Goal: Task Accomplishment & Management: Manage account settings

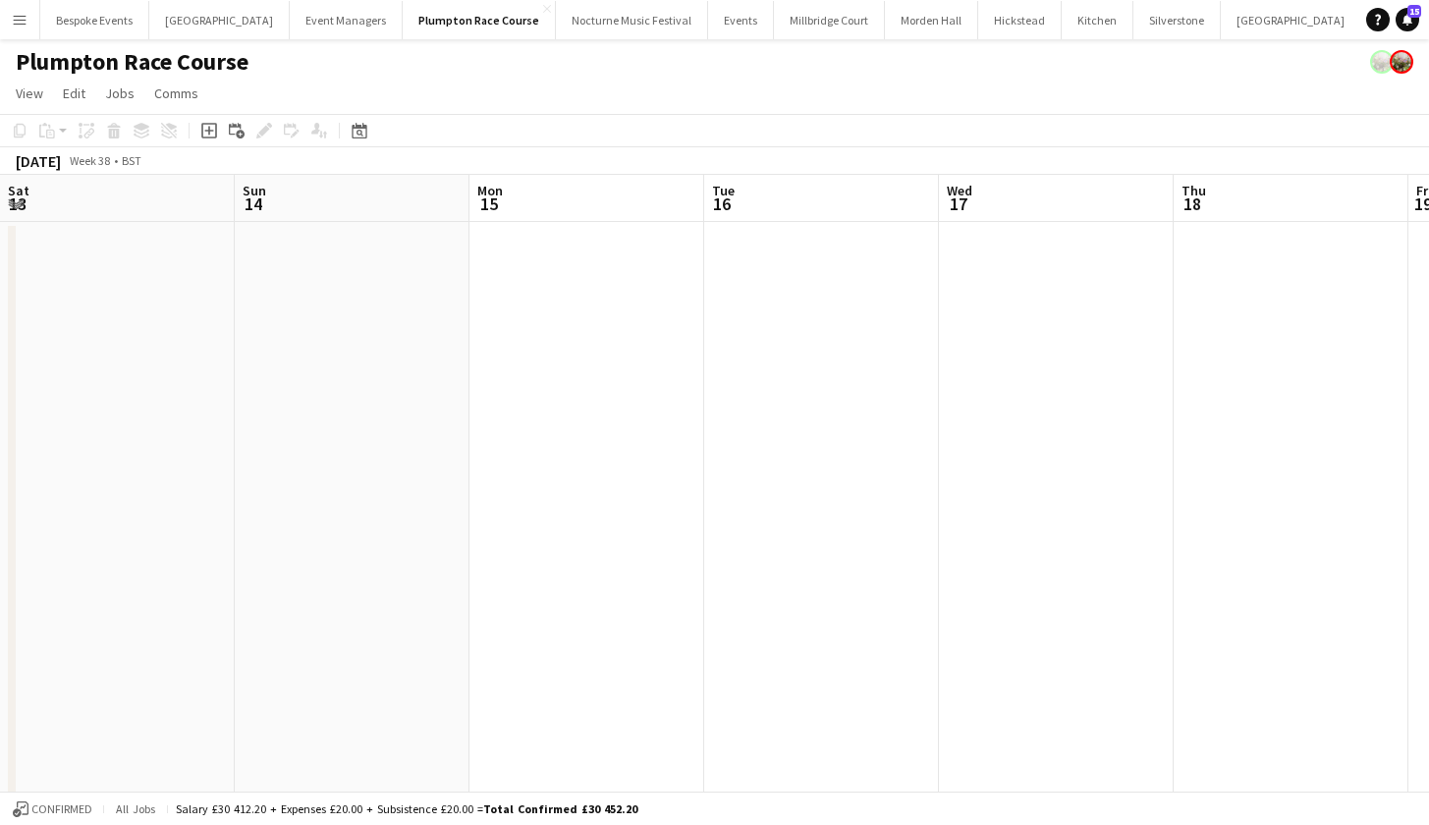
scroll to position [0, 966]
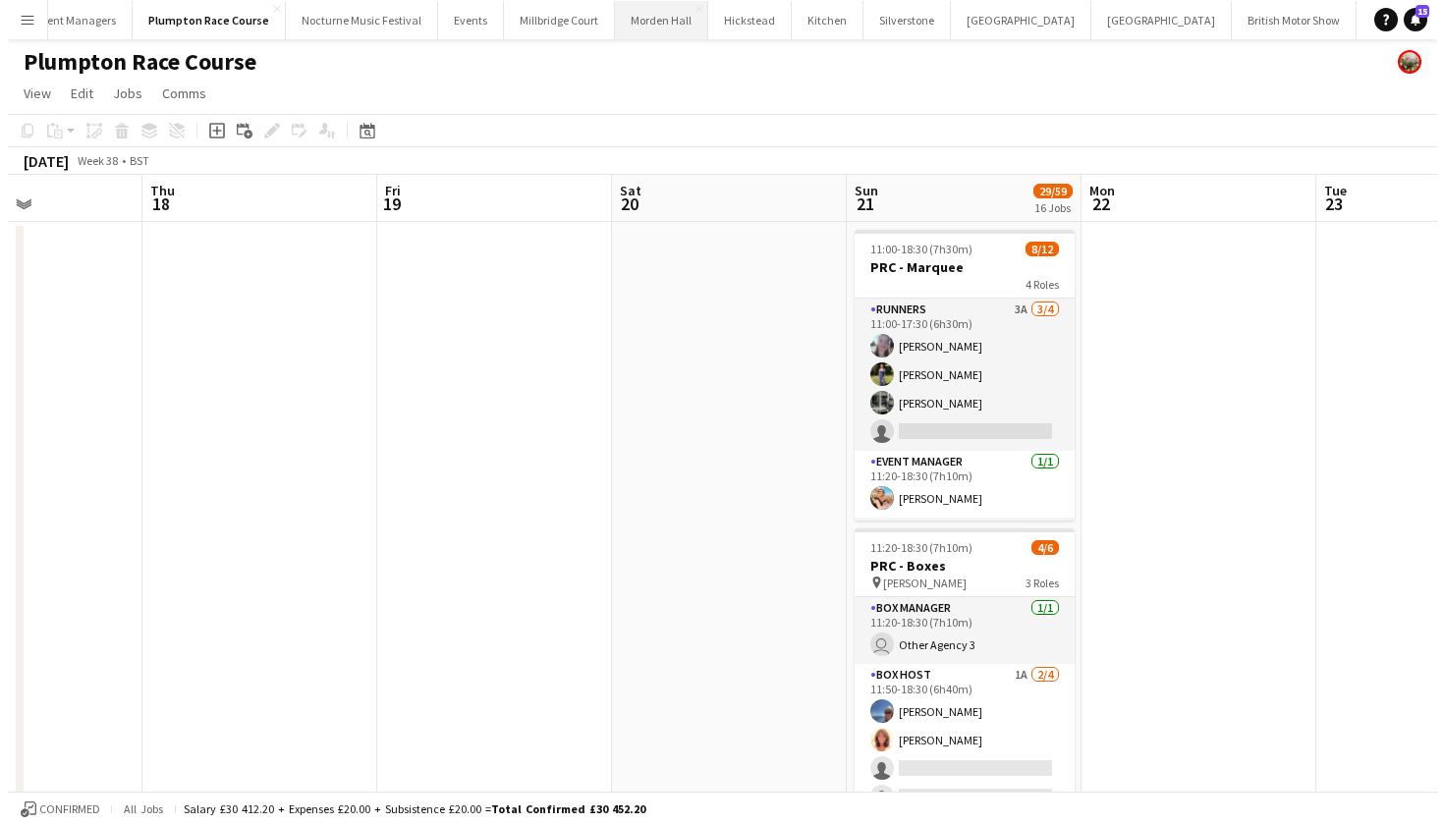
scroll to position [0, 277]
click at [1413, 23] on button "LIMEKILN Close" at bounding box center [1453, 20] width 80 height 38
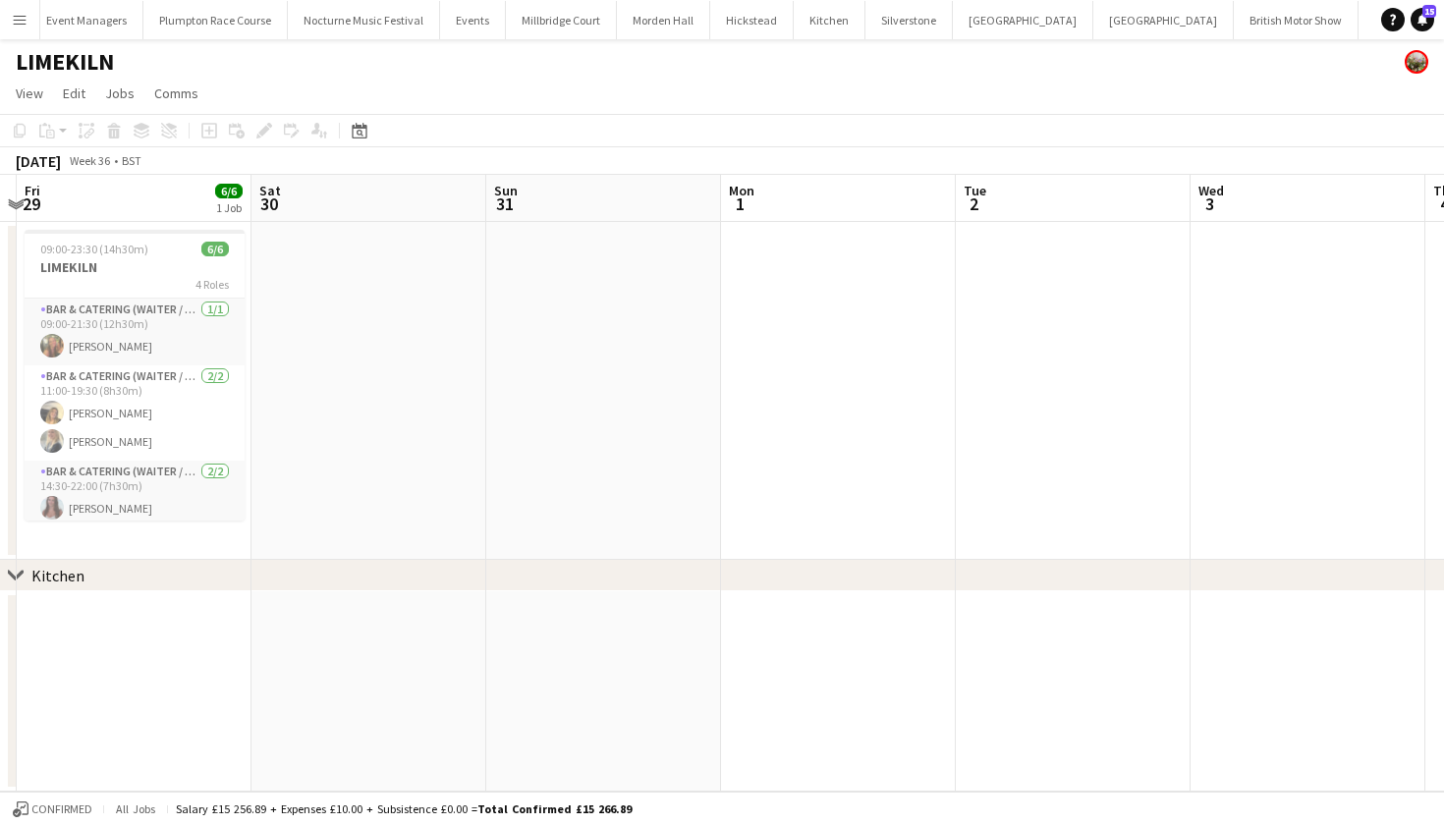
scroll to position [0, 595]
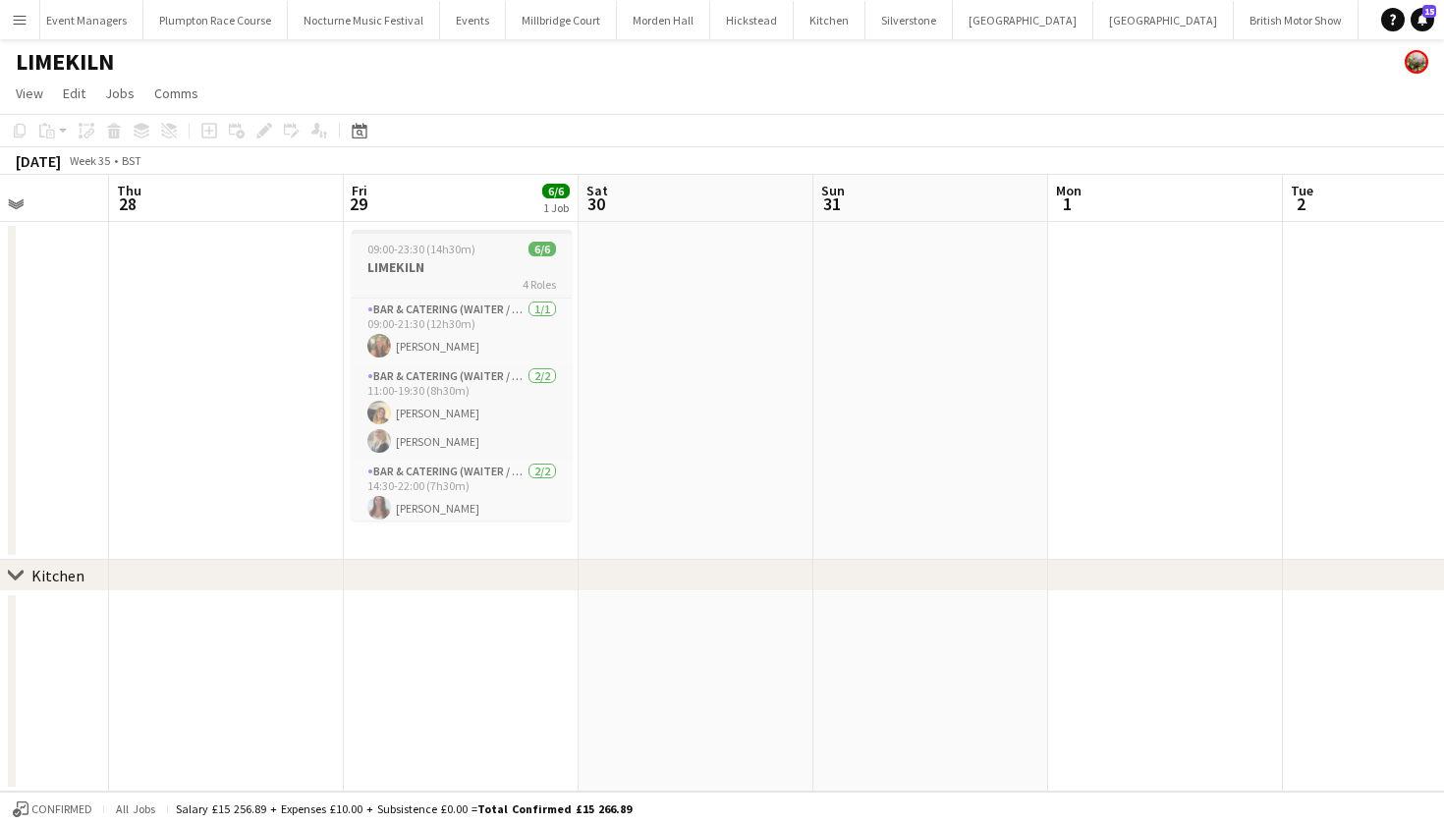
click at [439, 273] on h3 "LIMEKILN" at bounding box center [462, 267] width 220 height 18
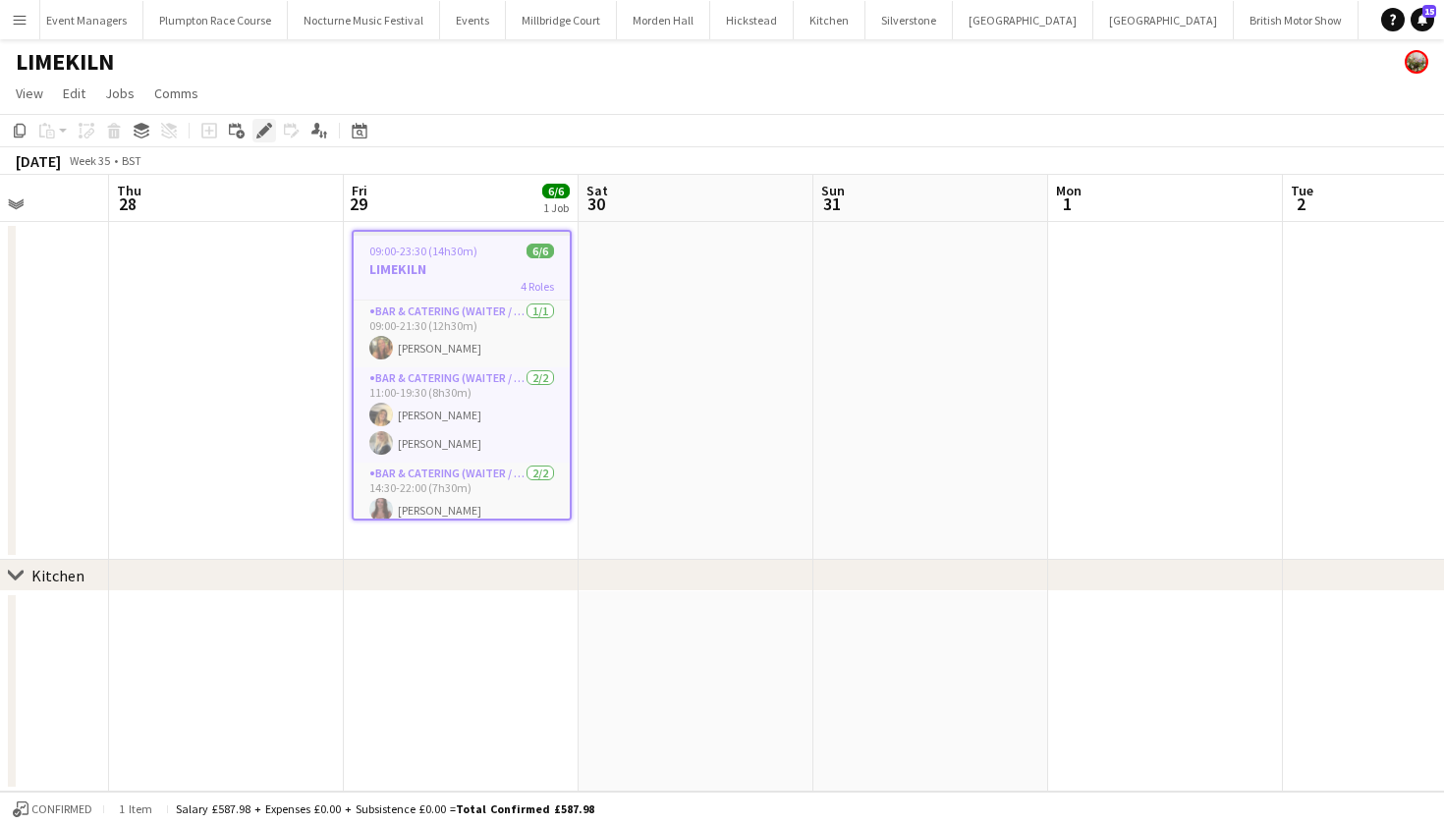
click at [264, 140] on div "Edit" at bounding box center [264, 131] width 24 height 24
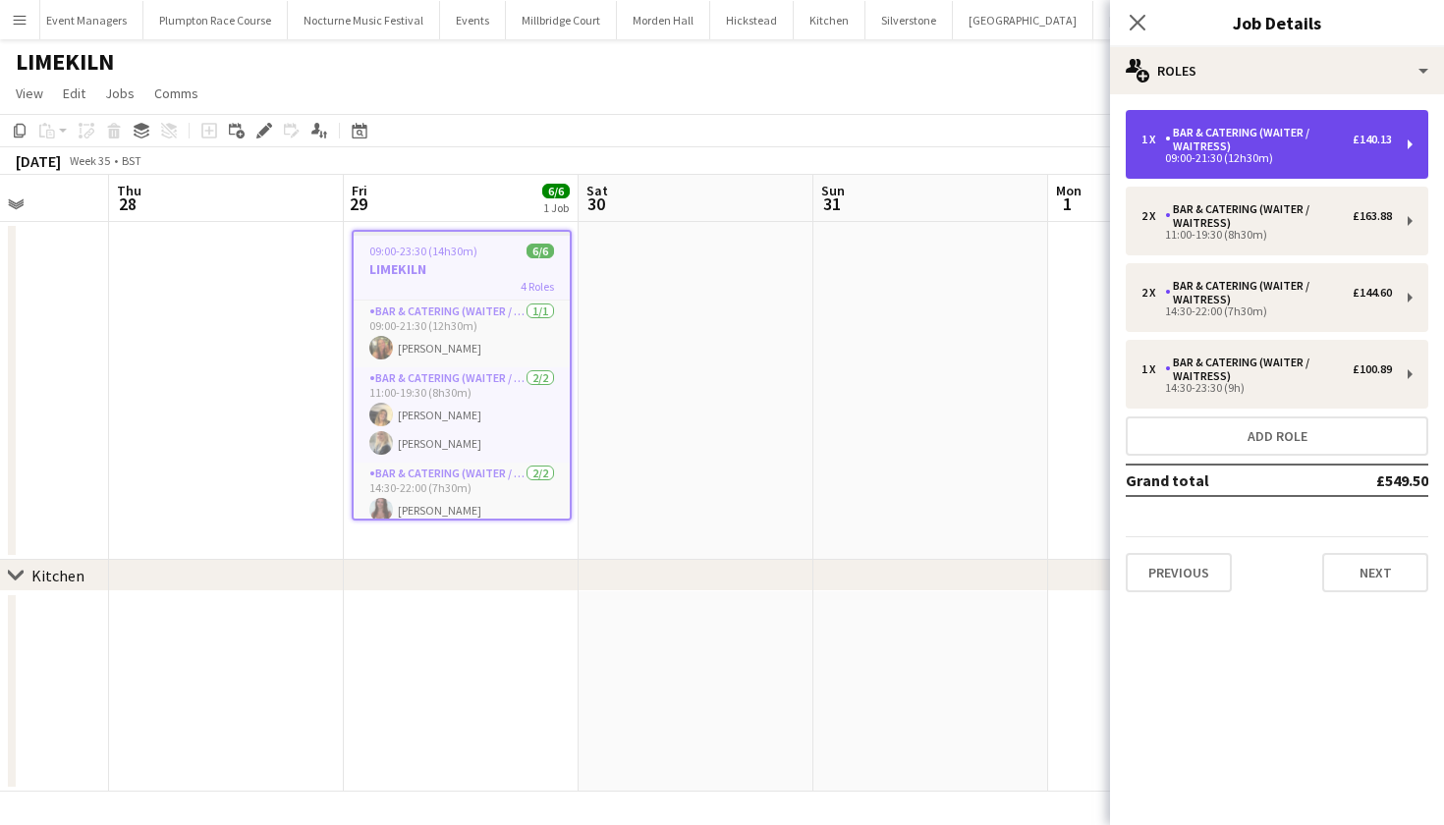
click at [1227, 149] on div "Bar & Catering (Waiter / waitress)" at bounding box center [1259, 140] width 188 height 28
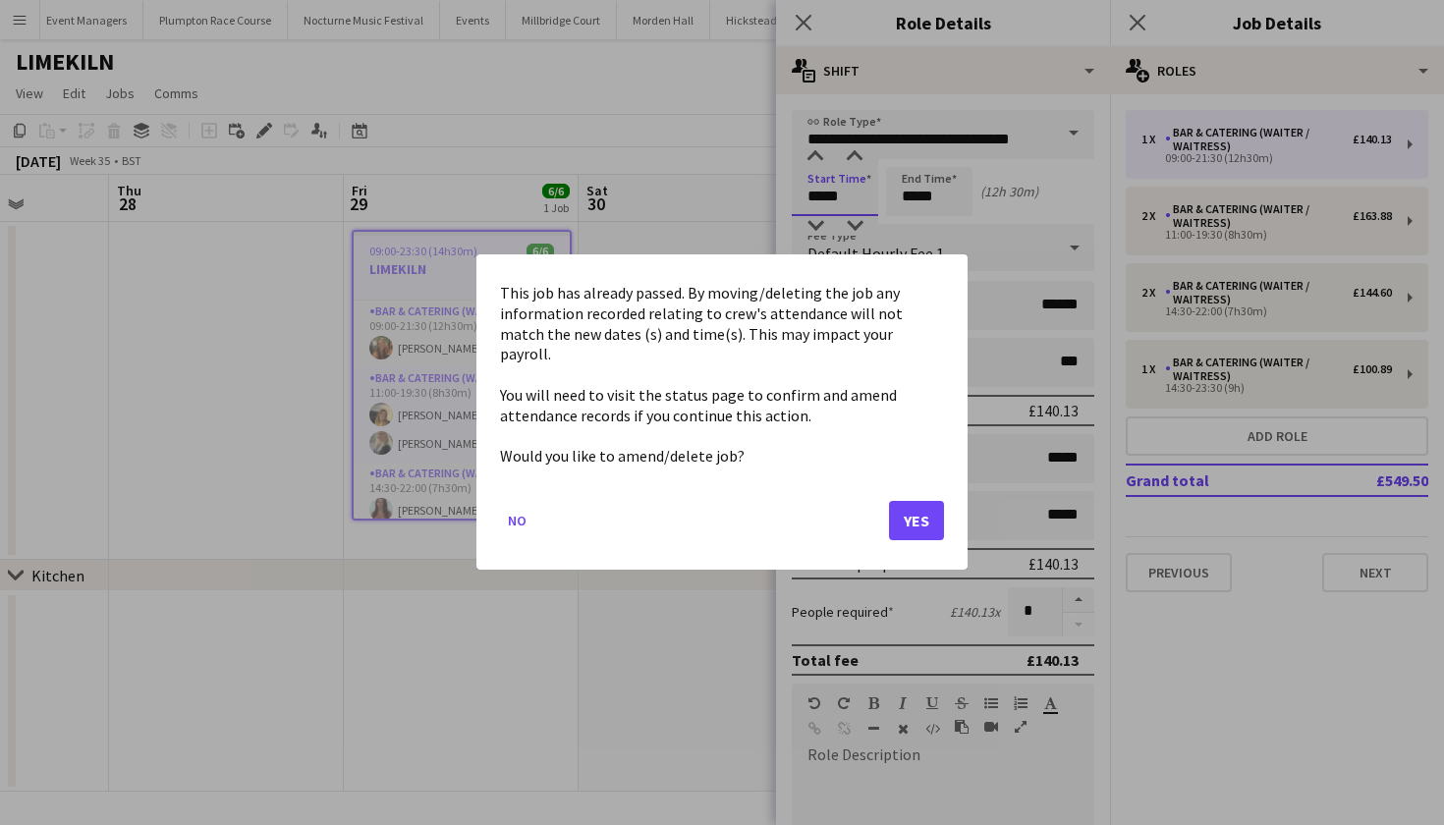
click at [832, 194] on body "Menu Boards Boards Boards All jobs Status Workforce Workforce My Workforce Recr…" at bounding box center [722, 412] width 1444 height 825
click at [909, 505] on button "Yes" at bounding box center [916, 521] width 55 height 39
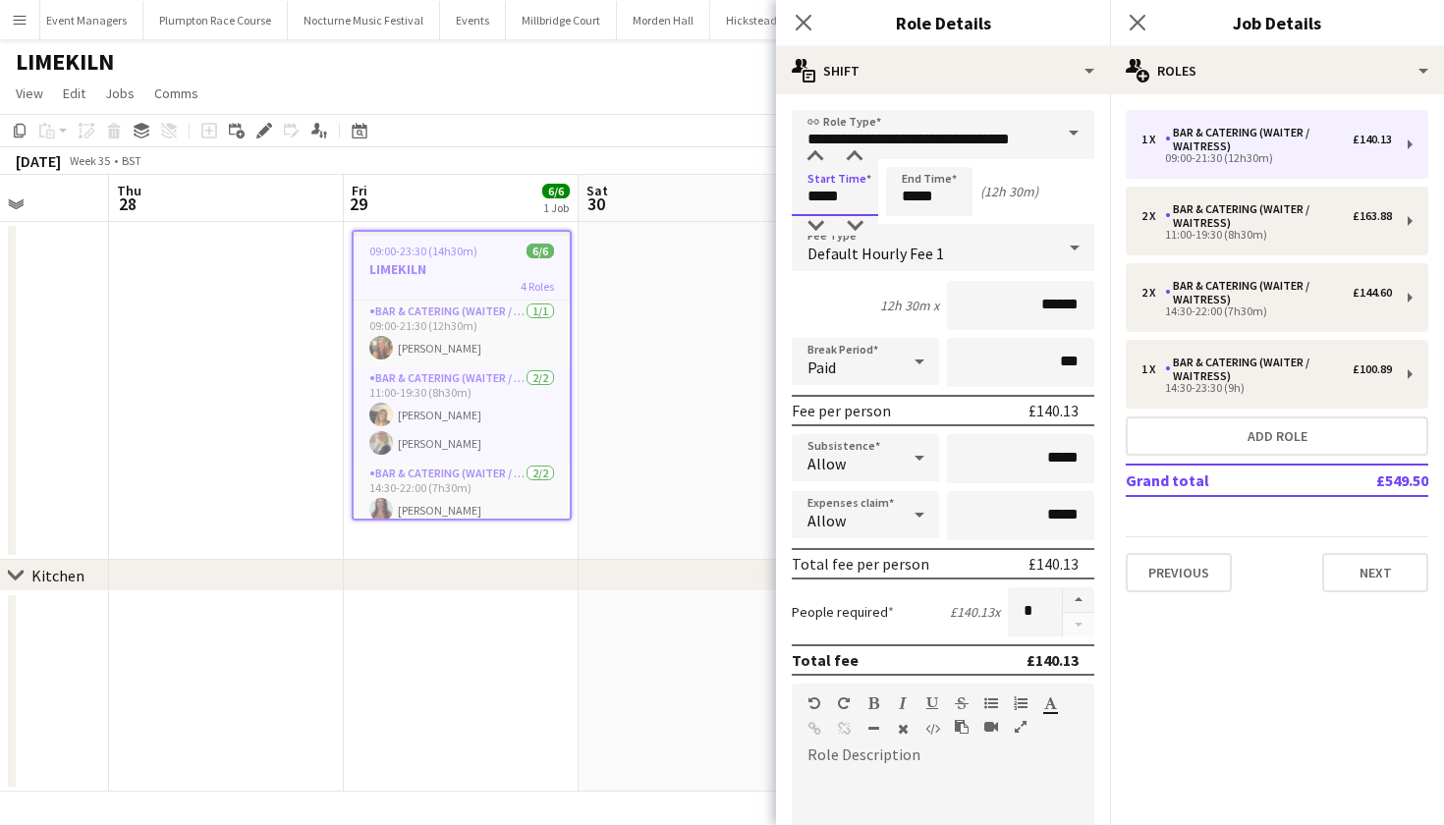
type input "*****"
click at [915, 200] on input "*****" at bounding box center [929, 191] width 86 height 49
type input "*****"
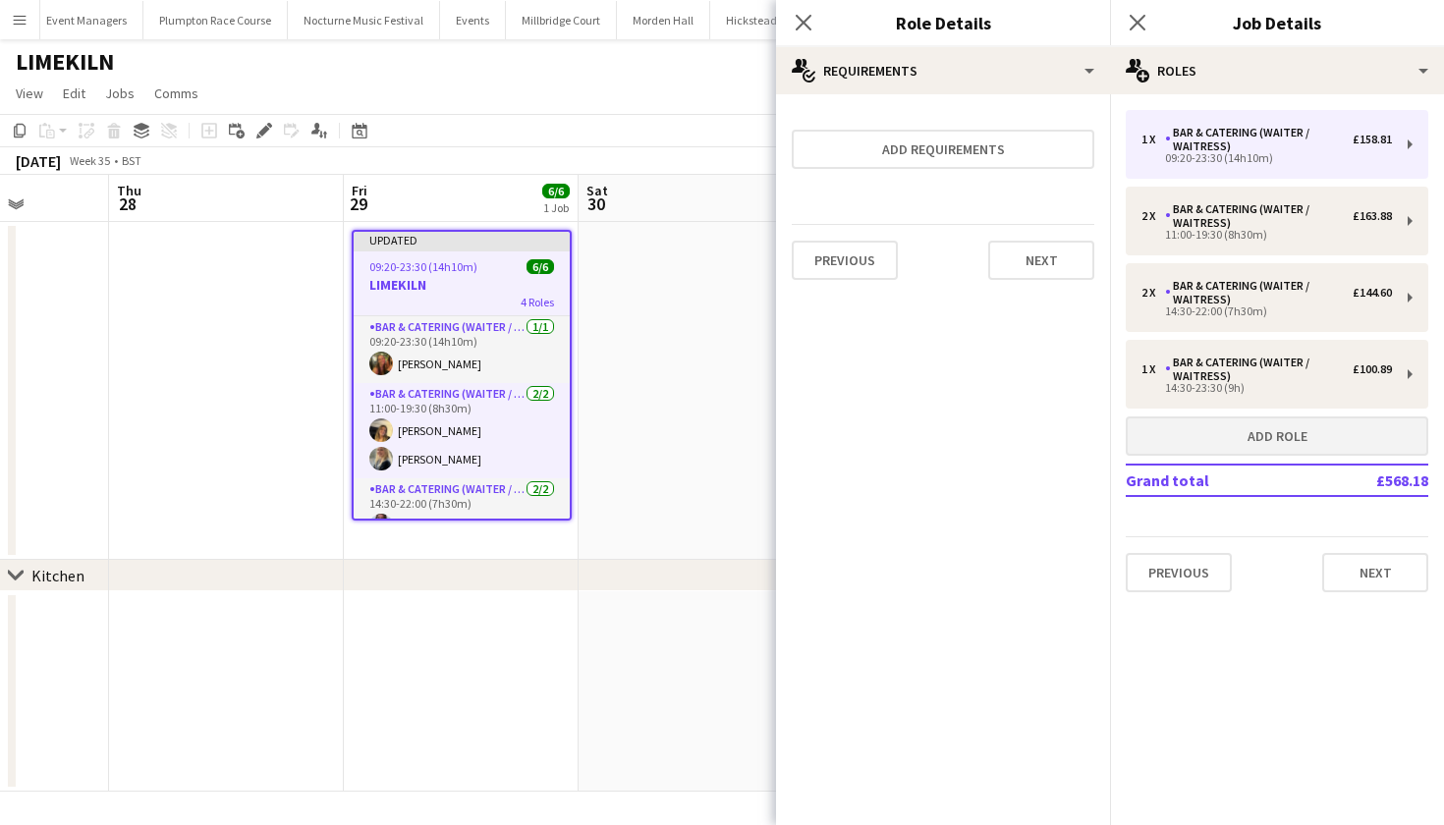
click at [1278, 425] on button "Add role" at bounding box center [1277, 436] width 303 height 39
type input "*****"
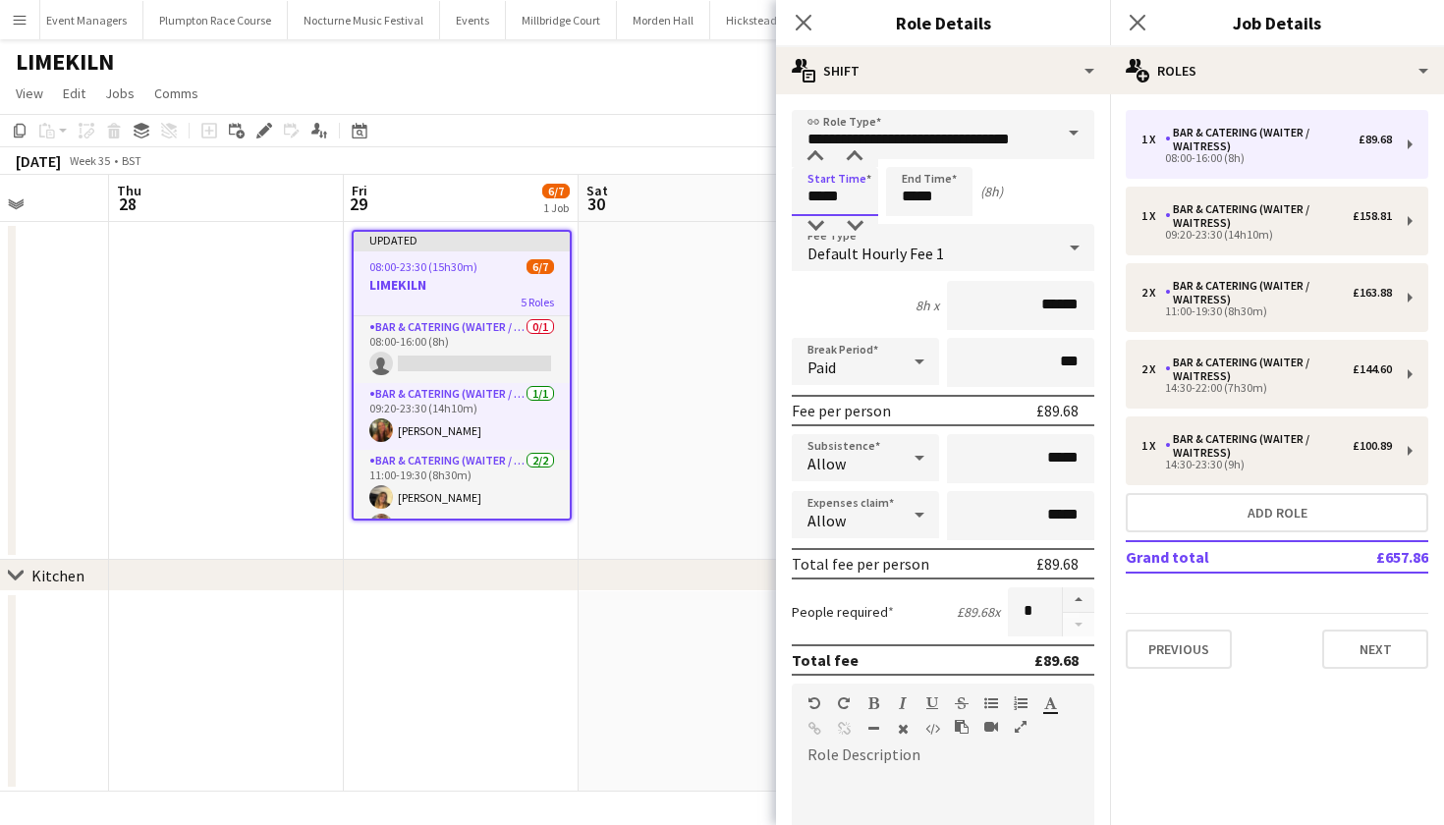
click at [823, 196] on input "*****" at bounding box center [835, 191] width 86 height 49
type input "*****"
click at [916, 198] on input "*****" at bounding box center [929, 191] width 86 height 49
type input "*****"
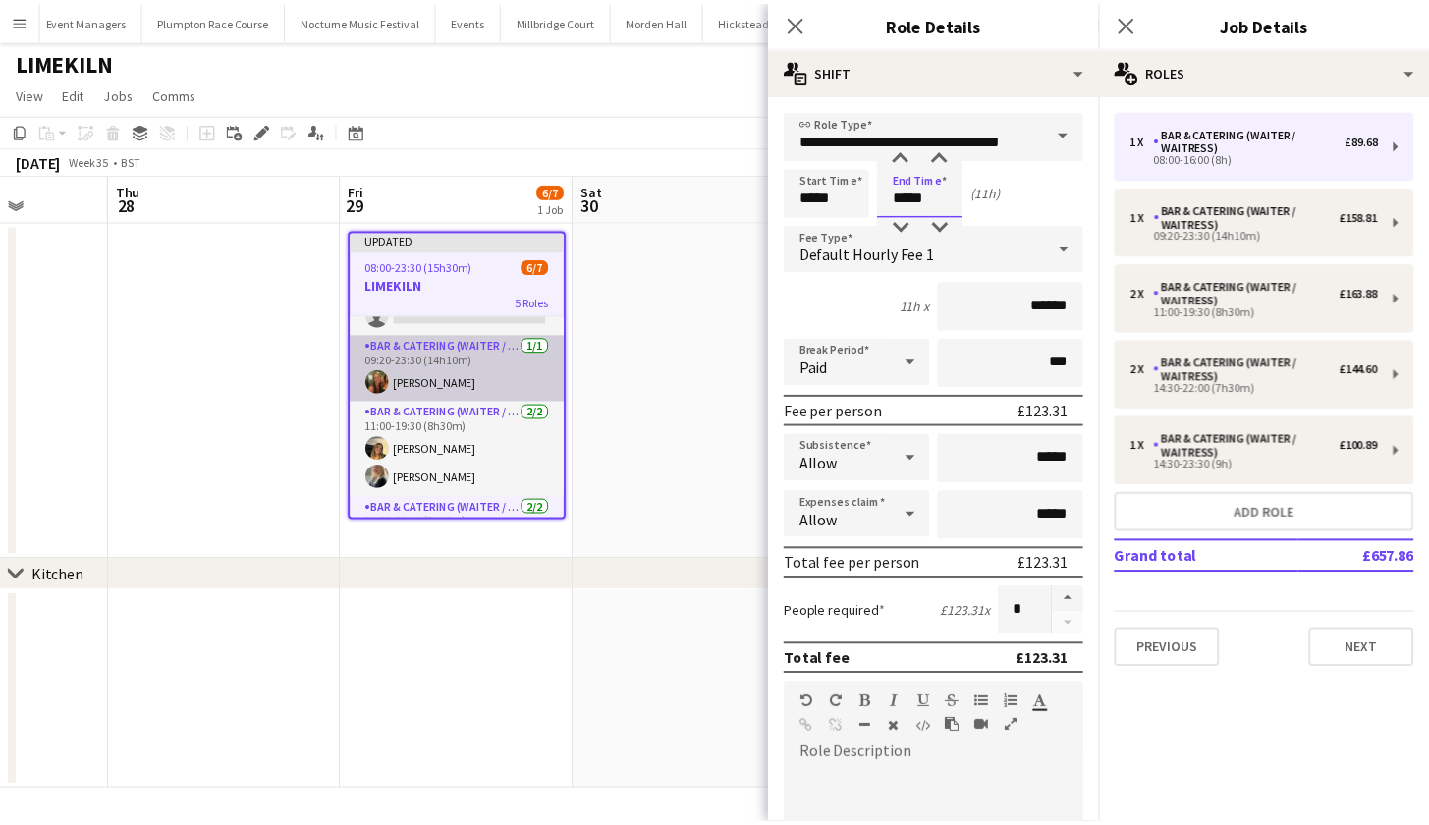
scroll to position [46, 0]
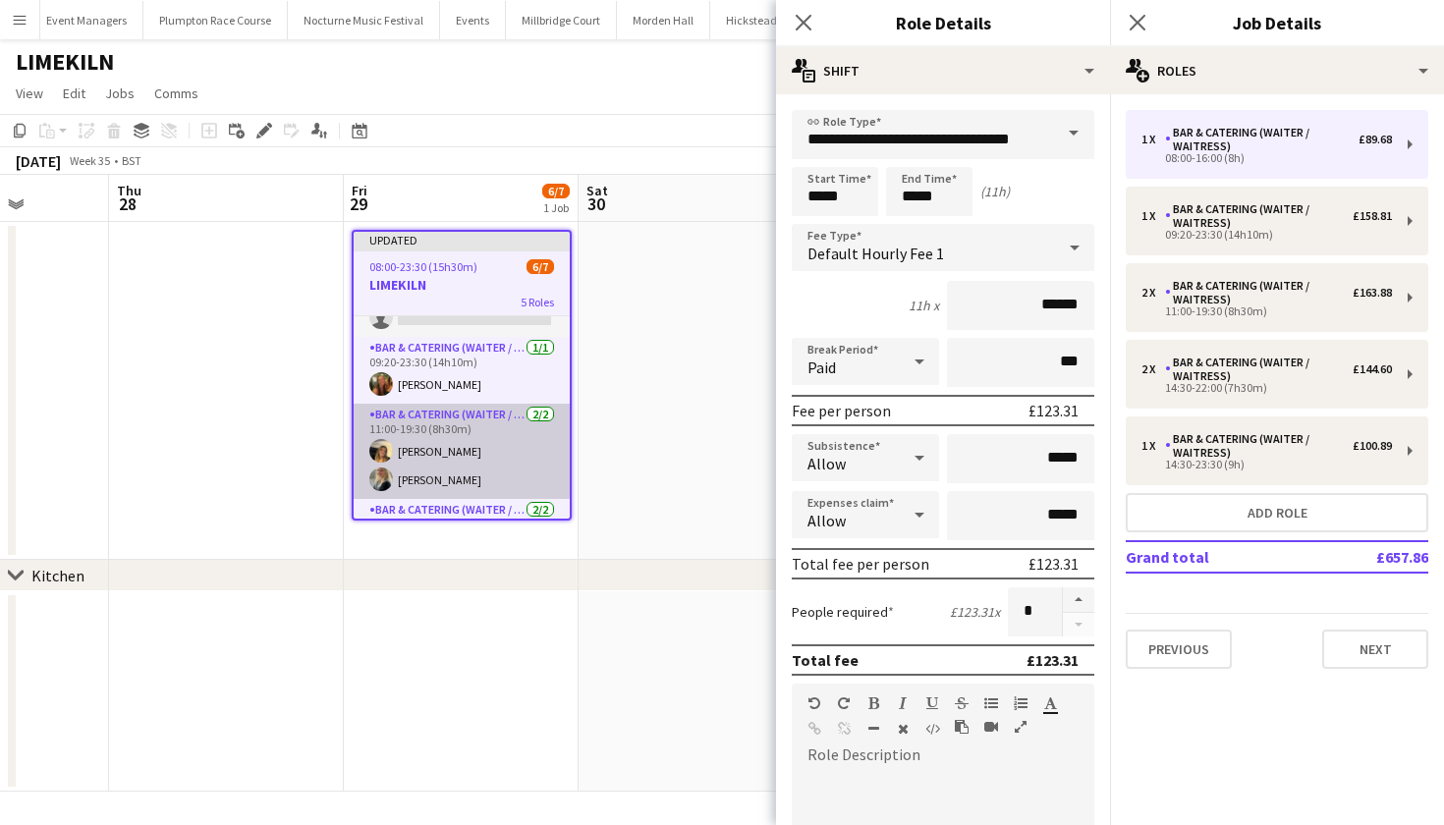
click at [452, 444] on app-card-role "Bar & Catering (Waiter / waitress) [DATE] 11:00-19:30 (8h30m) [PERSON_NAME] [PE…" at bounding box center [462, 451] width 216 height 95
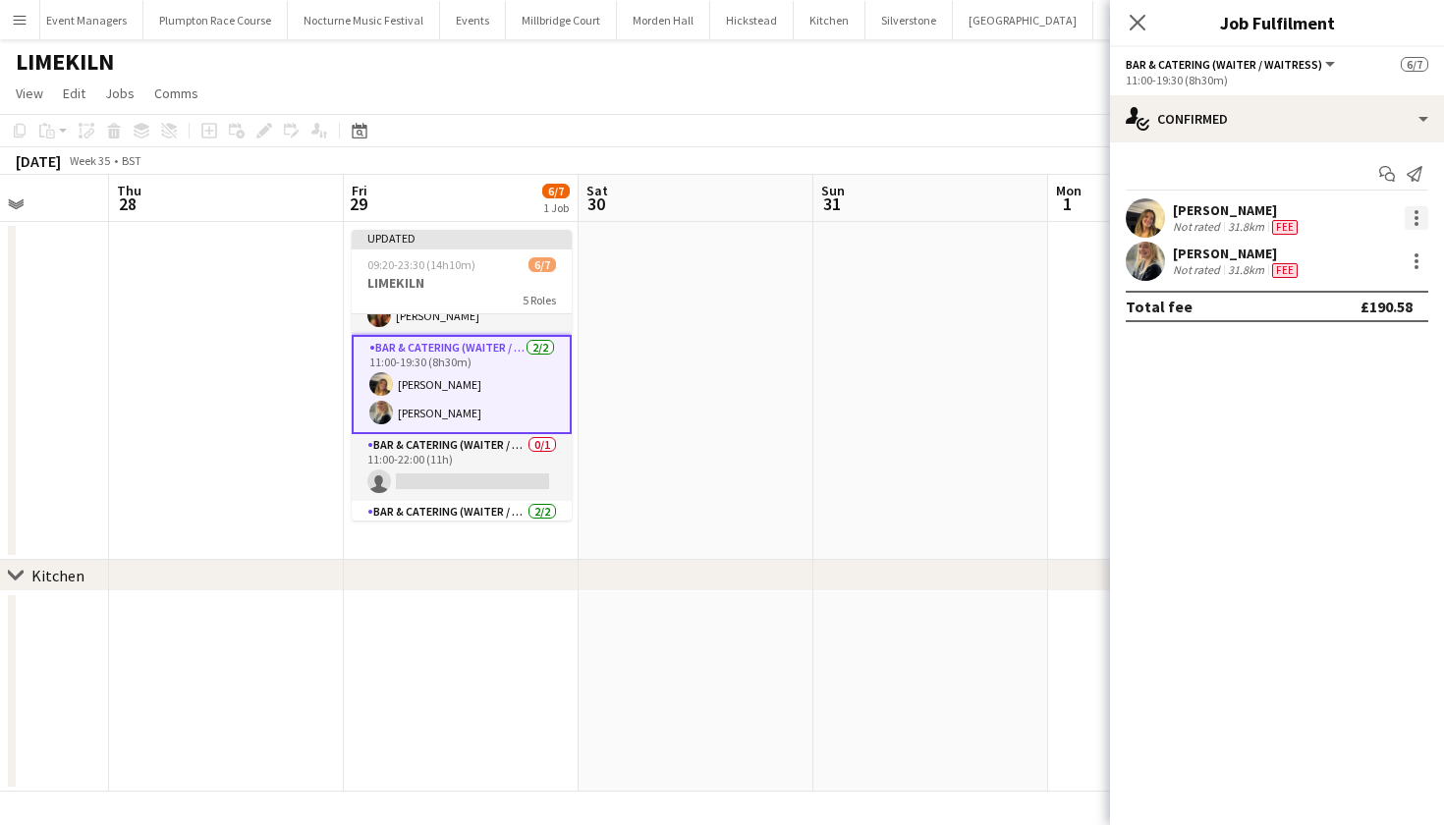
click at [1413, 216] on div at bounding box center [1417, 218] width 24 height 24
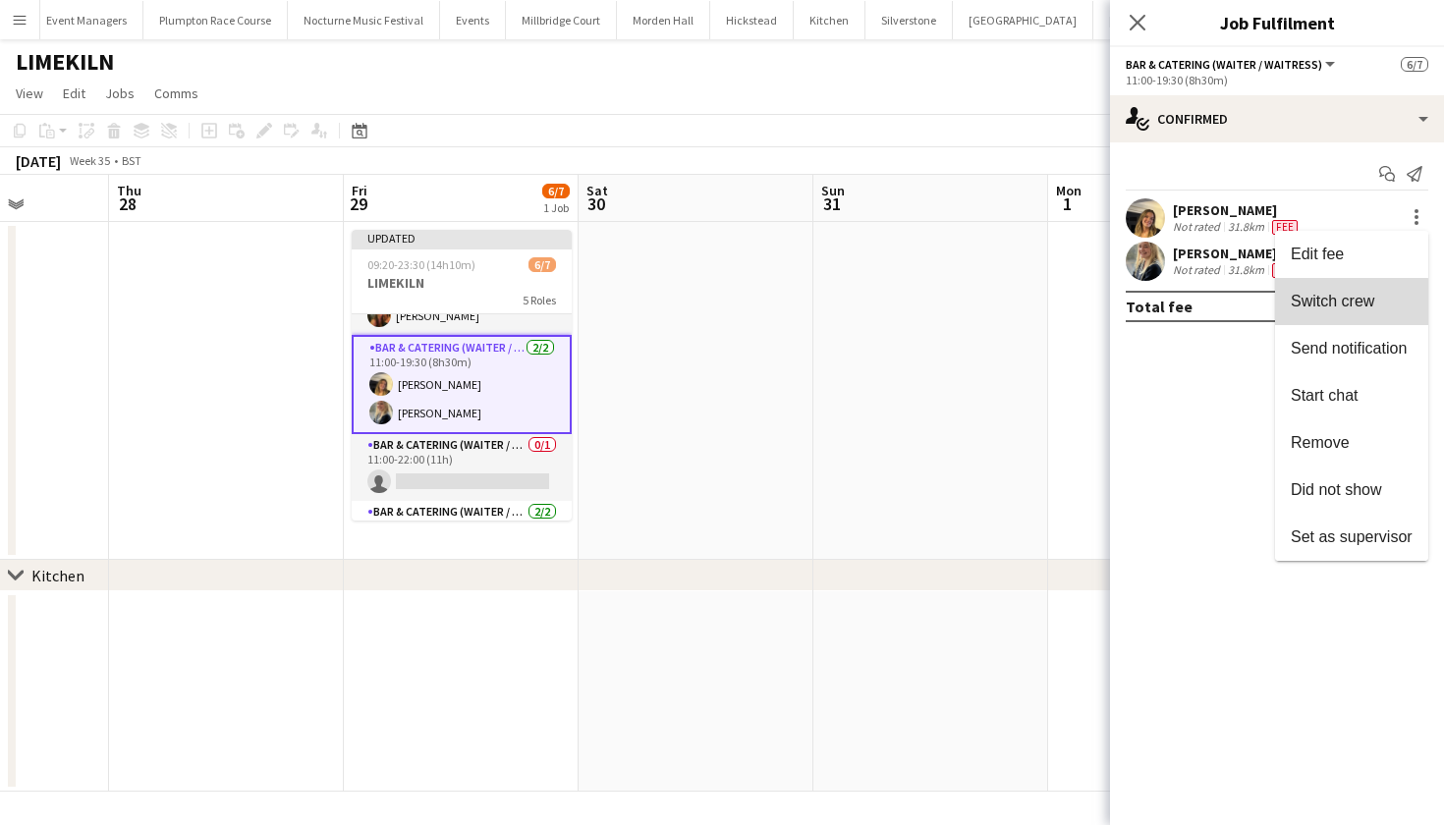
click at [1351, 304] on span "Switch crew" at bounding box center [1333, 301] width 84 height 17
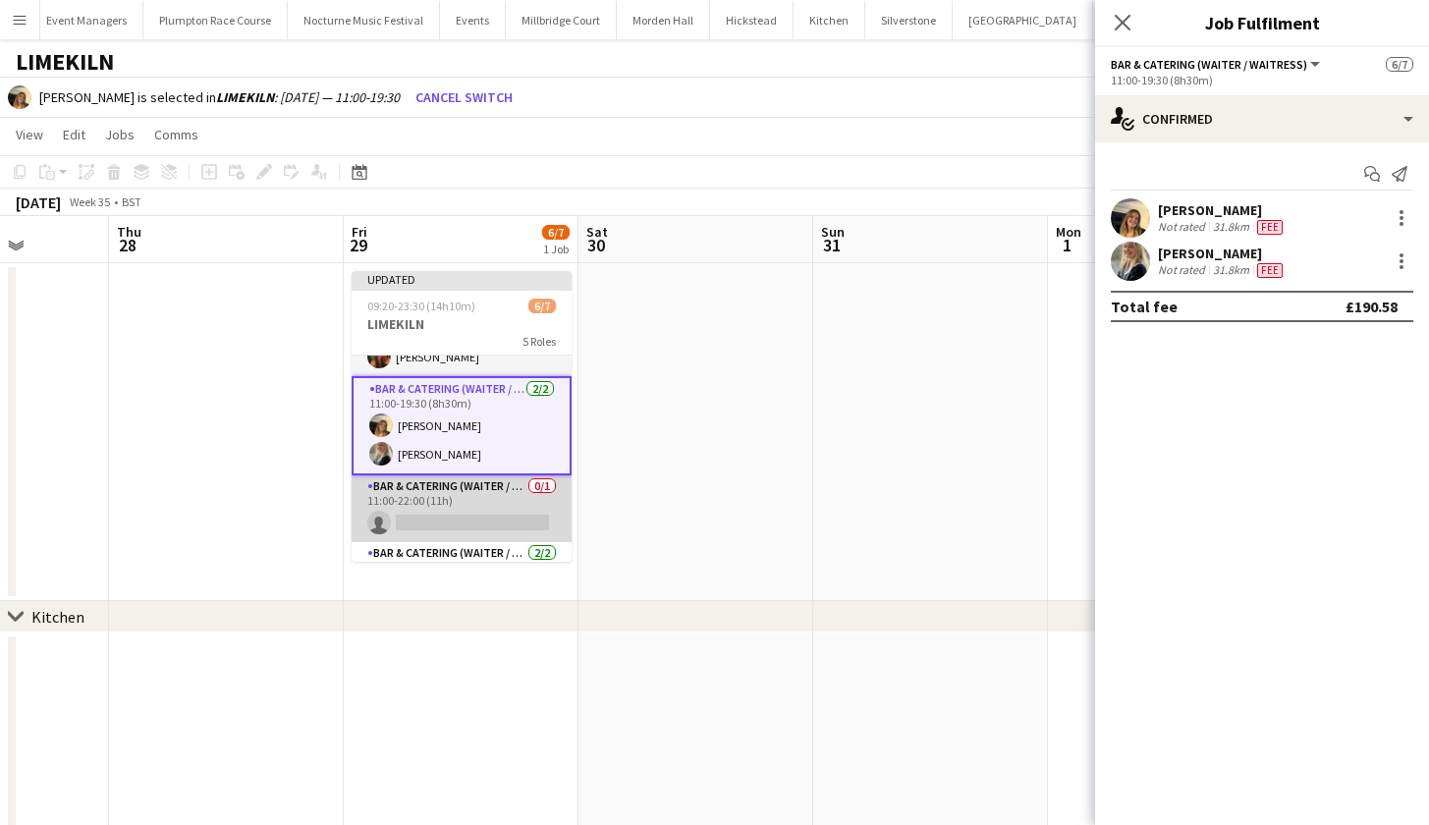
click at [443, 524] on app-card-role "Bar & Catering (Waiter / waitress) 0/1 11:00-22:00 (11h) single-neutral-actions" at bounding box center [462, 508] width 220 height 67
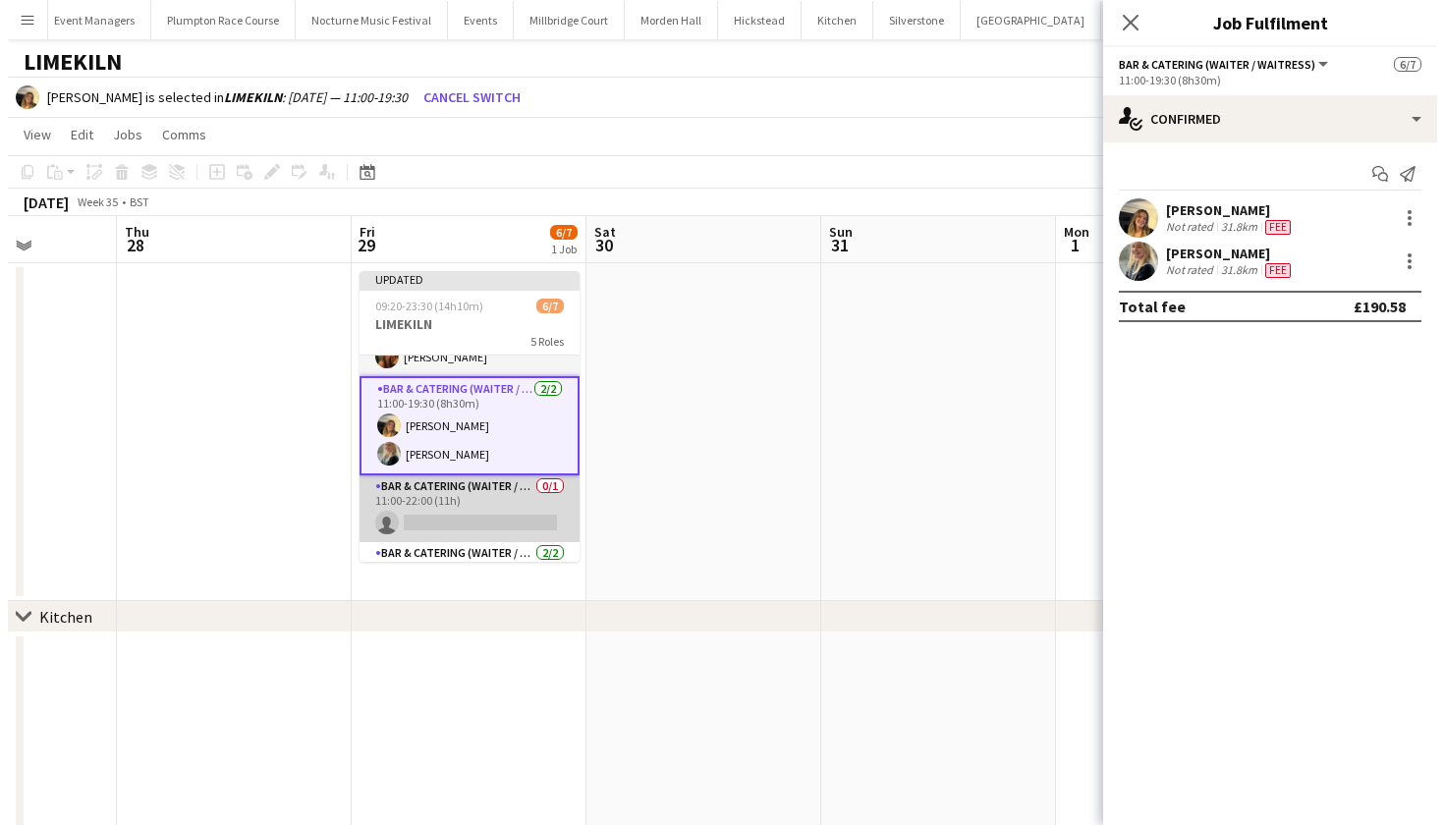
scroll to position [0, 594]
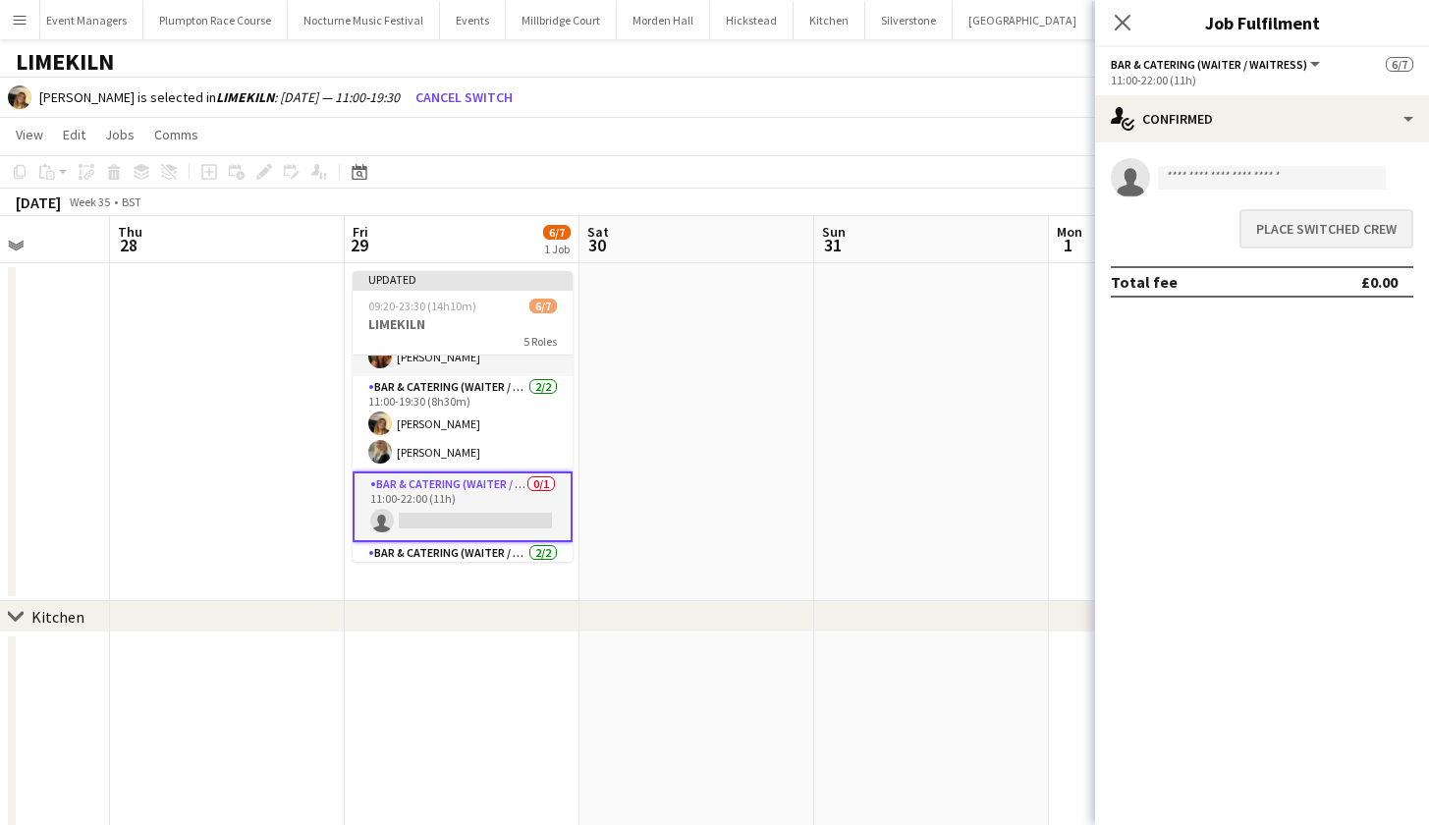
click at [1359, 220] on button "Place switched crew" at bounding box center [1327, 228] width 174 height 39
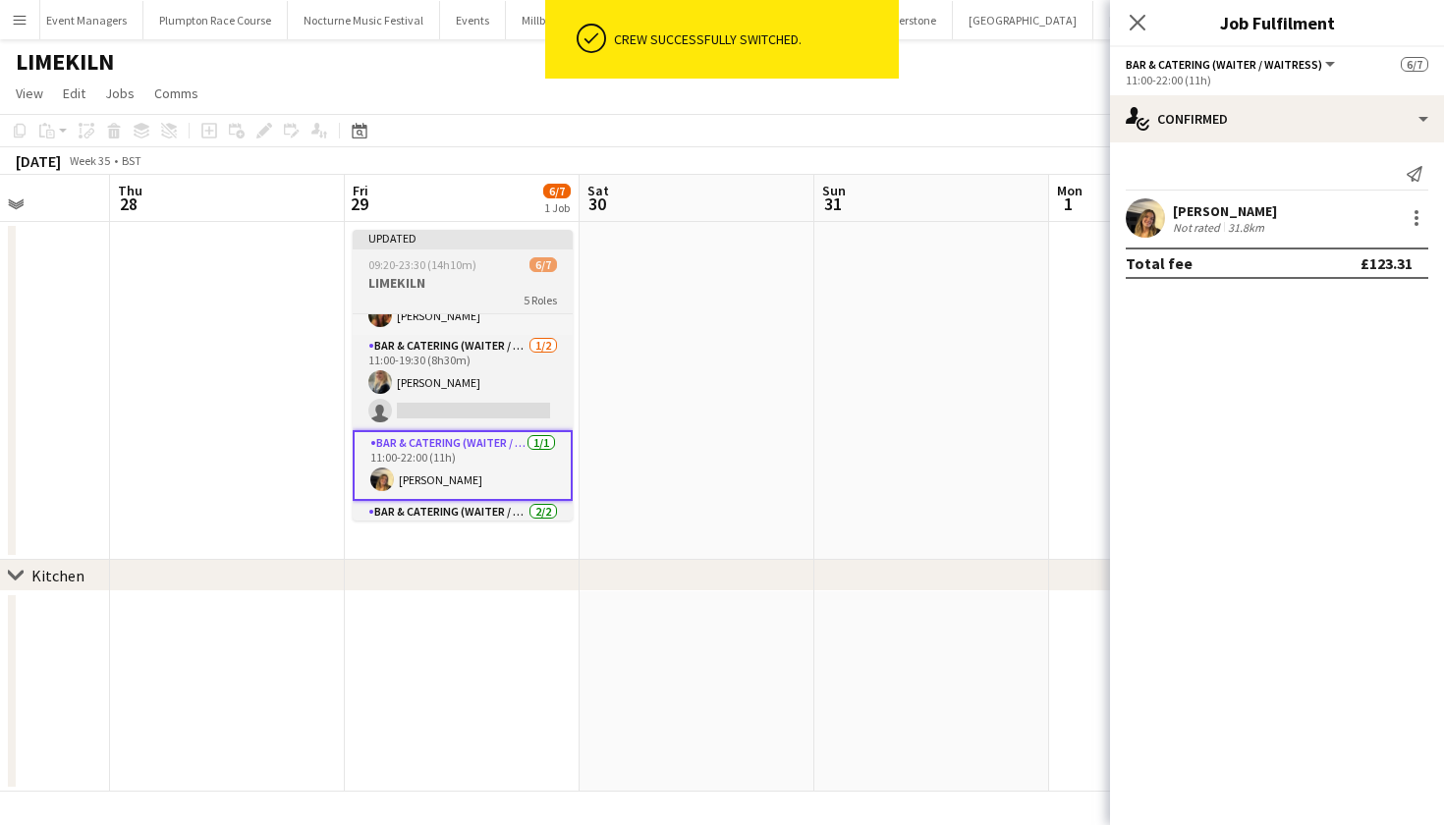
click at [431, 284] on h3 "LIMEKILN" at bounding box center [463, 283] width 220 height 18
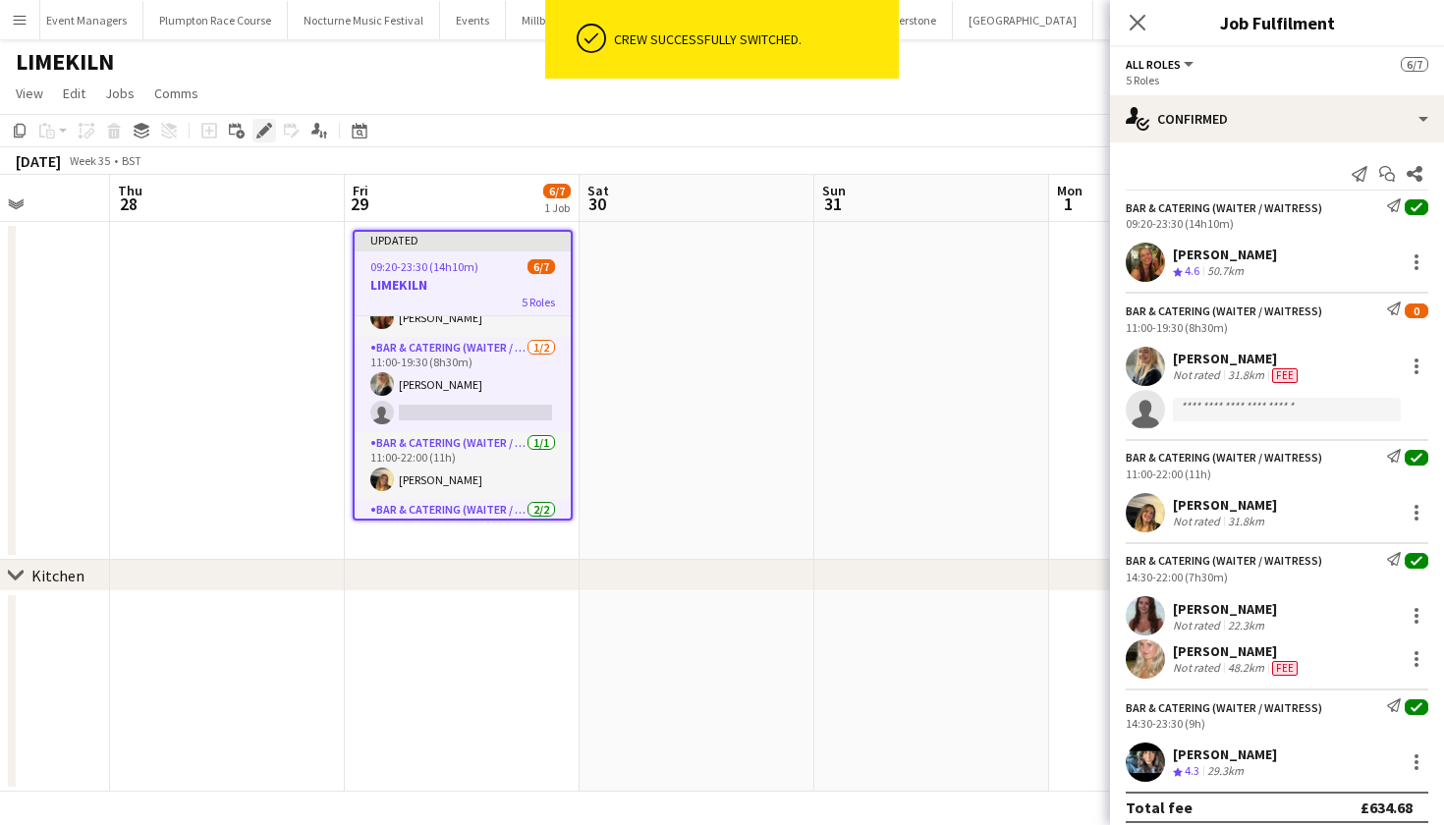
click at [268, 133] on icon "Edit" at bounding box center [264, 131] width 16 height 16
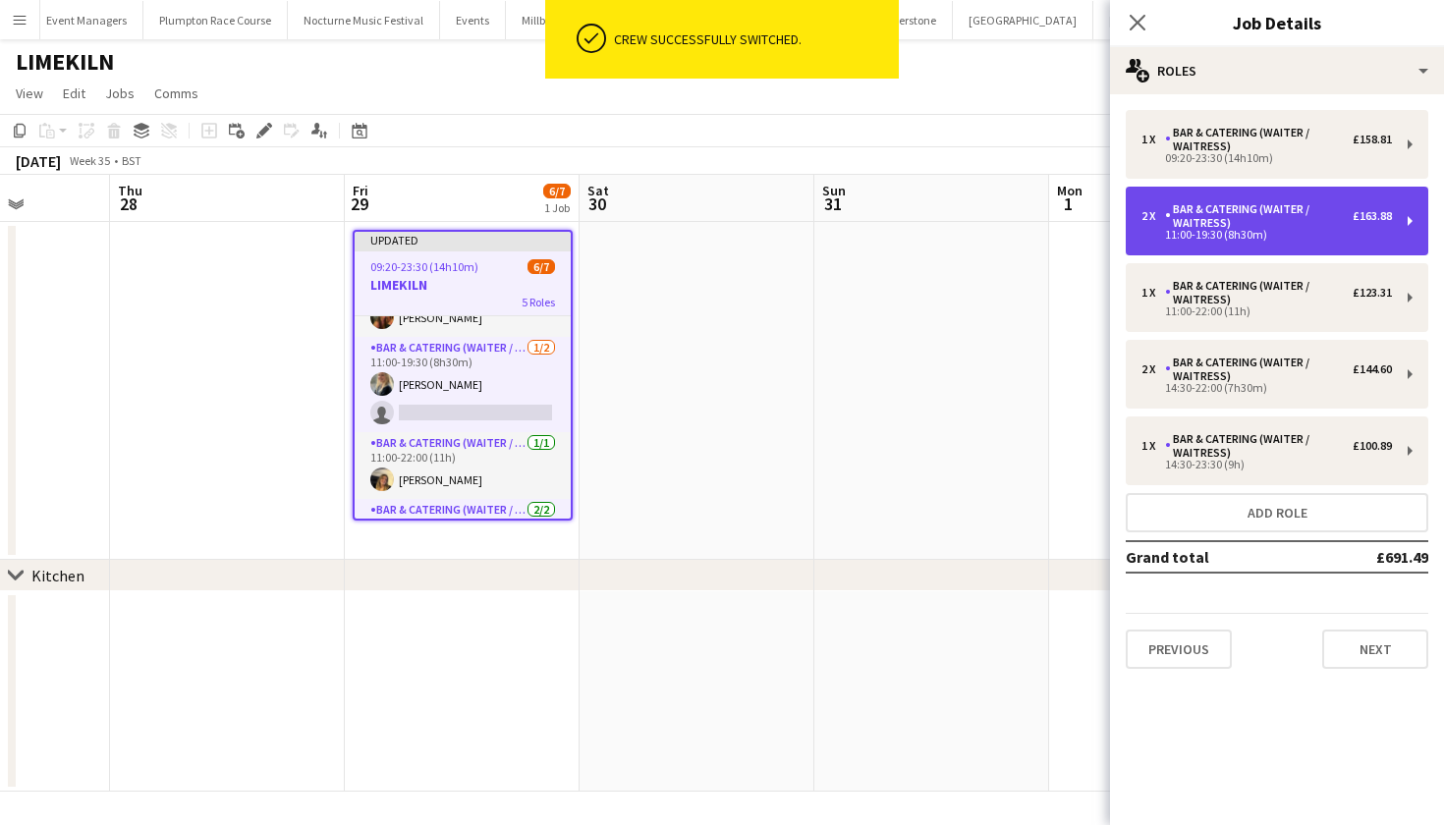
click at [1276, 235] on div "11:00-19:30 (8h30m)" at bounding box center [1267, 235] width 251 height 10
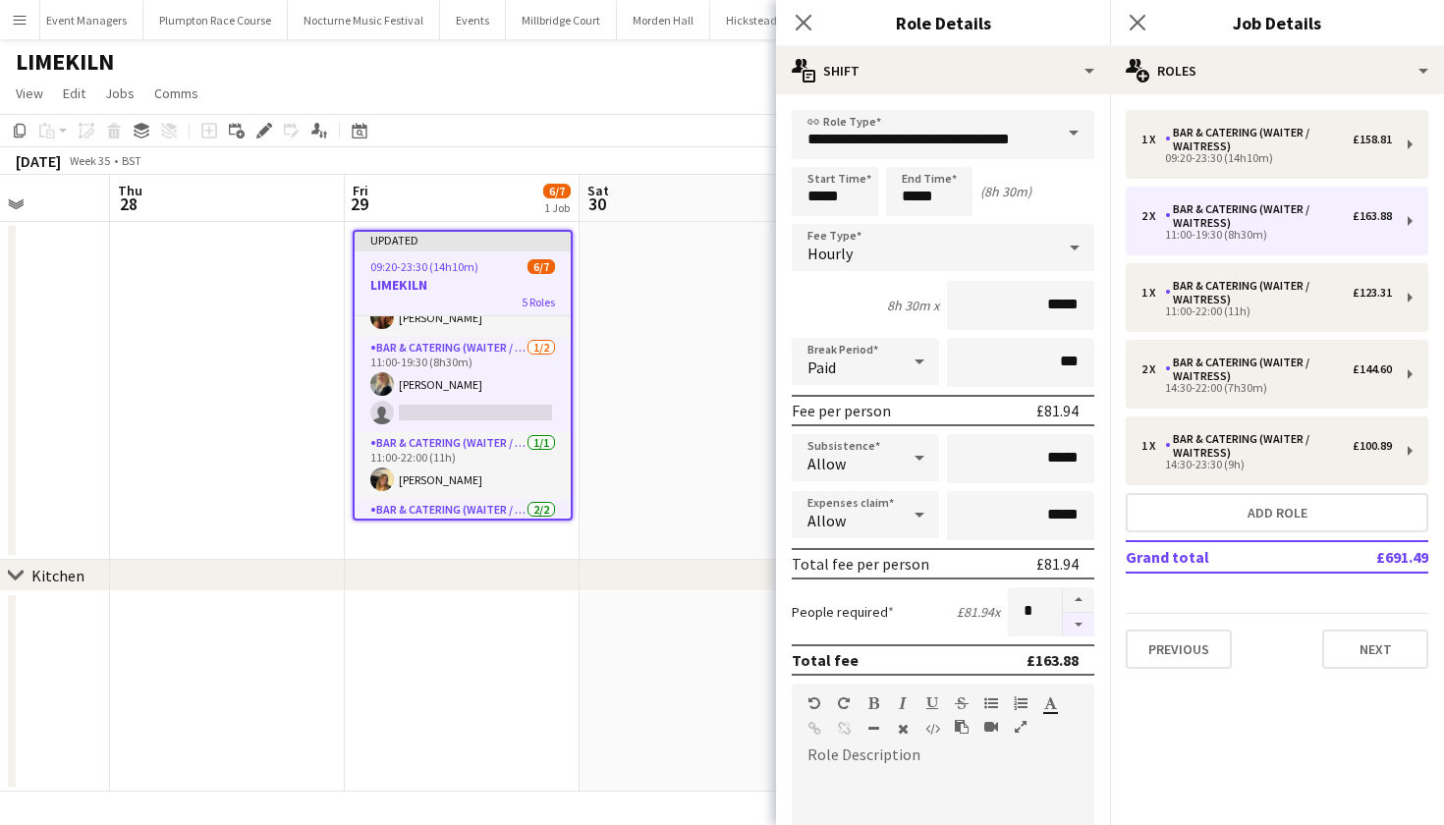
click at [1065, 622] on button "button" at bounding box center [1078, 625] width 31 height 25
type input "*"
click at [655, 397] on app-date-cell at bounding box center [697, 391] width 235 height 338
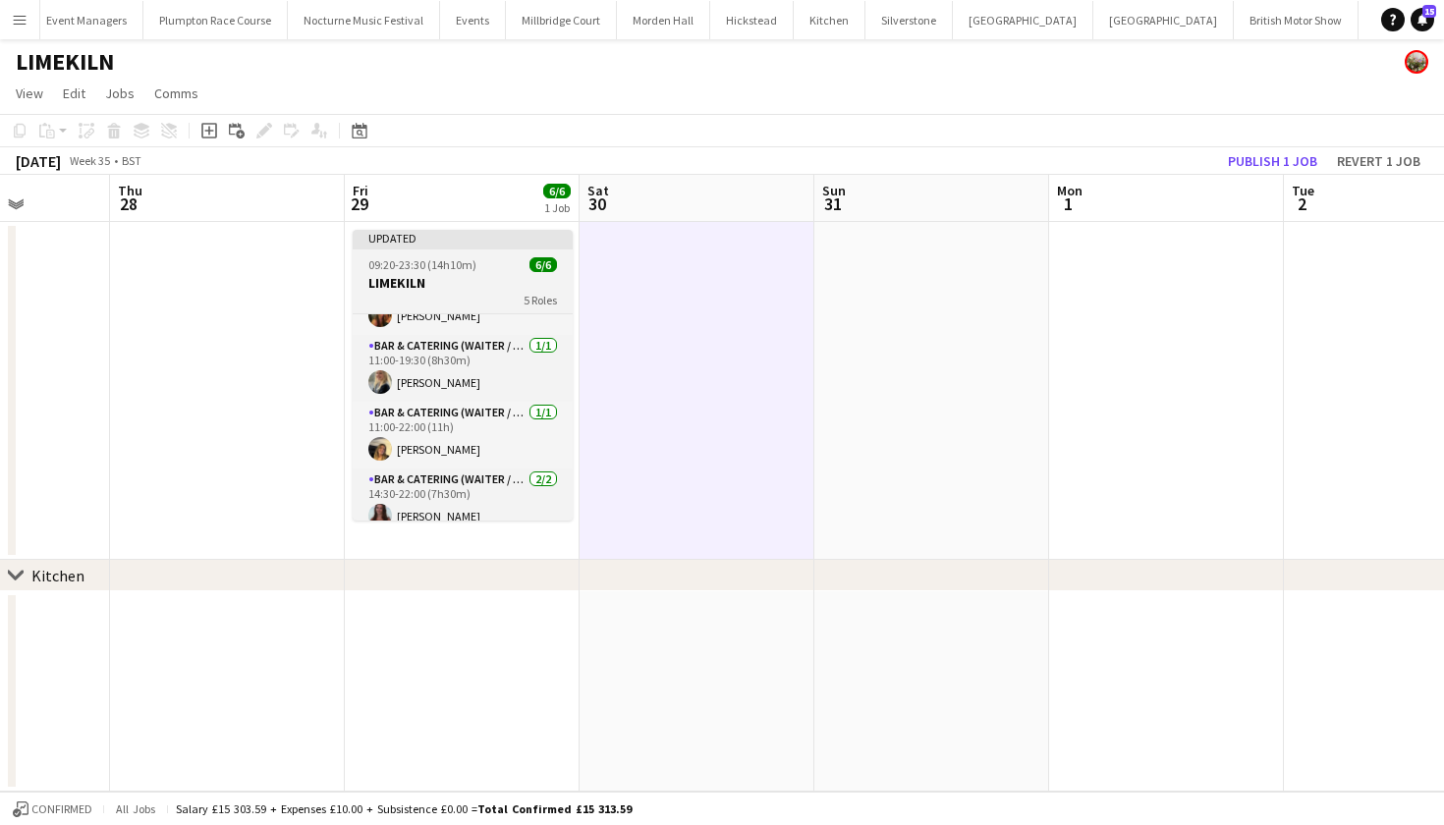
click at [437, 249] on div at bounding box center [463, 248] width 220 height 4
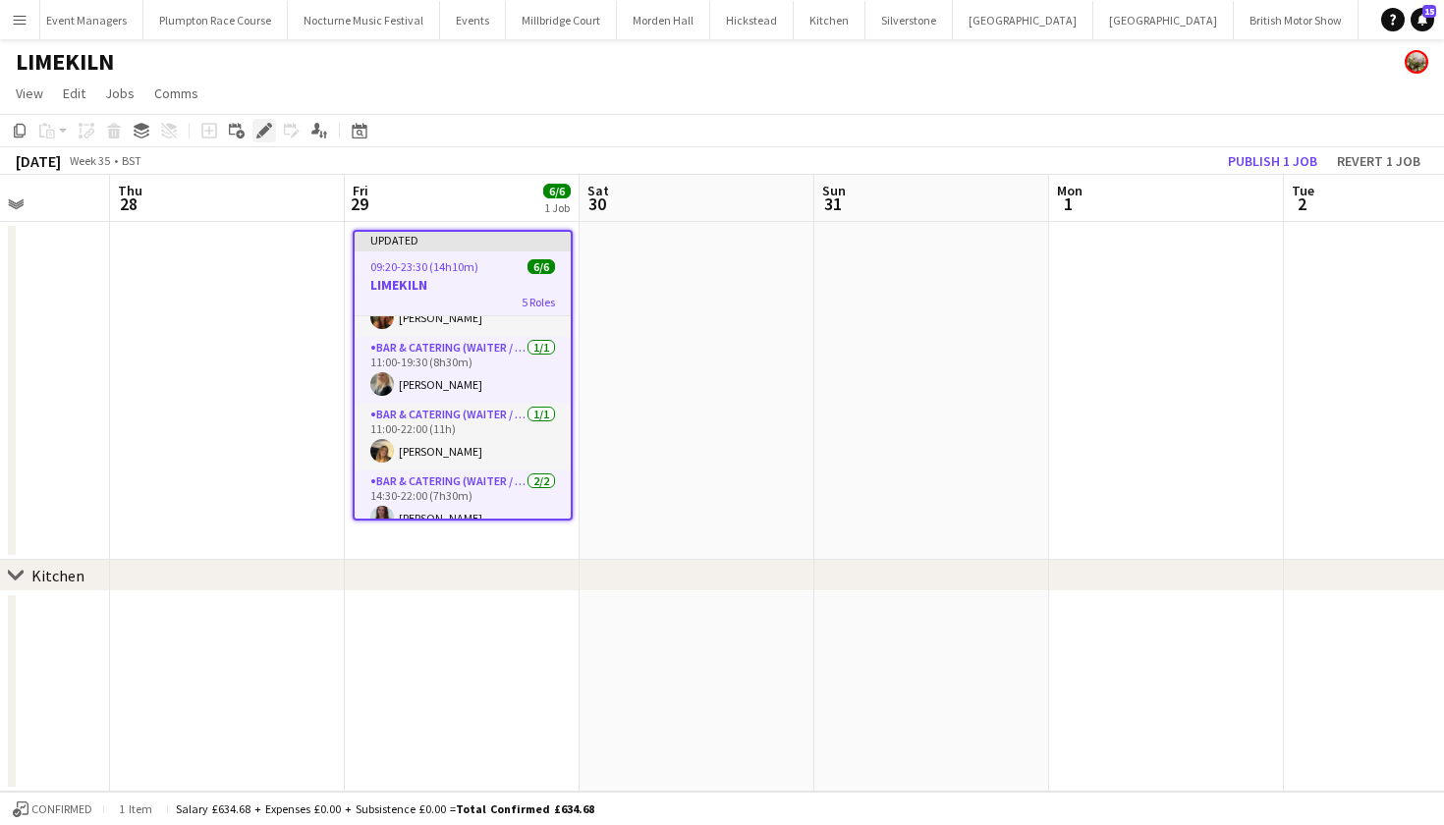
click at [265, 129] on icon at bounding box center [263, 131] width 11 height 11
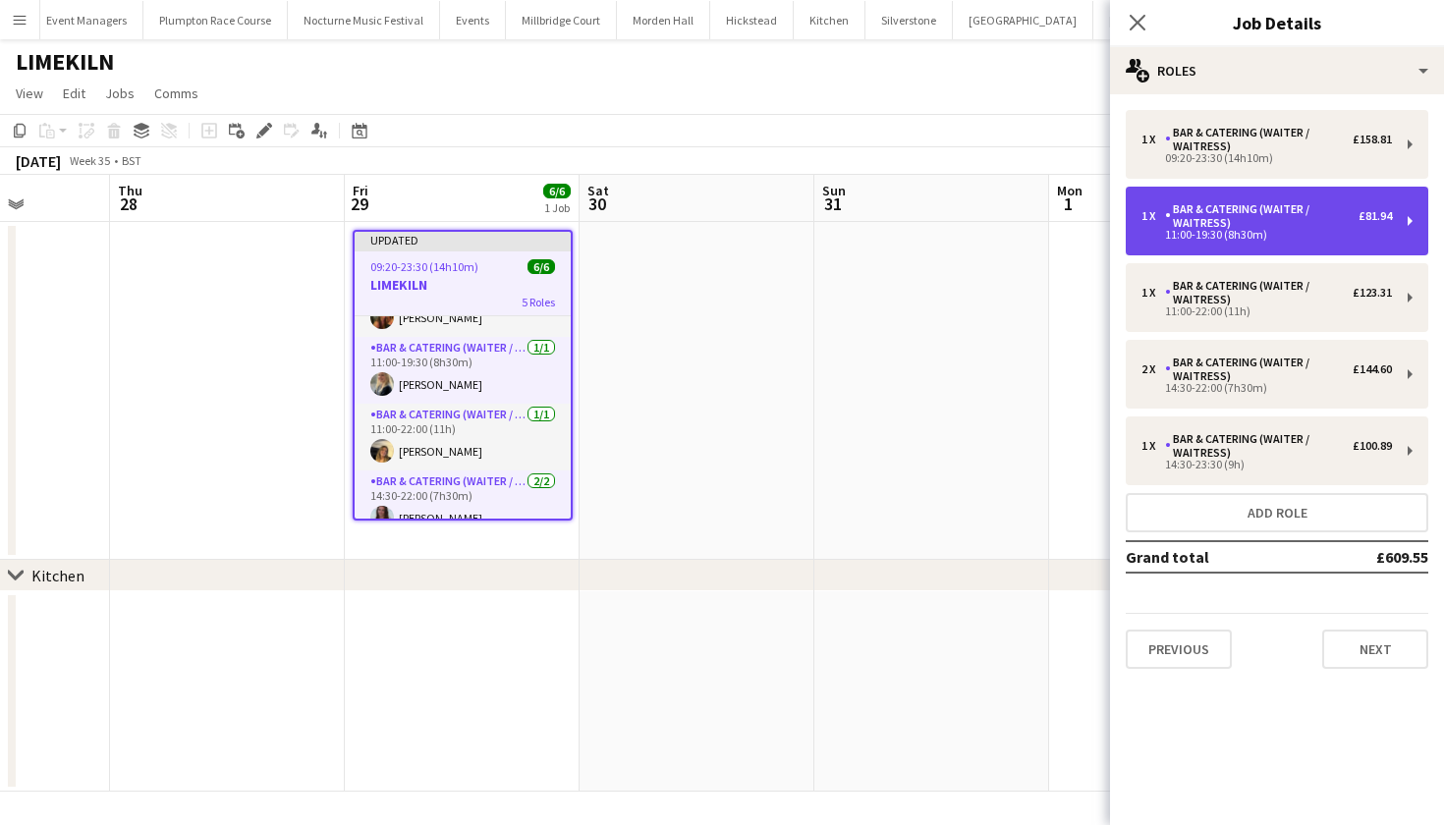
click at [1294, 225] on div "Bar & Catering (Waiter / waitress)" at bounding box center [1262, 216] width 194 height 28
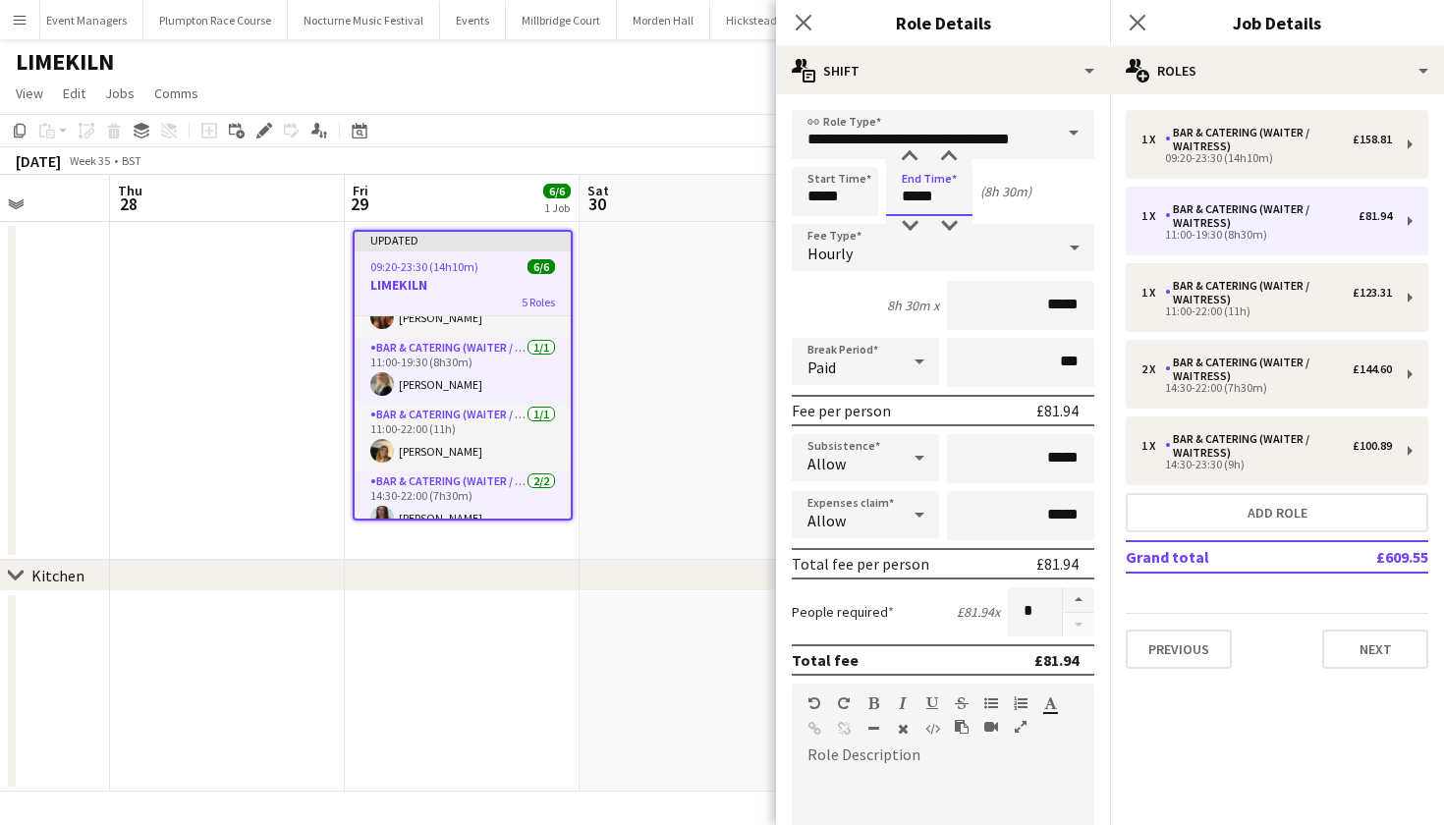
click at [916, 195] on body "Menu Boards Boards Boards All jobs Status Workforce Workforce My Workforce Recr…" at bounding box center [722, 412] width 1444 height 825
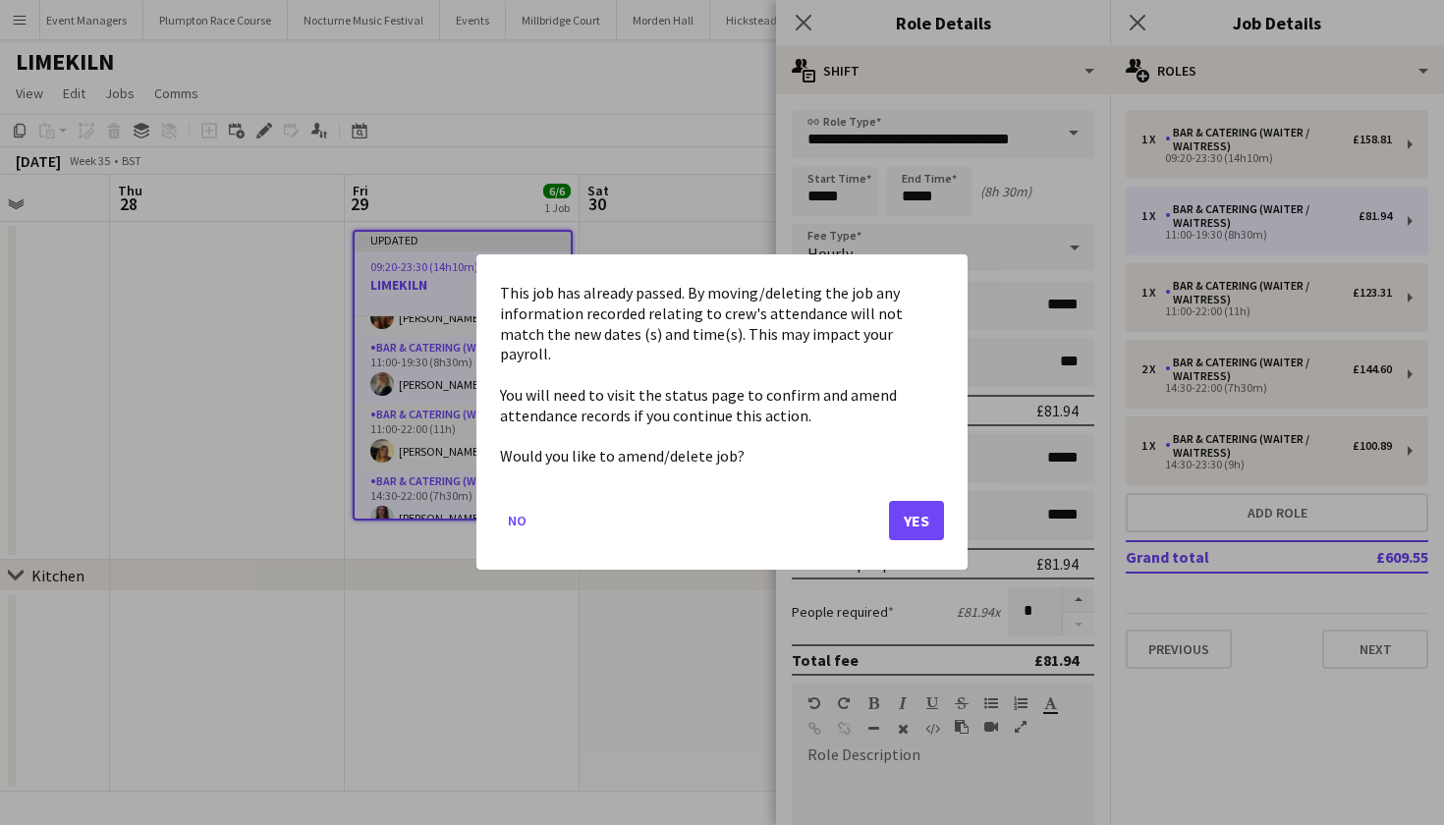
click at [918, 505] on button "Yes" at bounding box center [916, 521] width 55 height 39
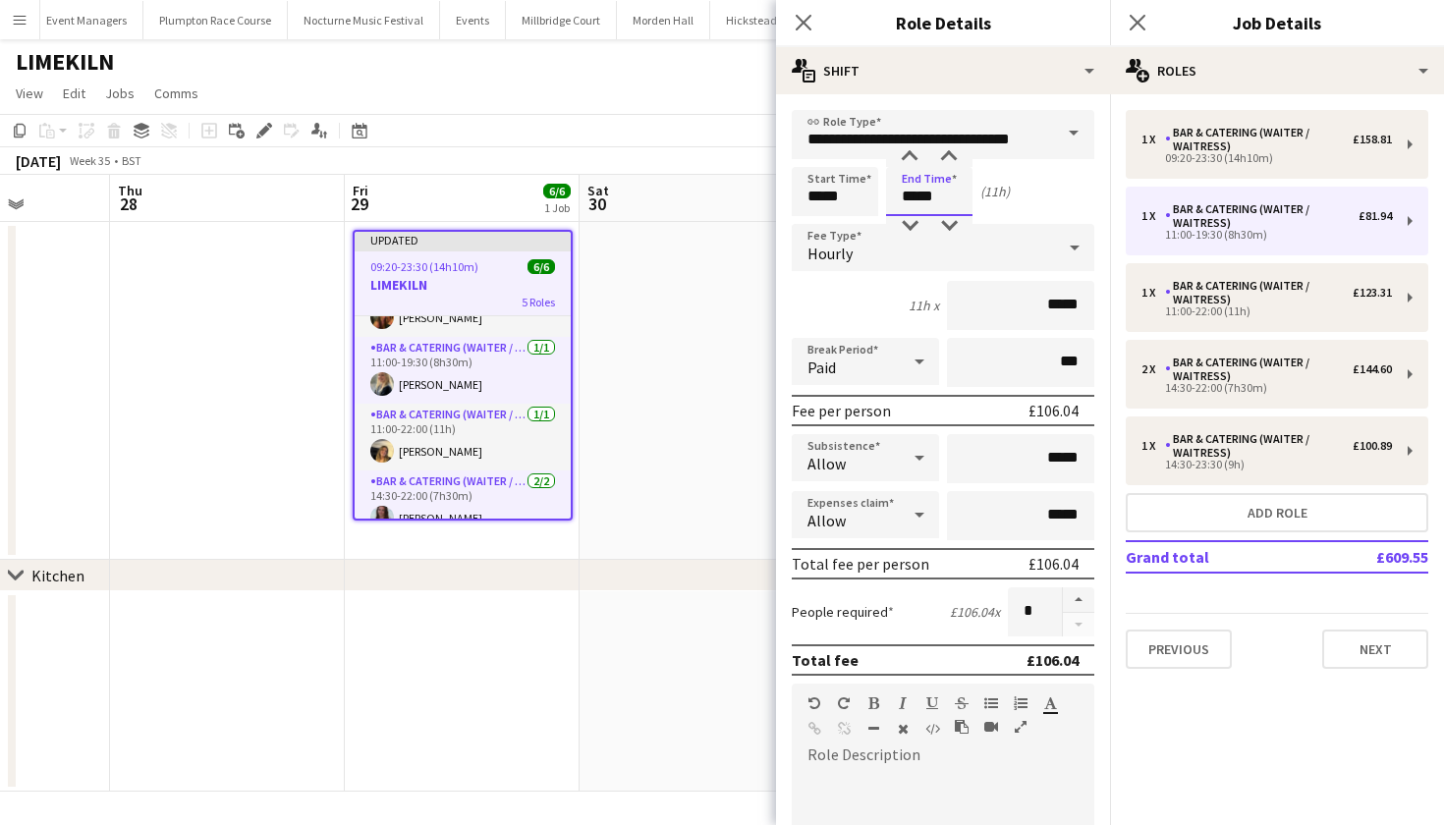
type input "*****"
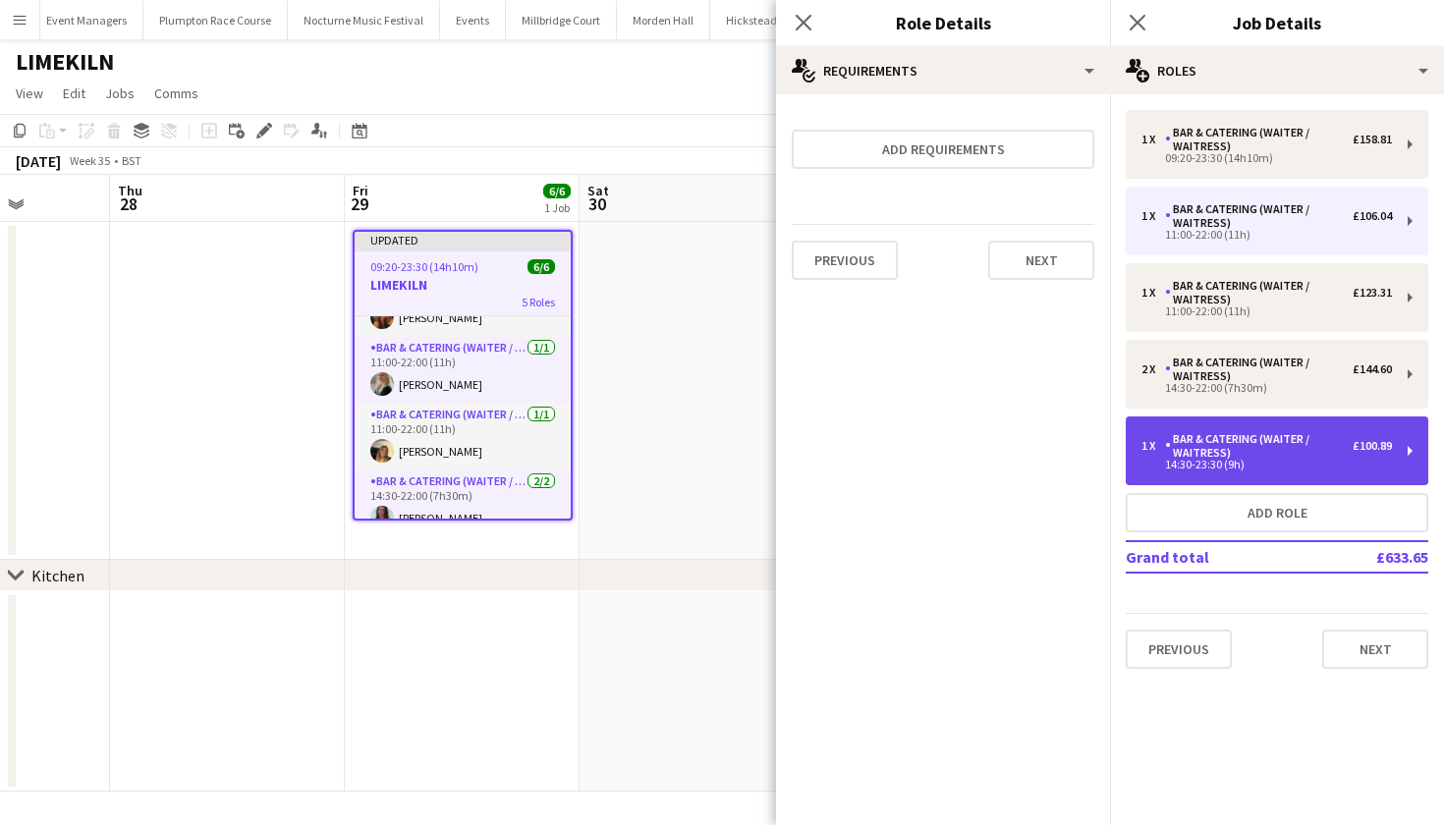
click at [1202, 464] on div "14:30-23:30 (9h)" at bounding box center [1267, 465] width 251 height 10
type input "*****"
type input "******"
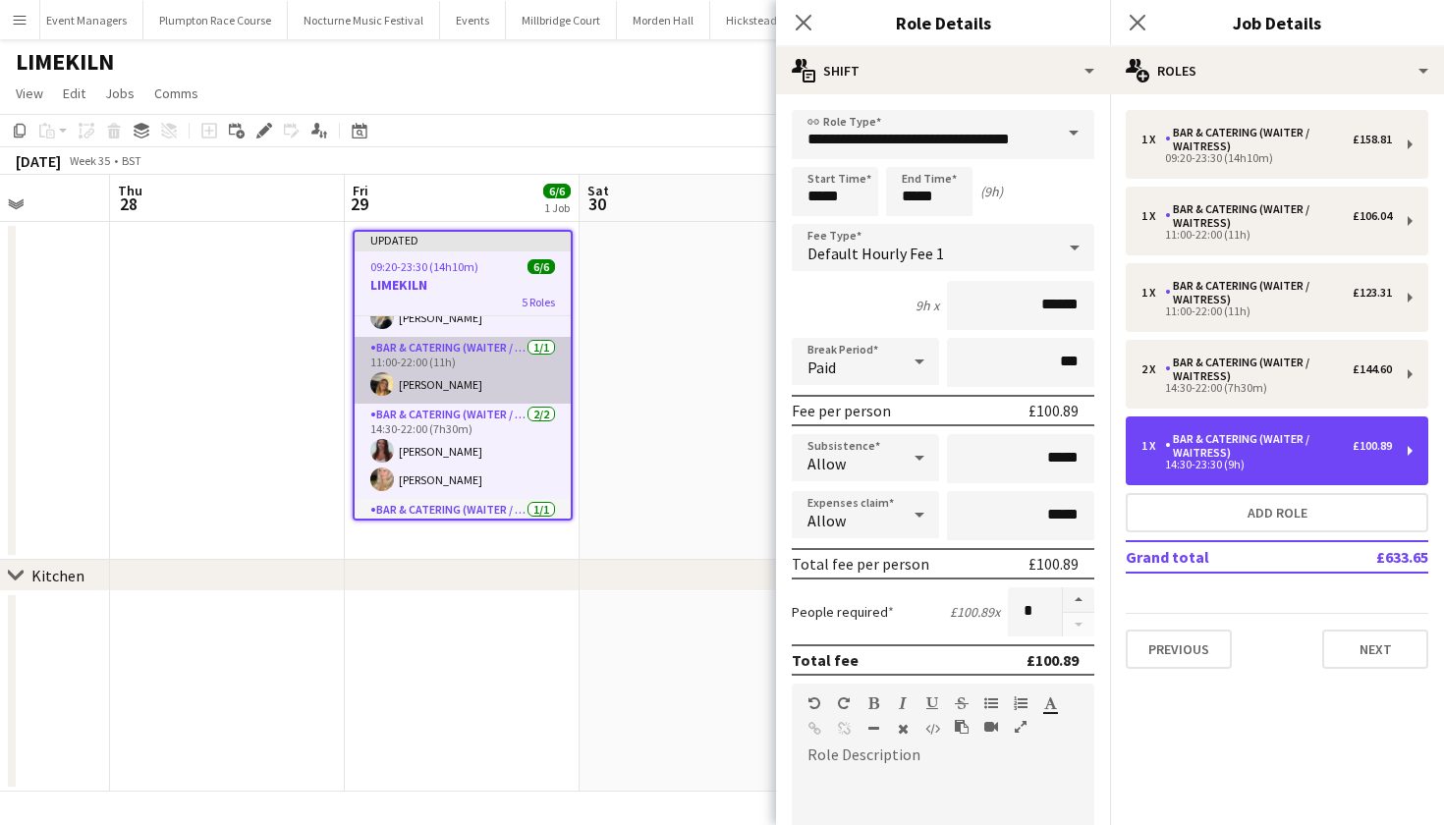
scroll to position [115, 0]
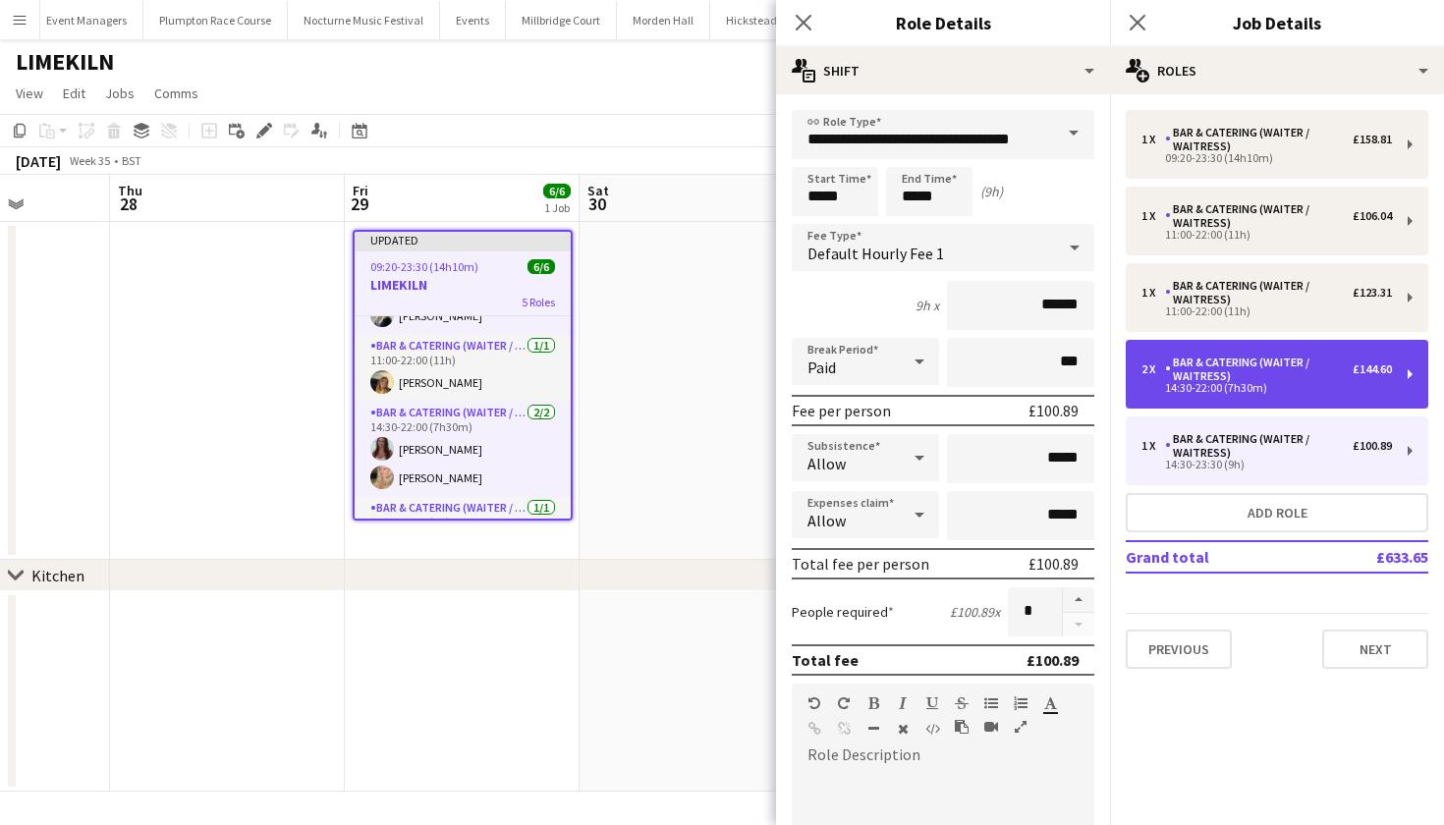
click at [1237, 374] on div "Bar & Catering (Waiter / waitress)" at bounding box center [1259, 370] width 188 height 28
type input "*****"
type input "*"
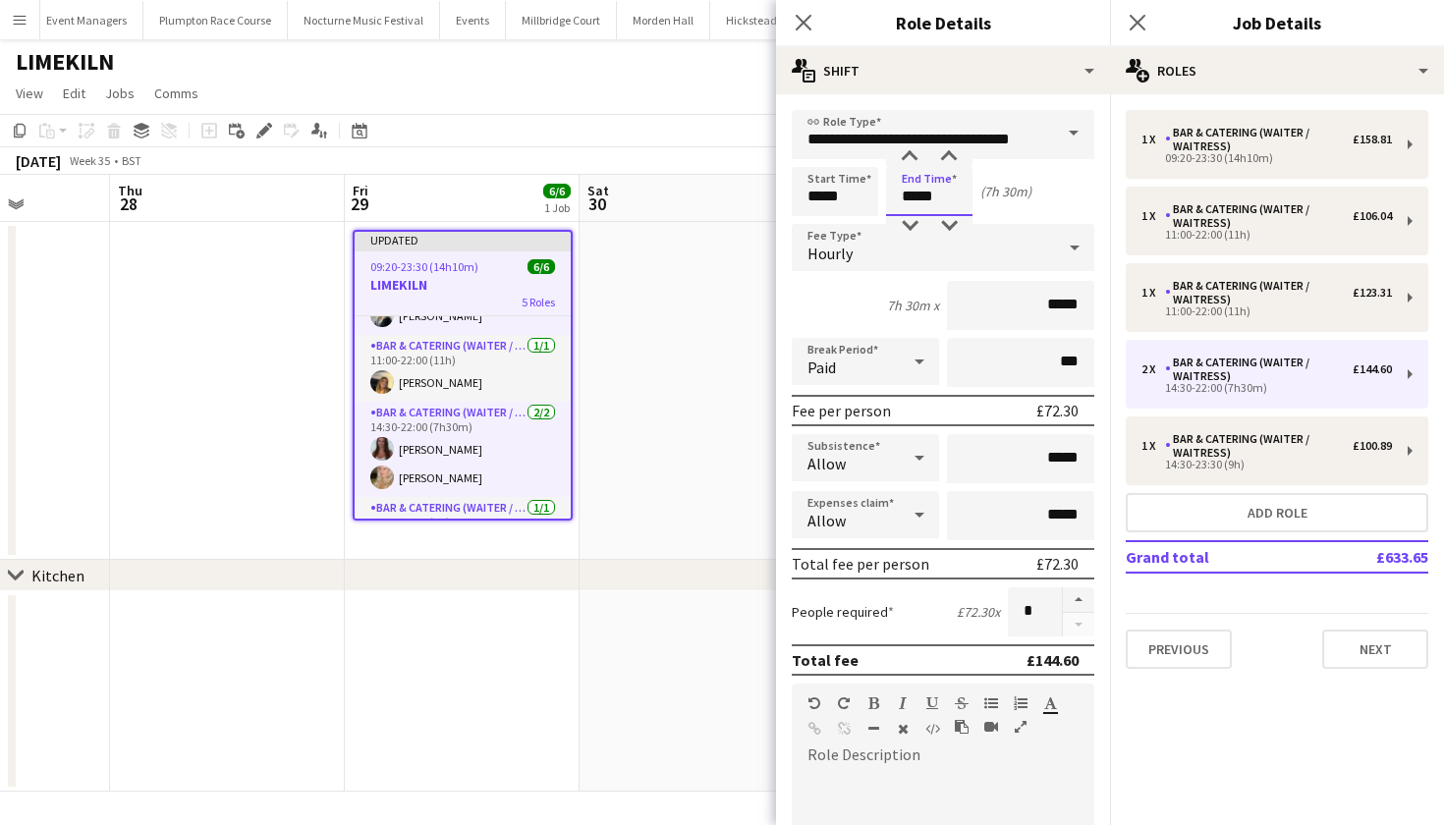
click at [916, 194] on input "*****" at bounding box center [929, 191] width 86 height 49
type input "*****"
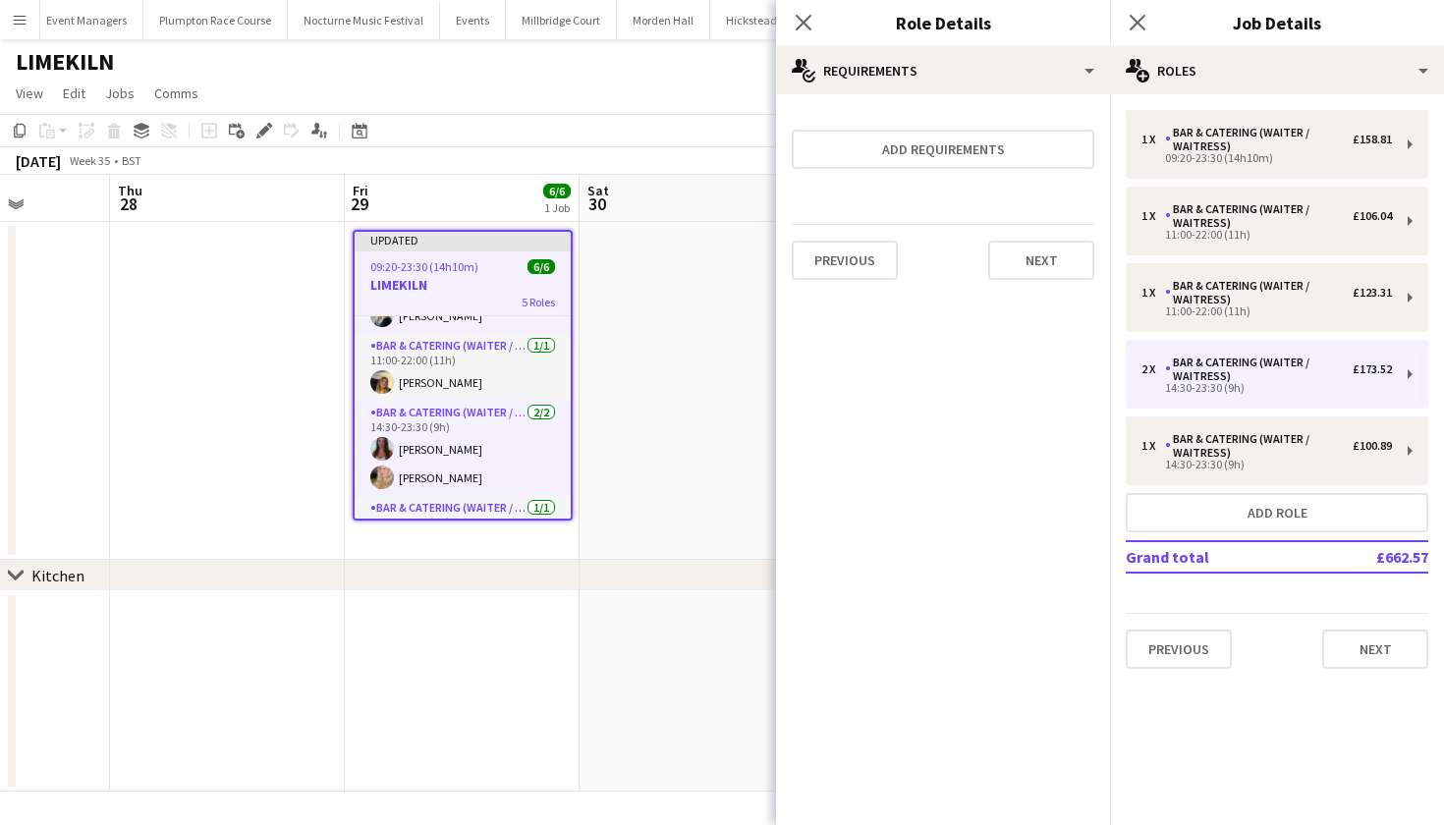
click at [680, 363] on app-date-cell at bounding box center [697, 391] width 235 height 338
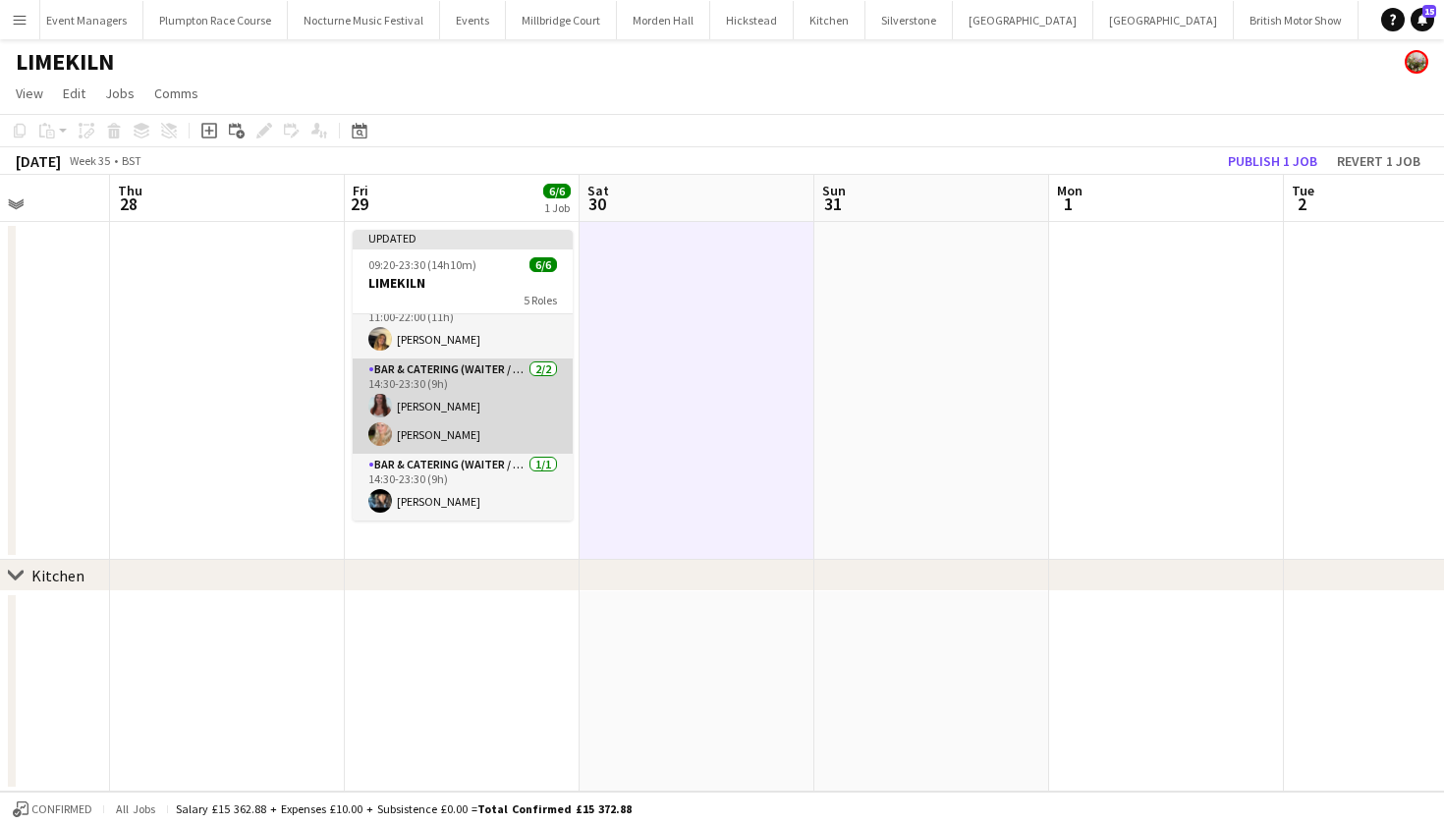
scroll to position [156, 0]
click at [447, 429] on app-card-role "Bar & Catering (Waiter / waitress) [DATE] 14:30-23:30 (9h) [PERSON_NAME] [PERSO…" at bounding box center [463, 406] width 220 height 95
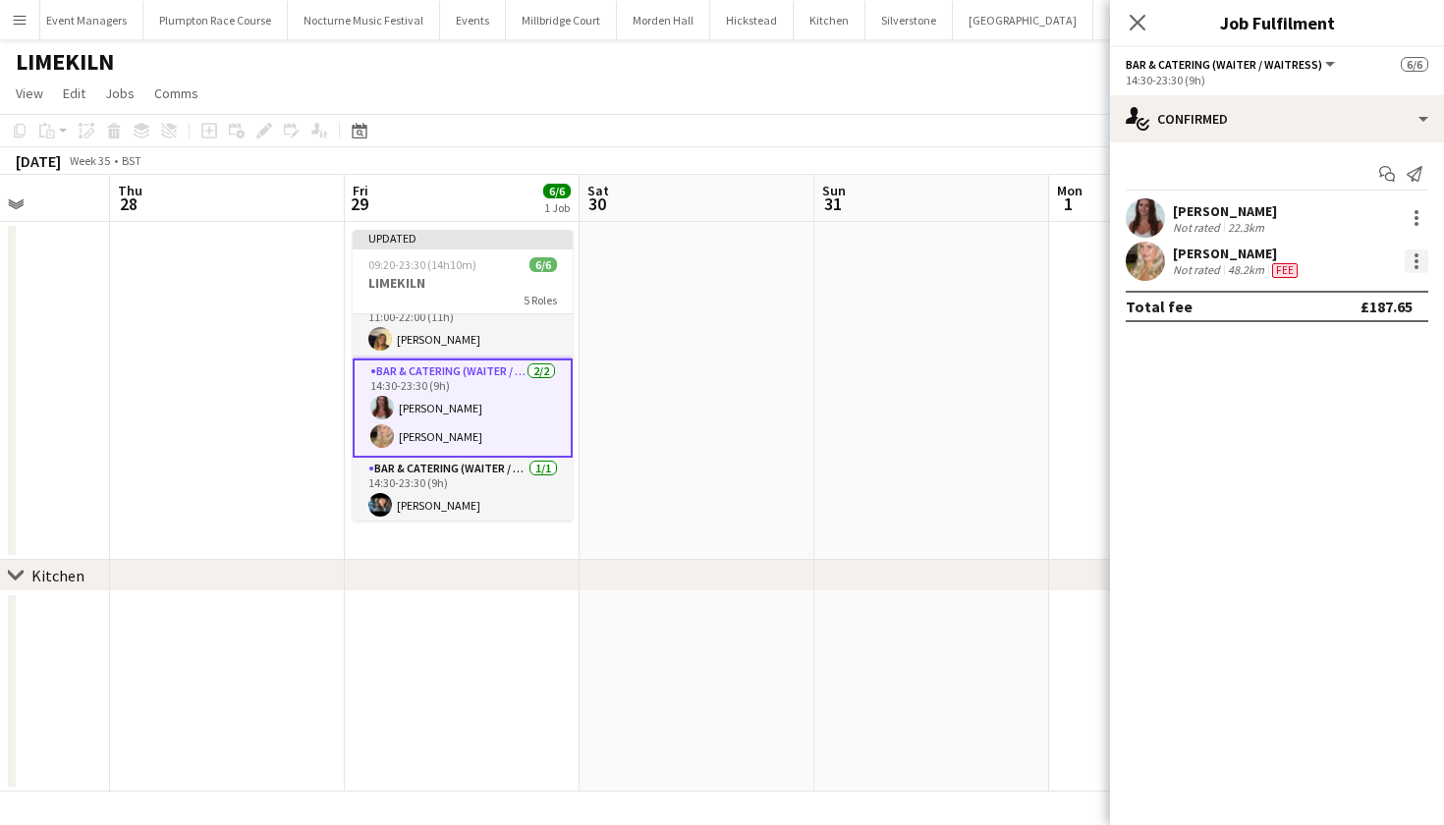
click at [1418, 267] on div at bounding box center [1417, 267] width 4 height 4
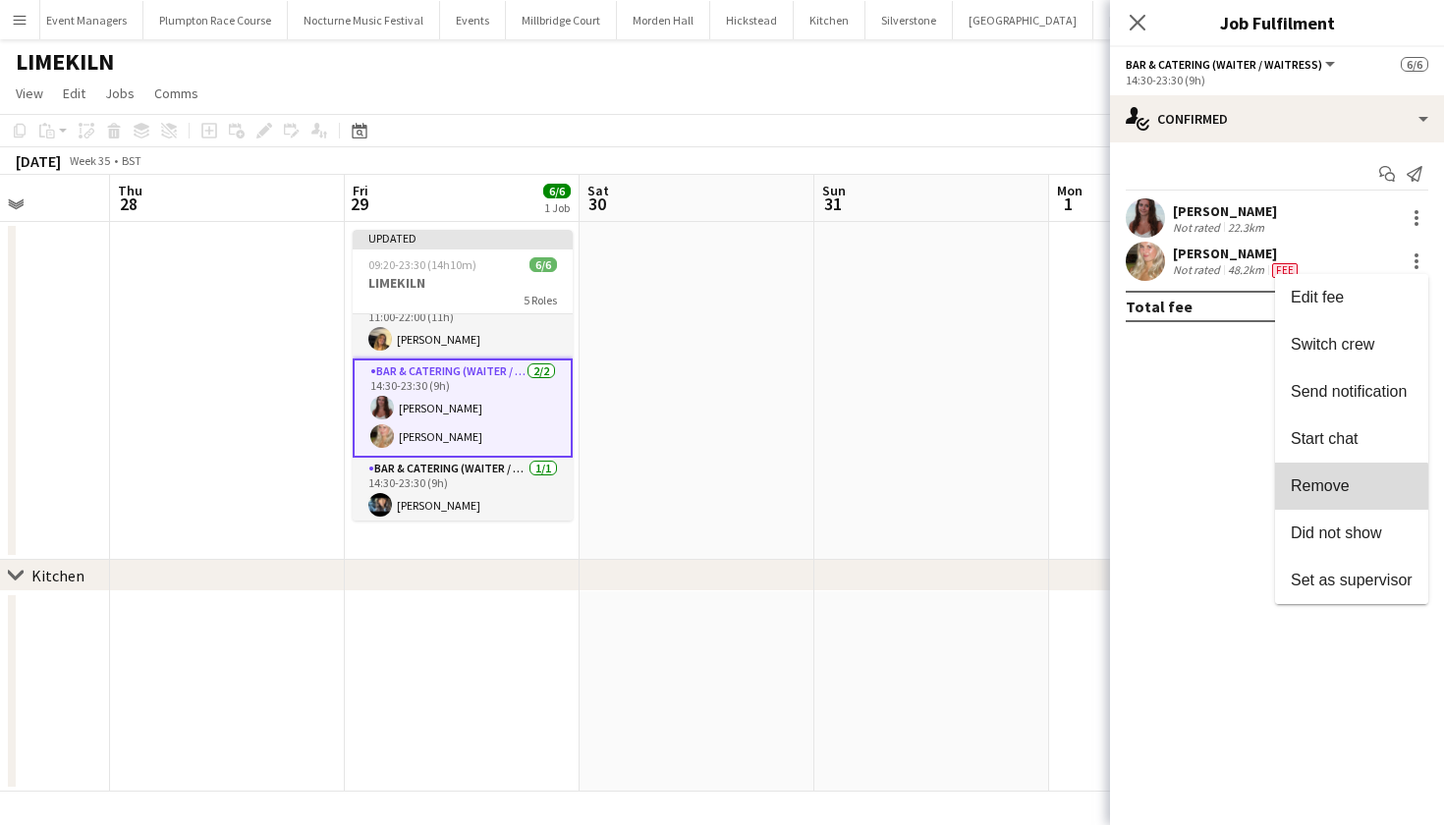
click at [1320, 498] on button "Remove" at bounding box center [1351, 486] width 153 height 47
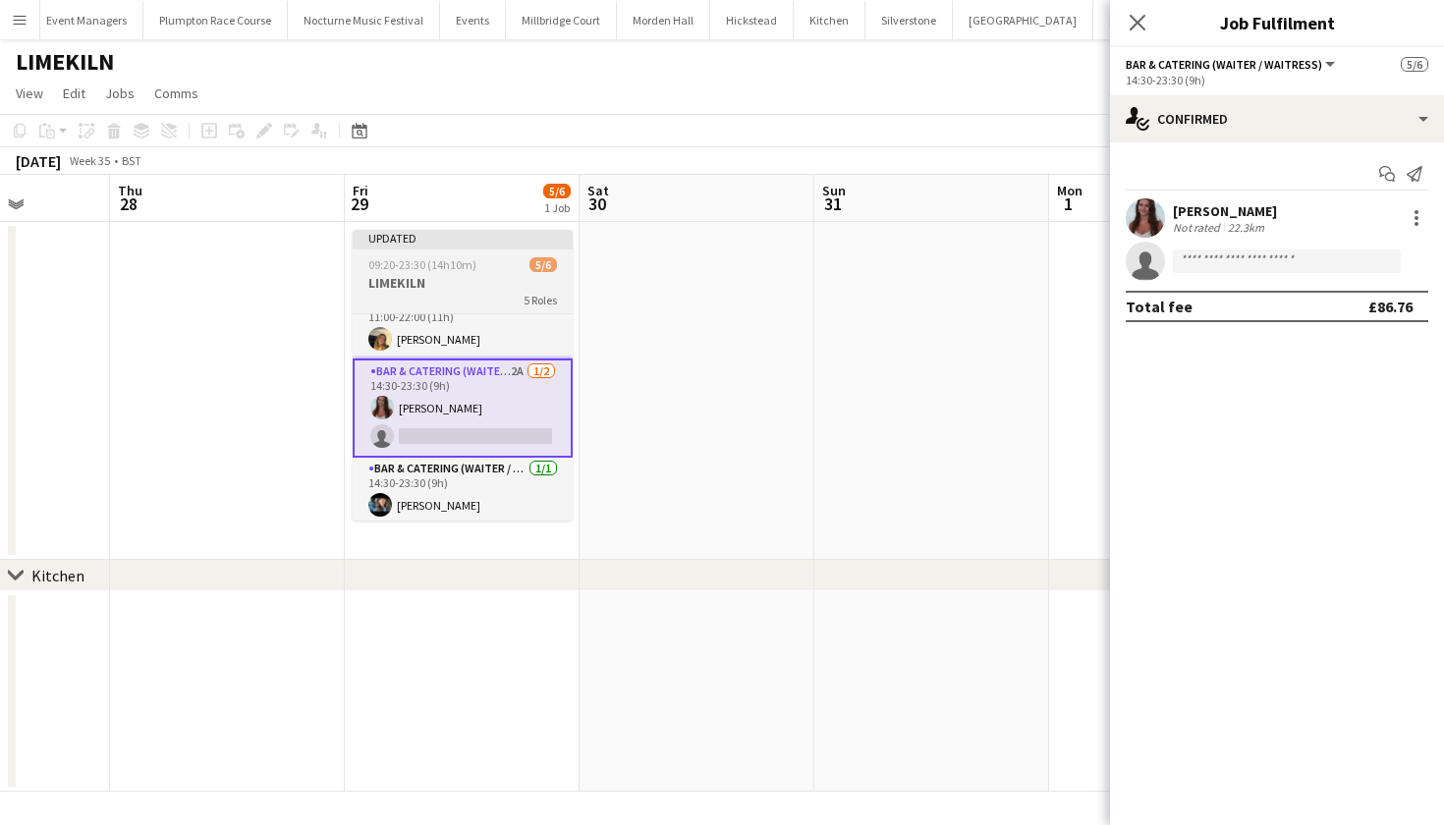
click at [413, 273] on app-job-card "Updated 09:20-23:30 (14h10m) 5/6 LIMEKILN 5 Roles Bar & Catering (Waiter / wait…" at bounding box center [463, 375] width 220 height 291
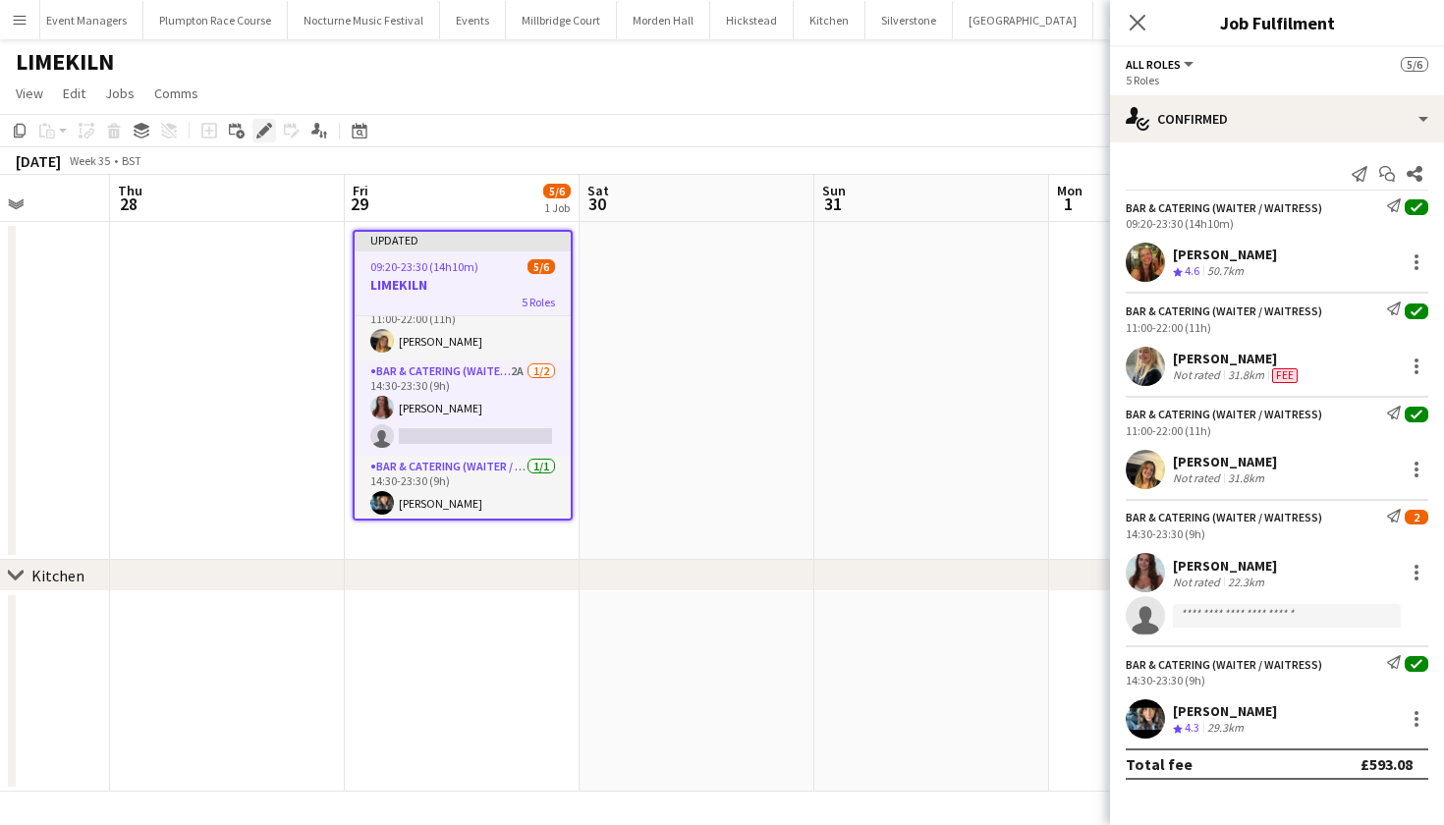
click at [264, 126] on icon "Edit" at bounding box center [264, 131] width 16 height 16
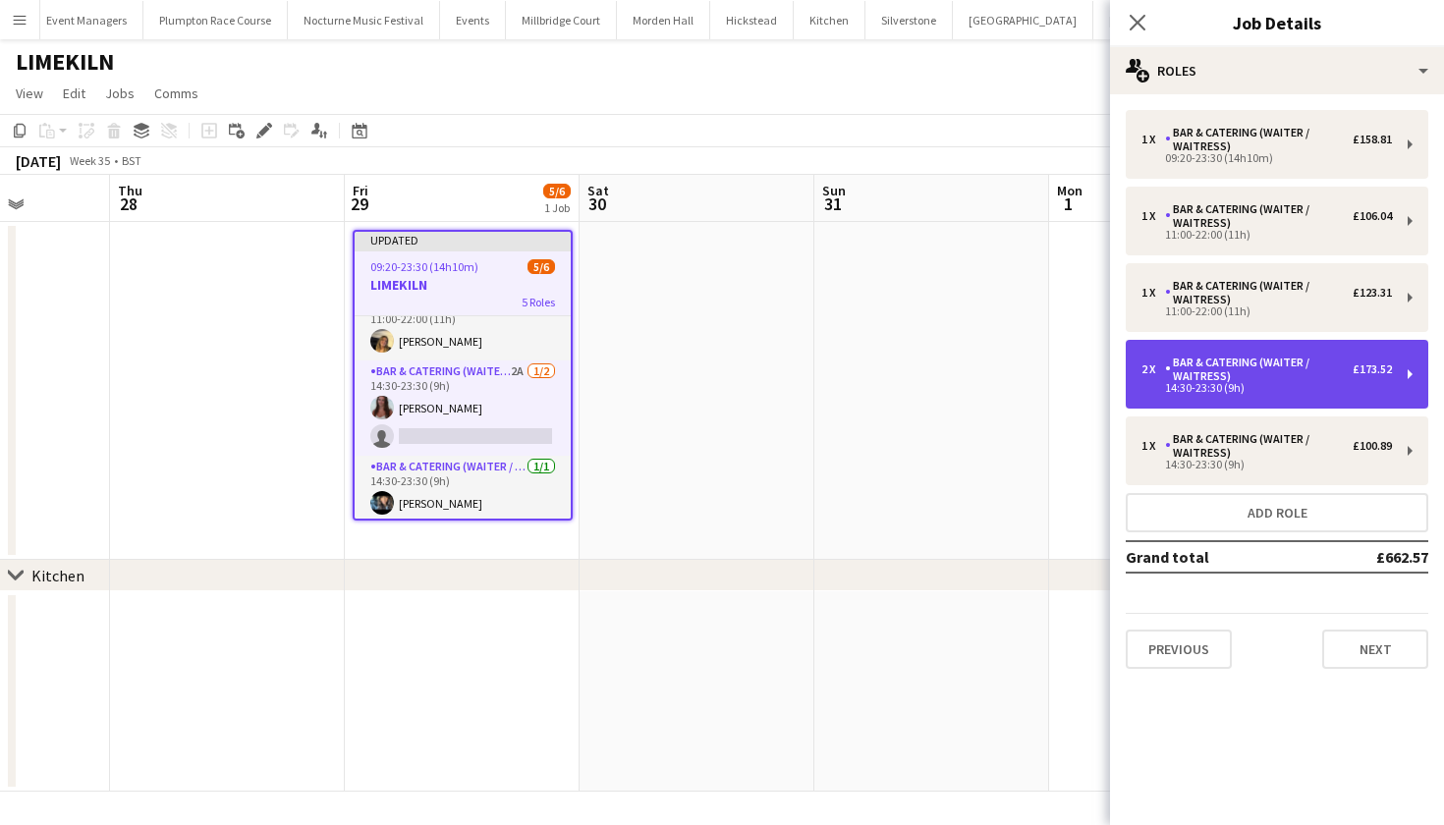
click at [1248, 396] on div "2 x Bar & Catering (Waiter / waitress) £173.52 14:30-23:30 (9h)" at bounding box center [1277, 374] width 303 height 69
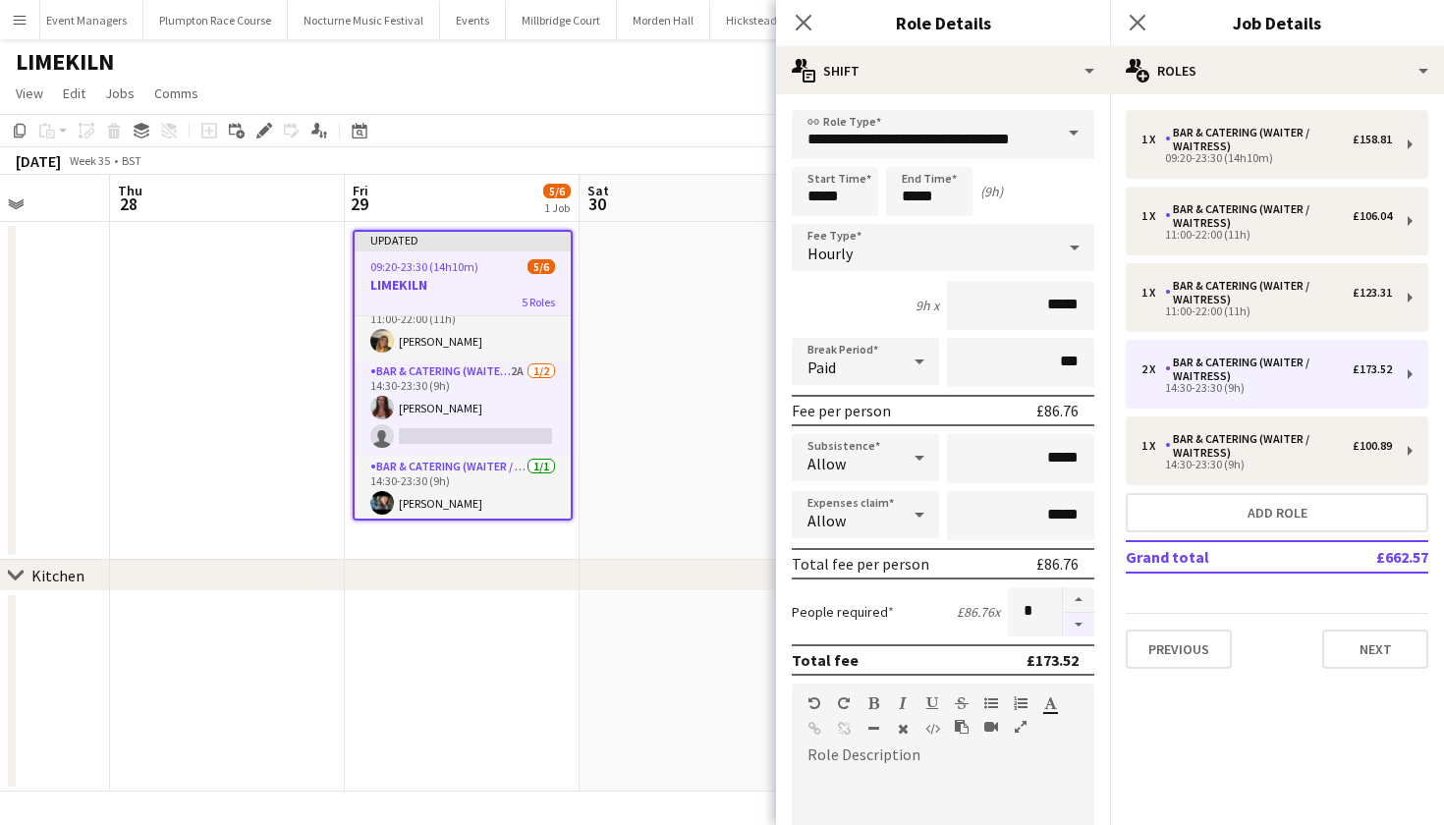
click at [1063, 627] on button "button" at bounding box center [1078, 625] width 31 height 25
type input "*"
click at [672, 547] on app-date-cell at bounding box center [697, 391] width 235 height 338
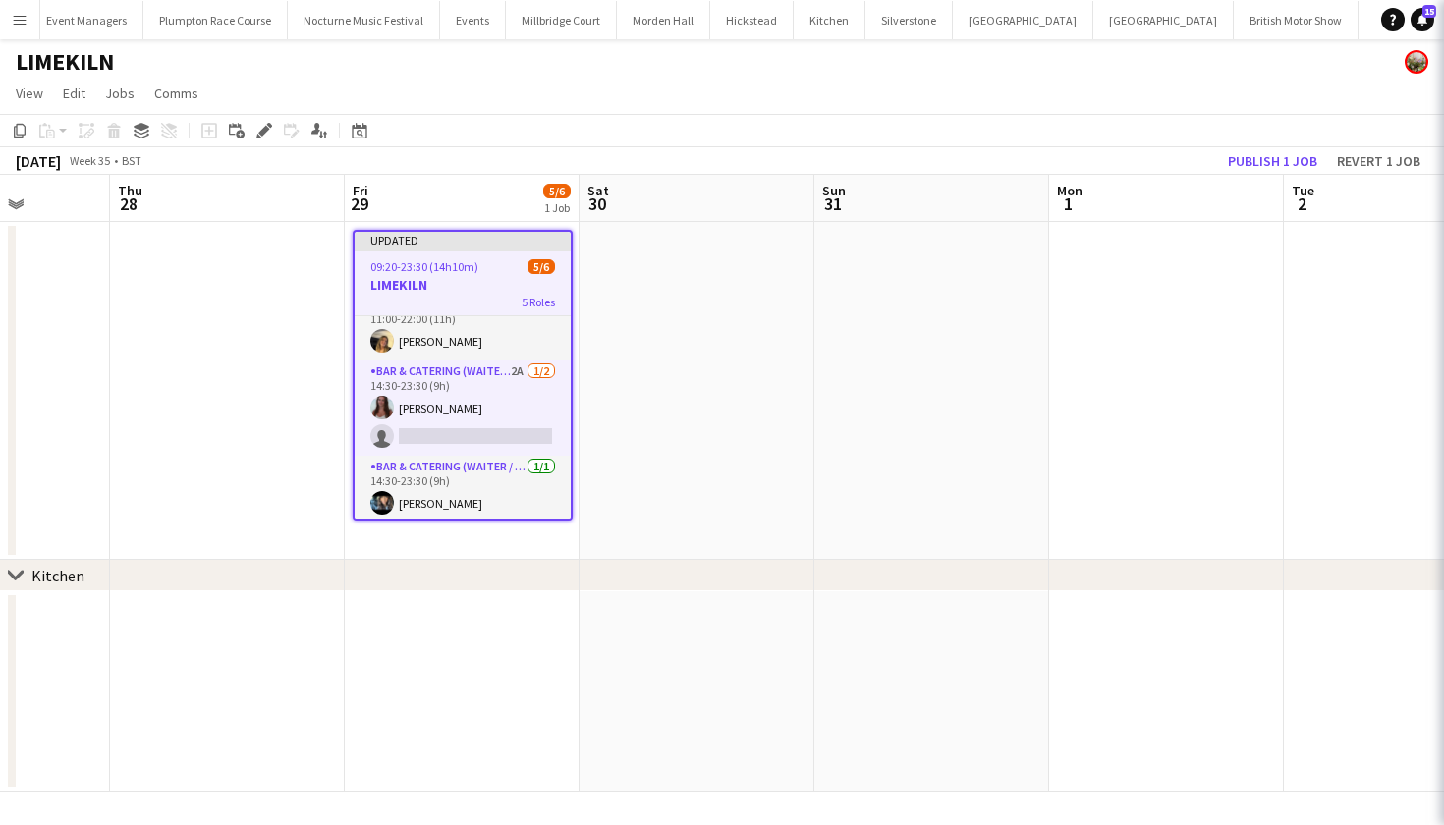
scroll to position [128, 0]
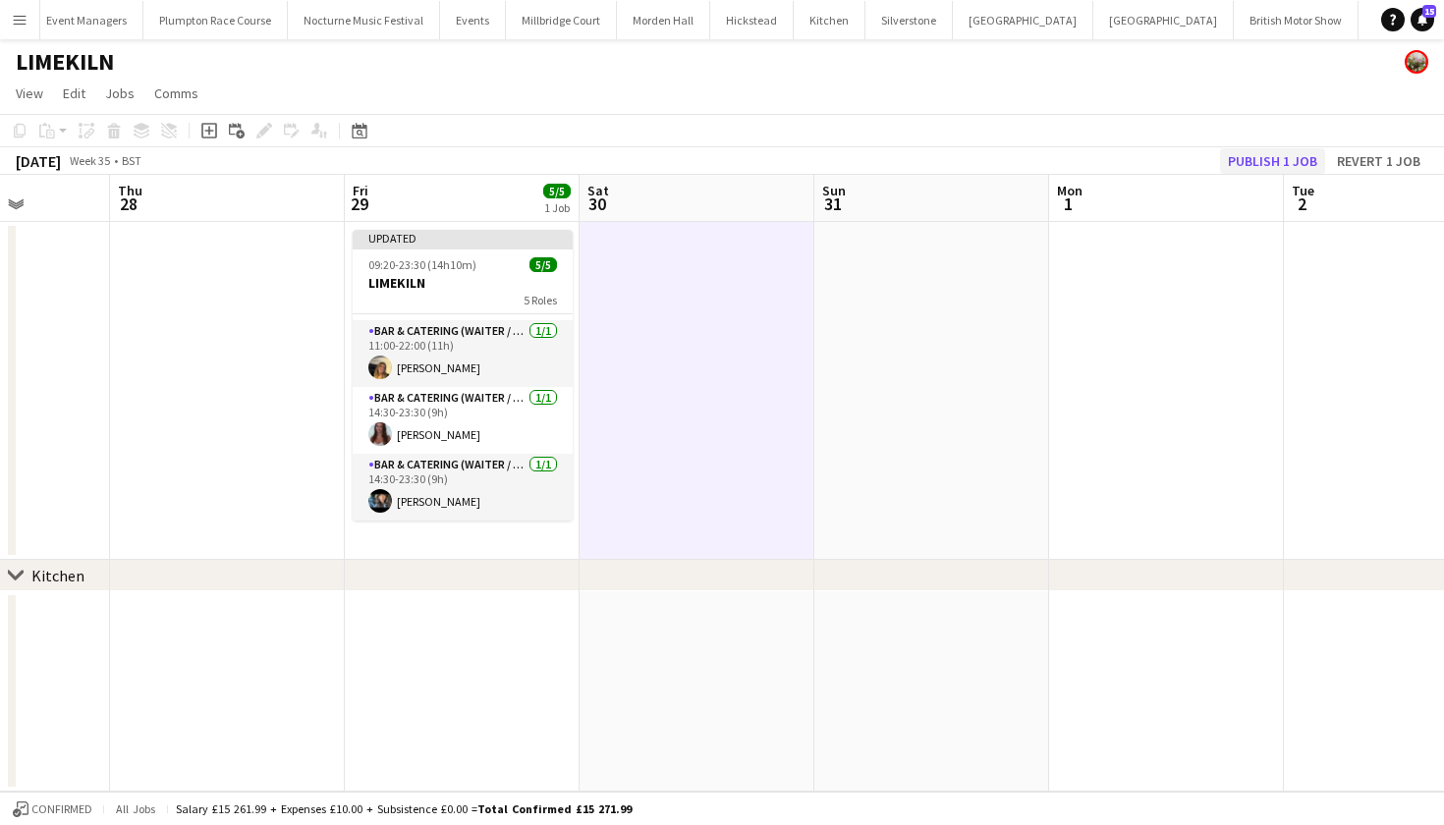
click at [1235, 166] on button "Publish 1 job" at bounding box center [1272, 161] width 105 height 26
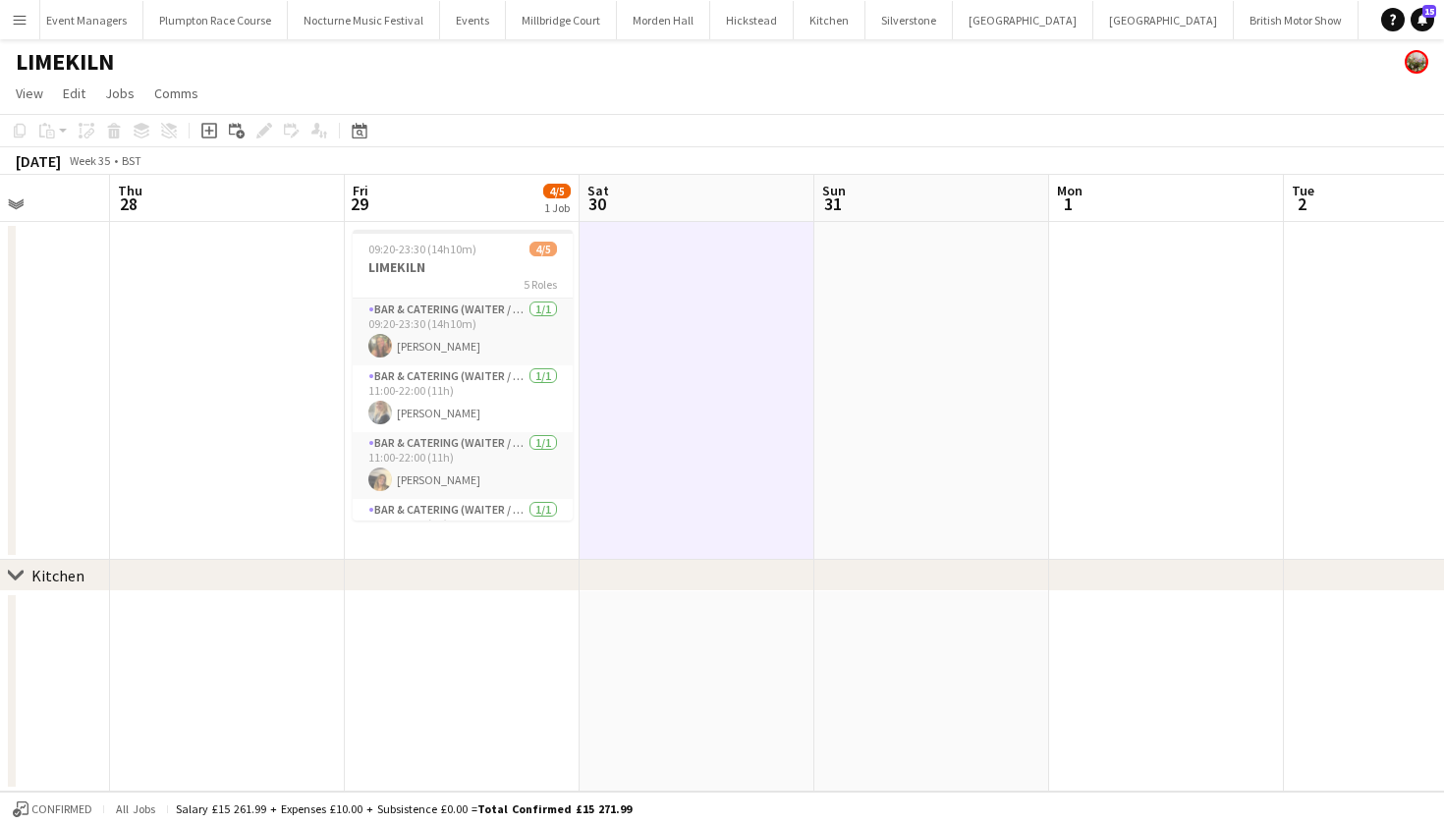
scroll to position [0, 0]
click at [461, 337] on app-card-role "Bar & Catering (Waiter / waitress) [DATE] 09:20-23:30 (14h10m) [PERSON_NAME]" at bounding box center [463, 332] width 220 height 67
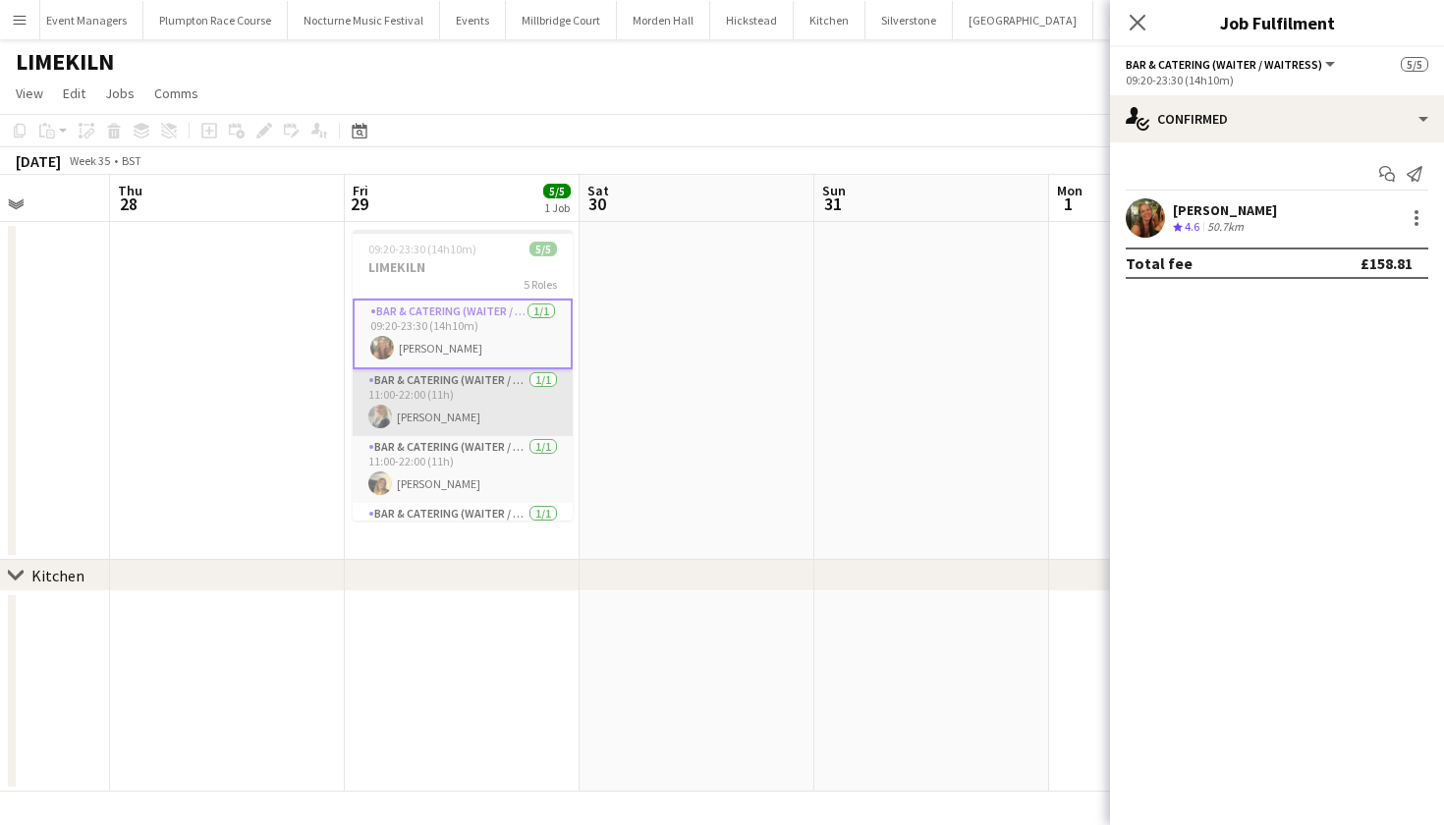
click at [456, 390] on app-card-role "Bar & Catering (Waiter / waitress) [DATE] 11:00-22:00 (11h) [PERSON_NAME]" at bounding box center [463, 402] width 220 height 67
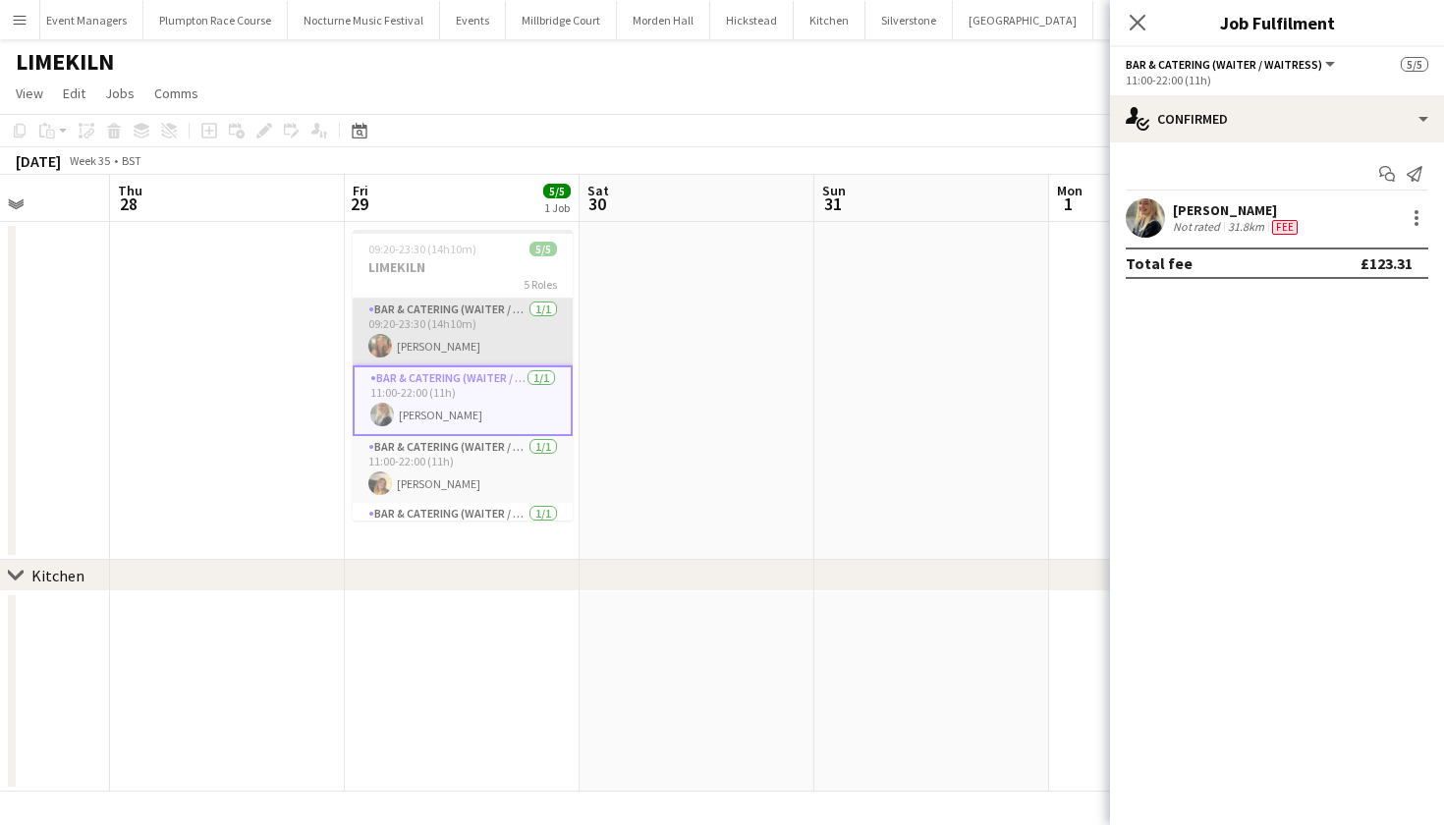
click at [442, 361] on app-card-role "Bar & Catering (Waiter / waitress) [DATE] 09:20-23:30 (14h10m) [PERSON_NAME]" at bounding box center [463, 332] width 220 height 67
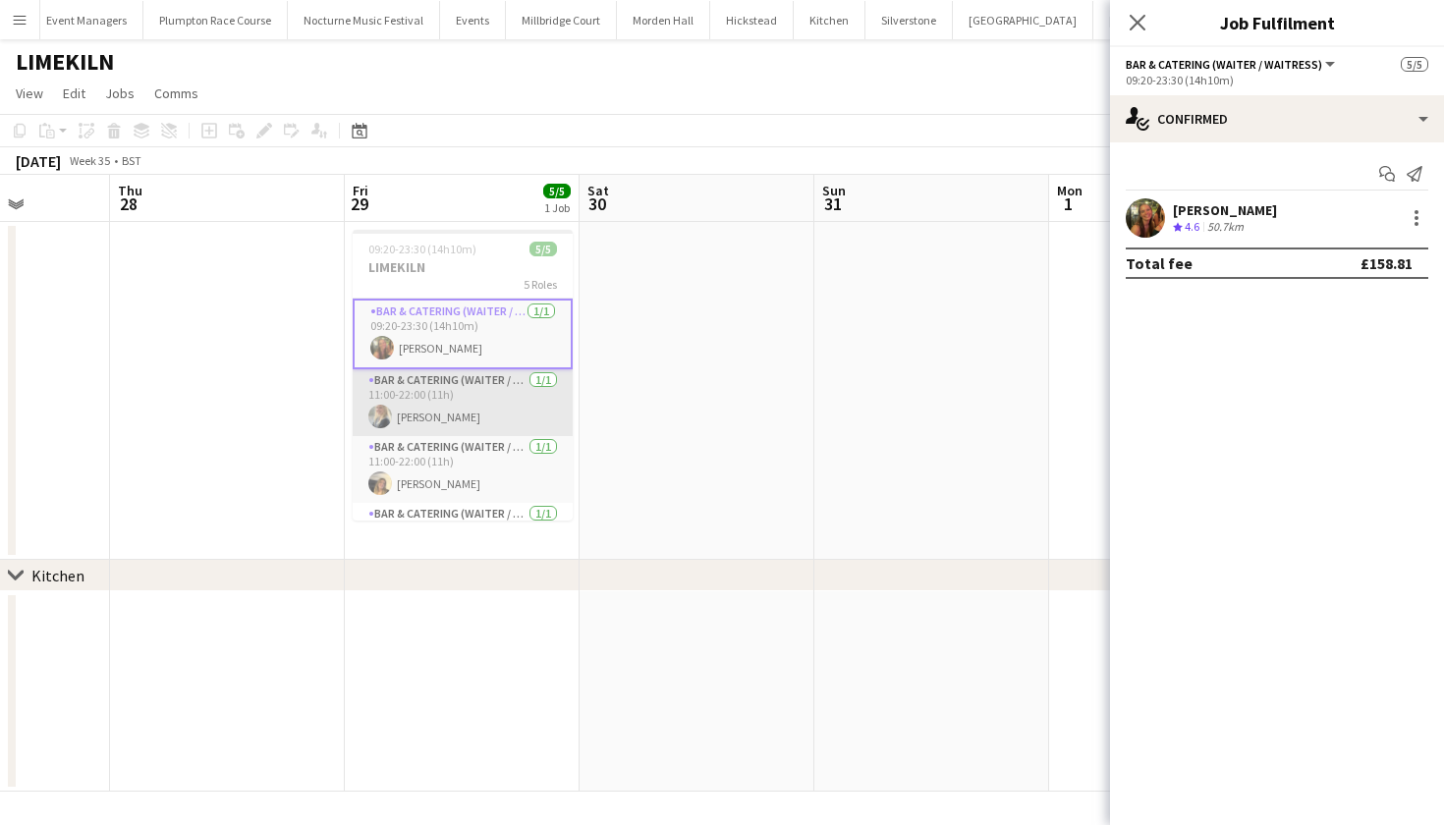
click at [442, 402] on app-card-role "Bar & Catering (Waiter / waitress) [DATE] 11:00-22:00 (11h) [PERSON_NAME]" at bounding box center [463, 402] width 220 height 67
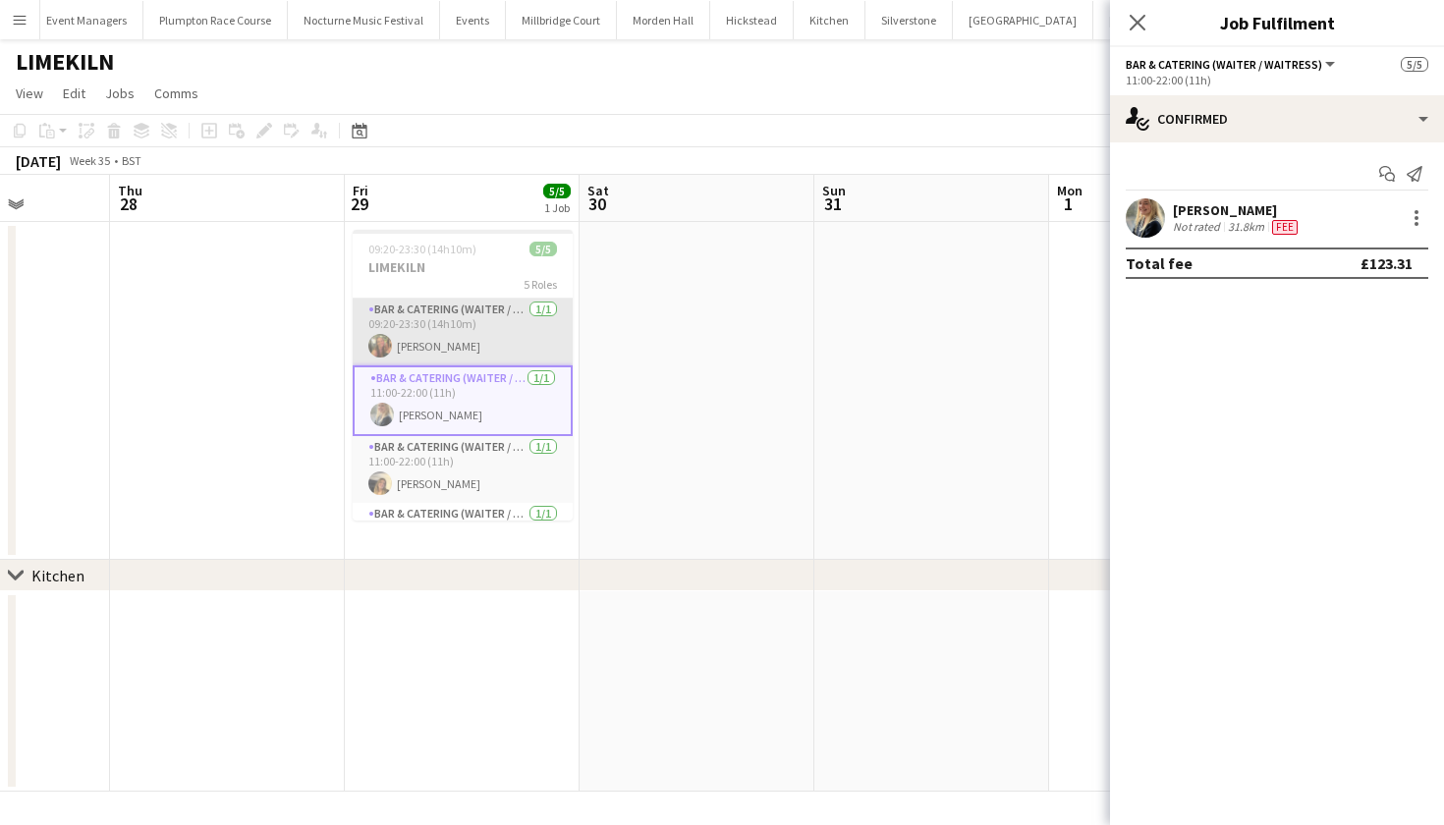
click at [447, 336] on app-card-role "Bar & Catering (Waiter / waitress) [DATE] 09:20-23:30 (14h10m) [PERSON_NAME]" at bounding box center [463, 332] width 220 height 67
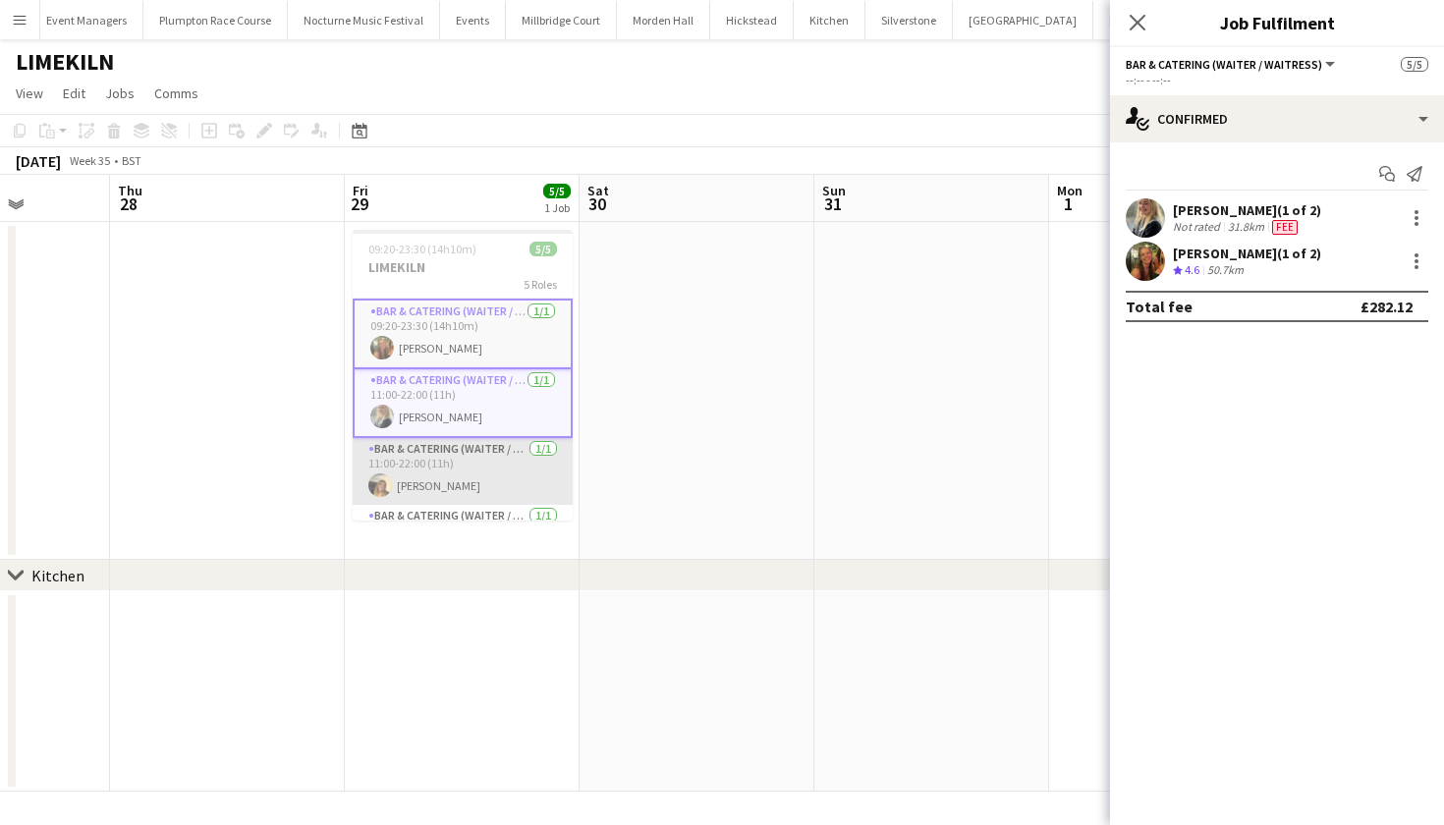
click at [445, 445] on app-card-role "Bar & Catering (Waiter / waitress) [DATE] 11:00-22:00 (11h) [PERSON_NAME]" at bounding box center [463, 471] width 220 height 67
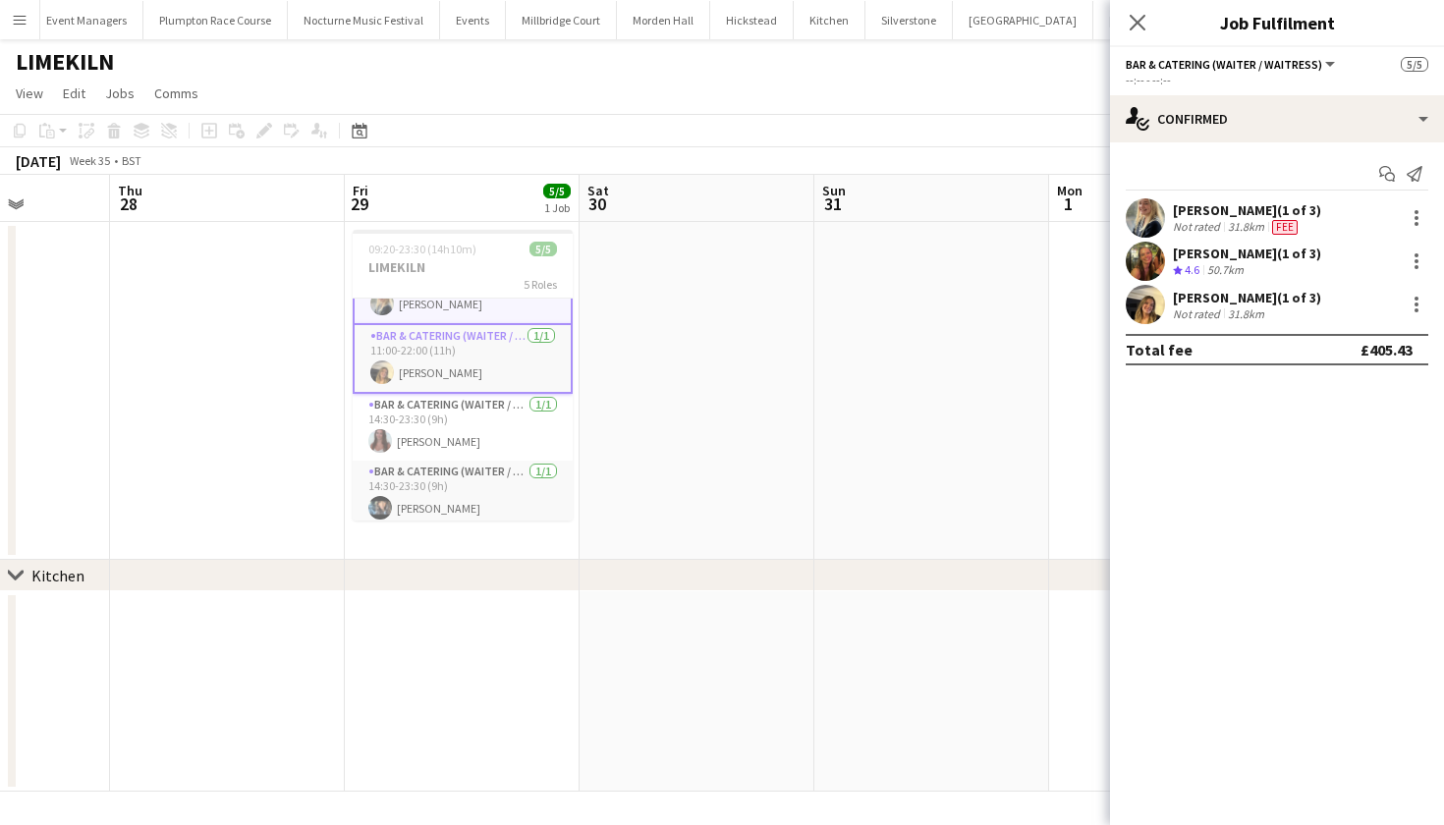
click at [445, 445] on app-card-role "Bar & Catering (Waiter / waitress) [DATE] 14:30-23:30 (9h) [PERSON_NAME]" at bounding box center [463, 427] width 220 height 67
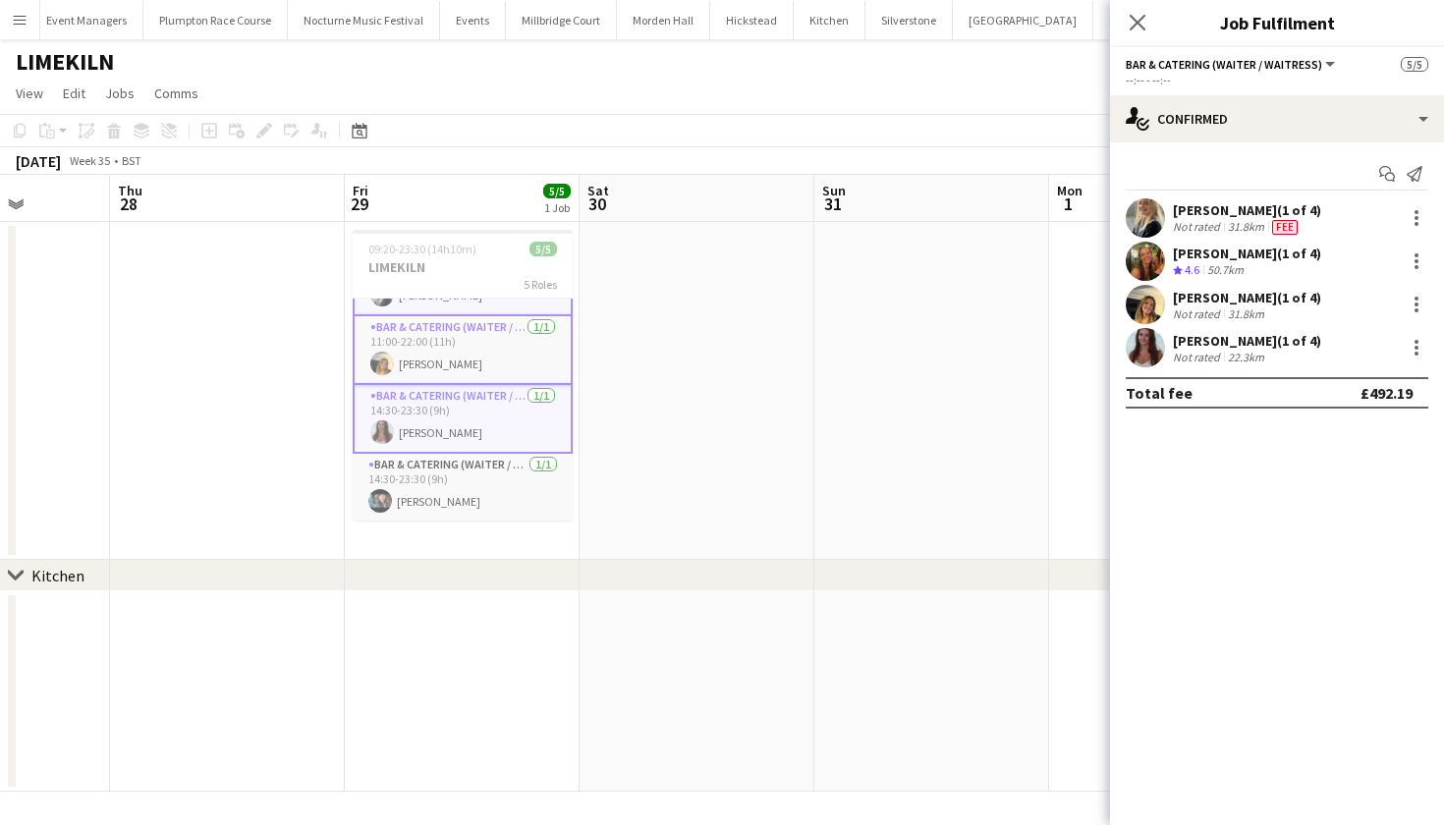
scroll to position [122, 0]
click at [455, 473] on app-card-role "Bar & Catering (Waiter / waitress) [DATE] 14:30-23:30 (9h) [PERSON_NAME]" at bounding box center [463, 487] width 220 height 67
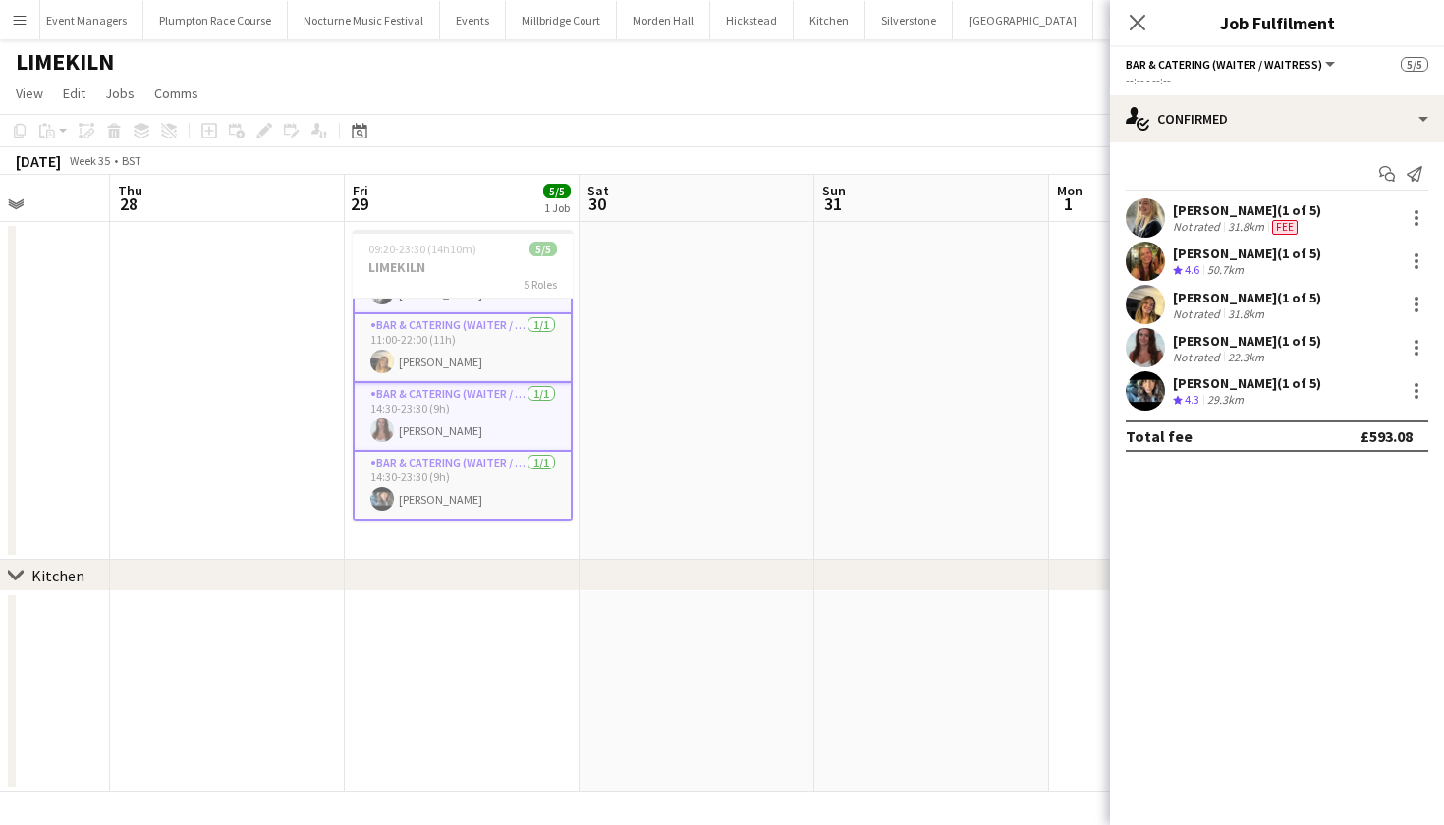
scroll to position [124, 0]
click at [753, 382] on app-date-cell at bounding box center [697, 391] width 235 height 338
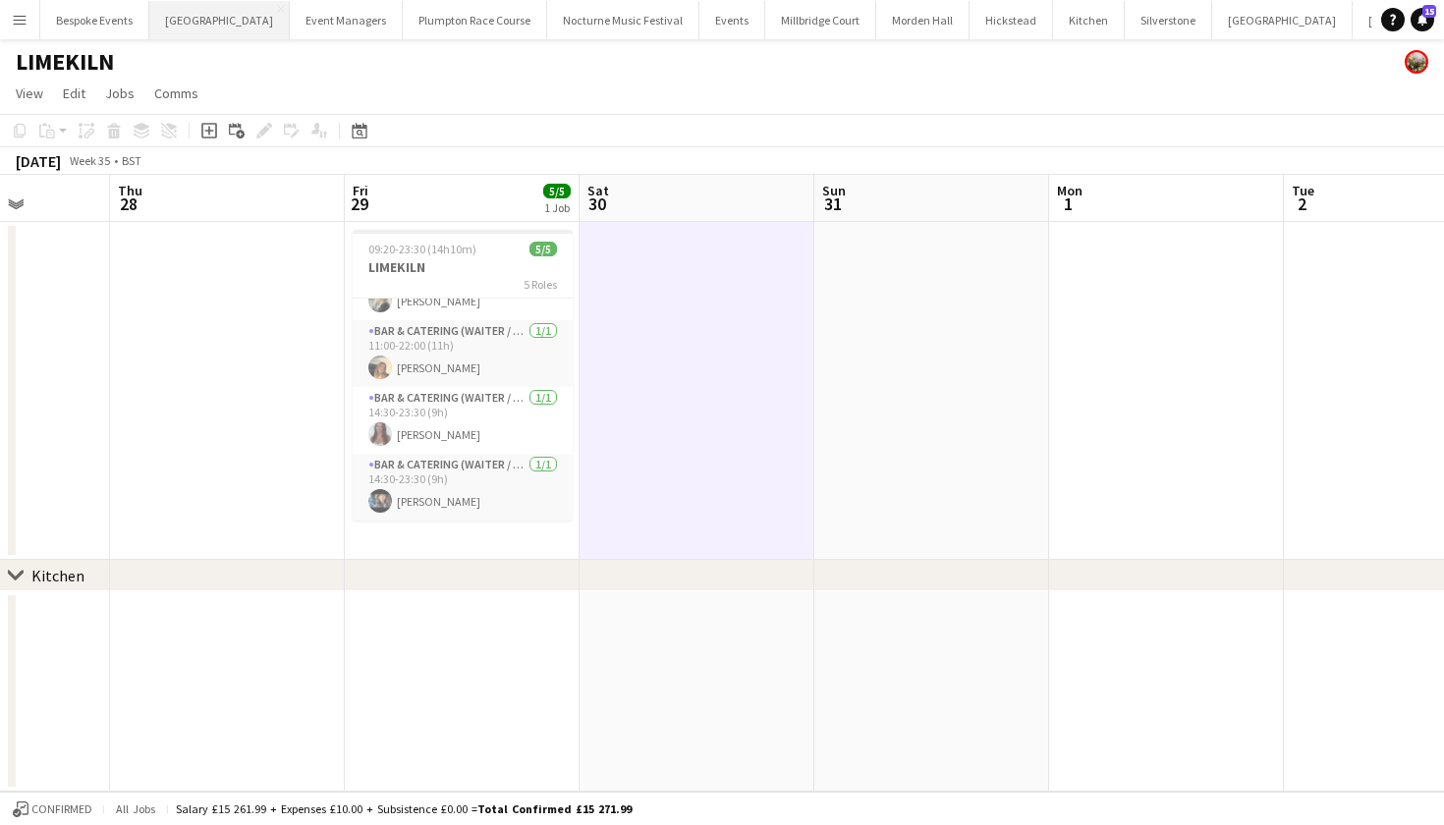
scroll to position [0, 0]
click at [187, 28] on button "[GEOGRAPHIC_DATA] Close" at bounding box center [219, 20] width 140 height 38
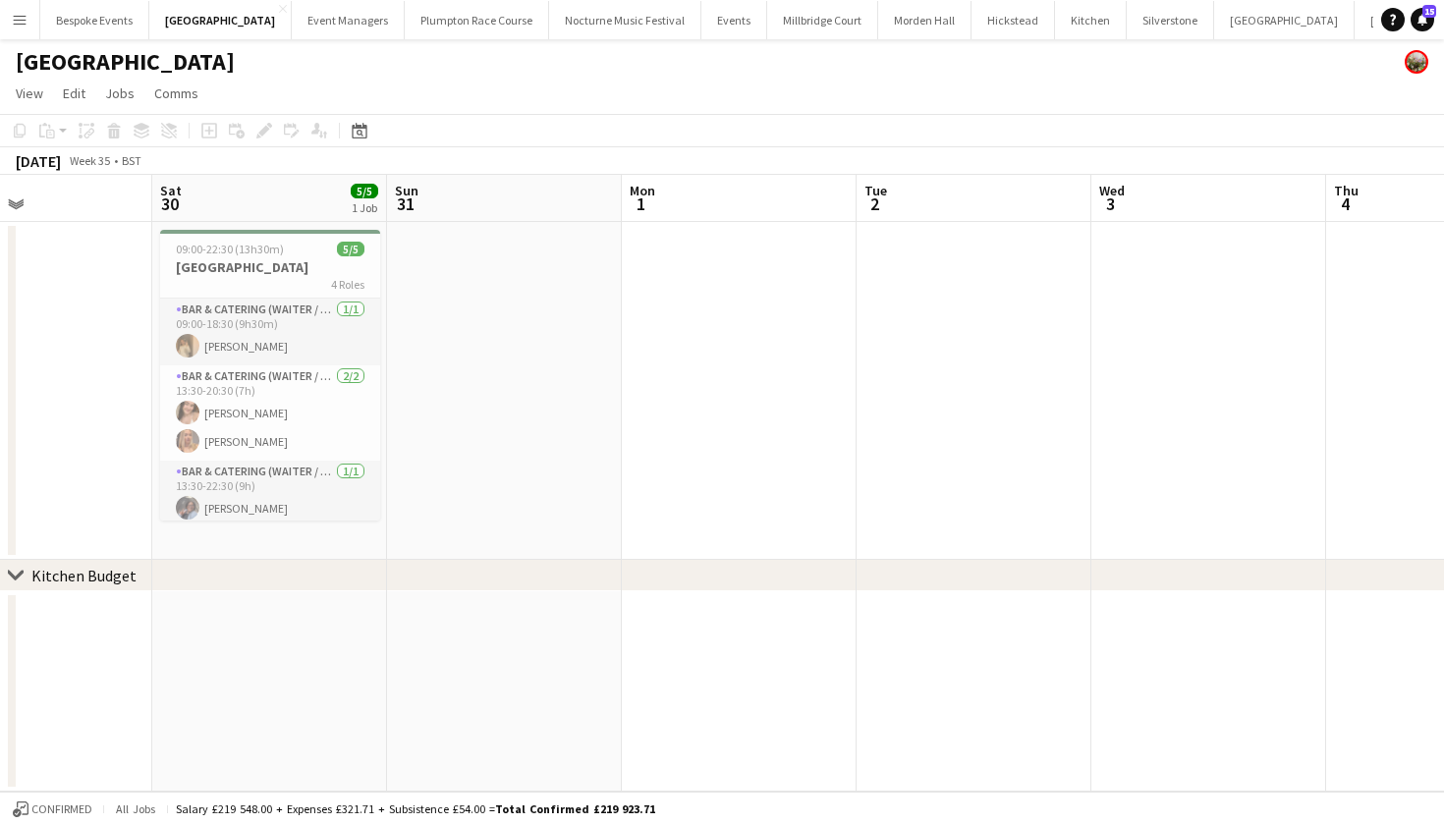
scroll to position [0, 444]
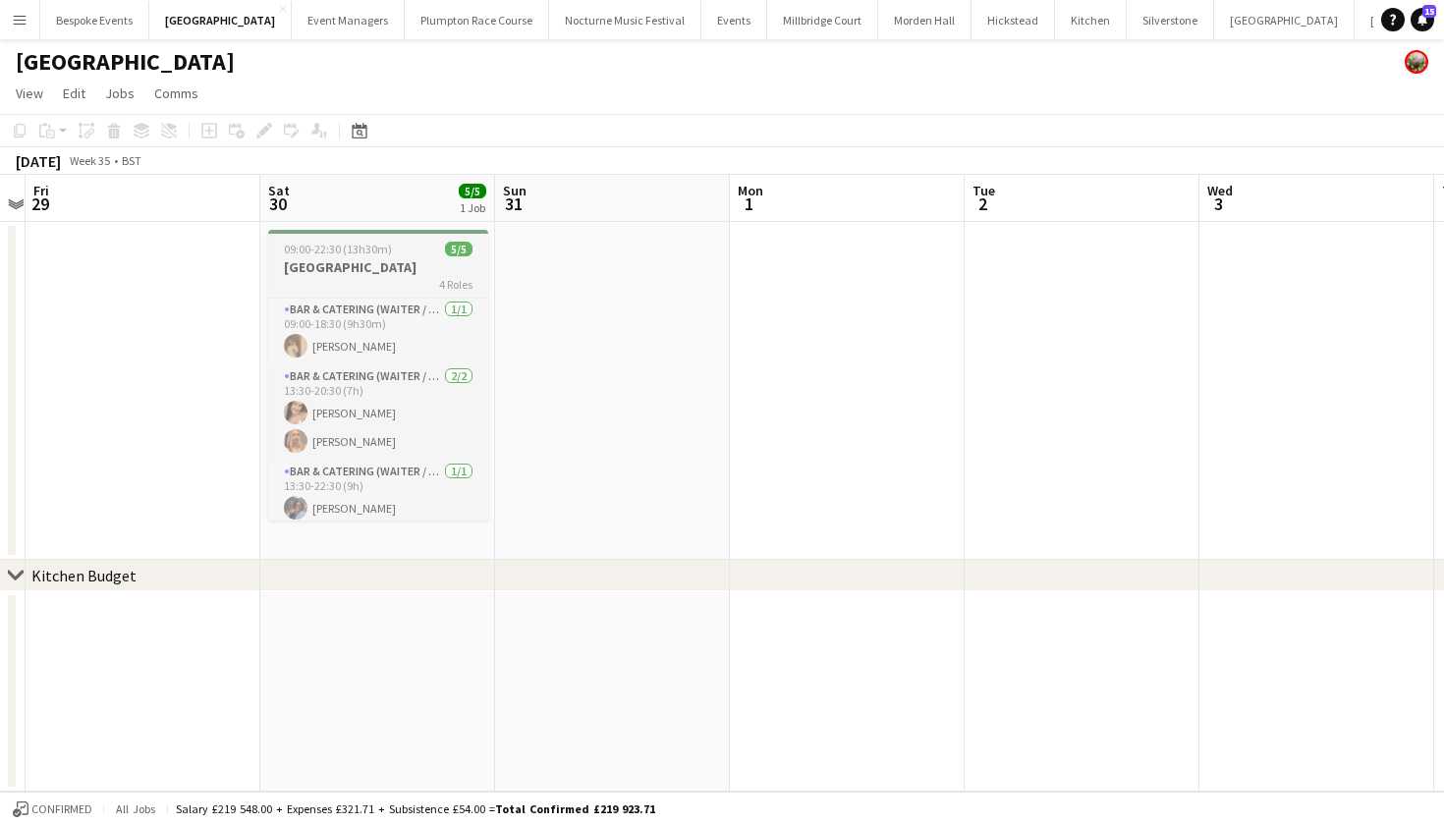
click at [382, 272] on h3 "[GEOGRAPHIC_DATA]" at bounding box center [378, 267] width 220 height 18
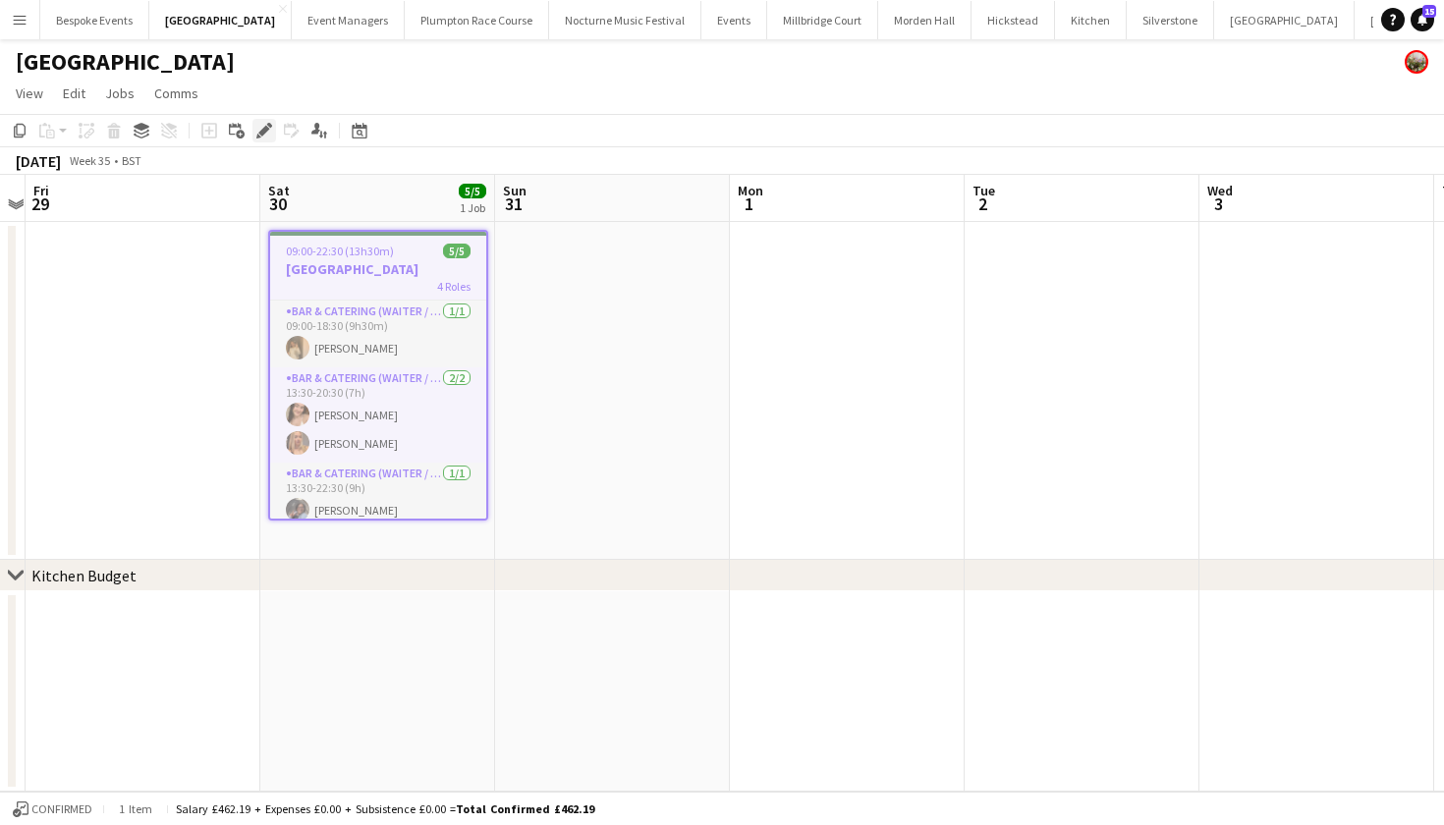
click at [269, 128] on icon at bounding box center [263, 131] width 11 height 11
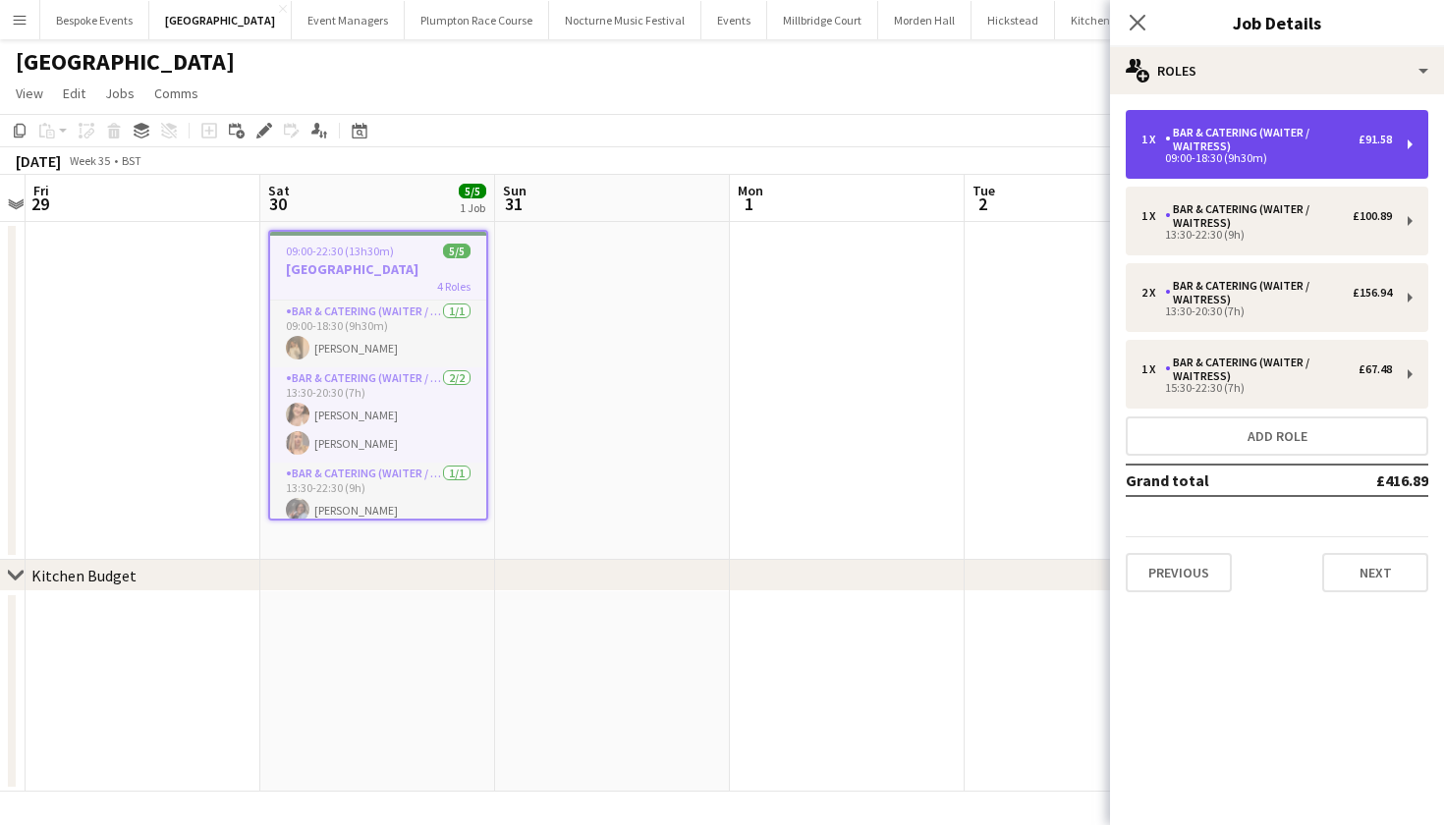
click at [1329, 155] on div "09:00-18:30 (9h30m)" at bounding box center [1267, 158] width 251 height 10
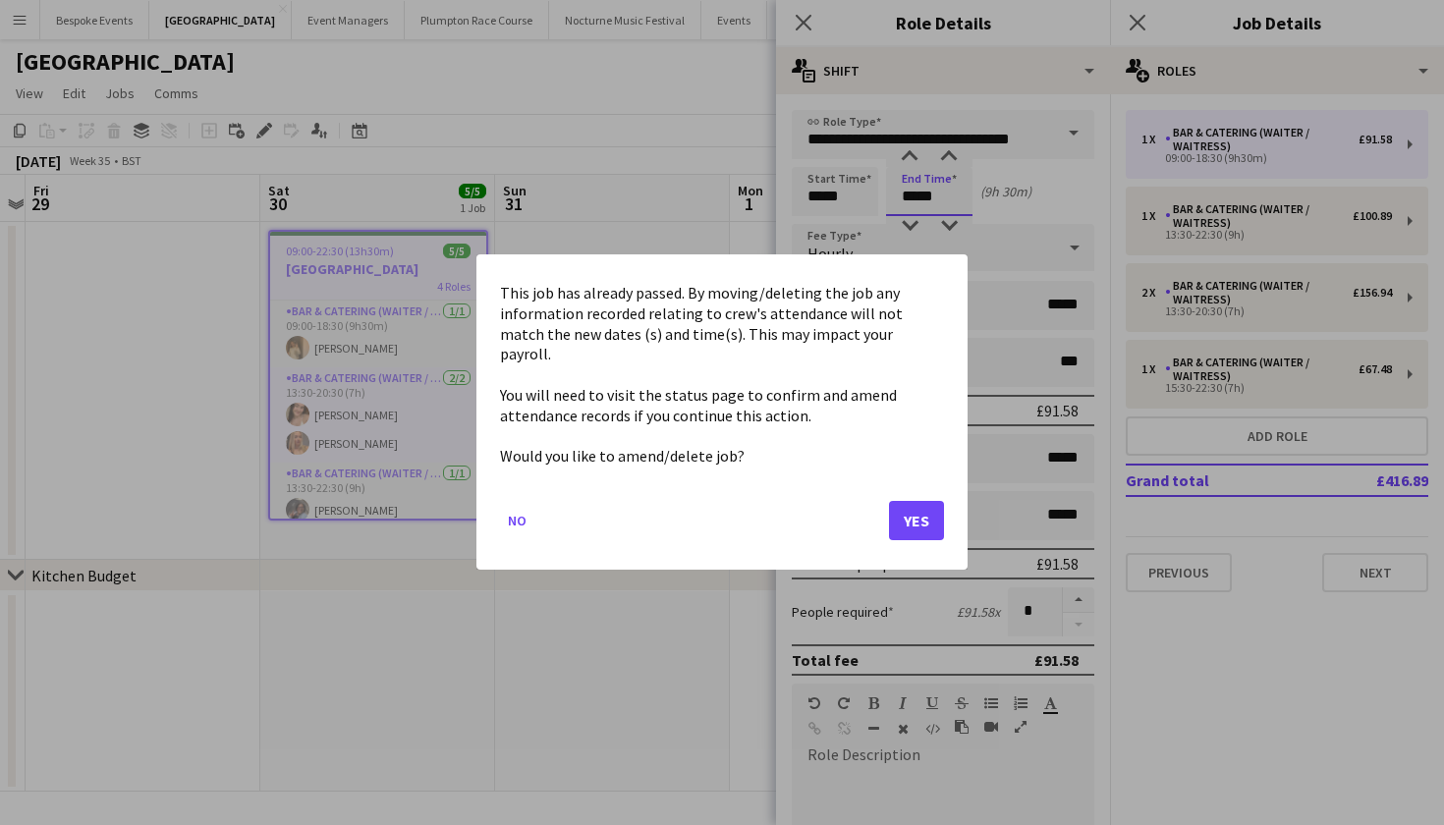
click at [933, 196] on body "Menu Boards Boards Boards All jobs Status Workforce Workforce My Workforce Recr…" at bounding box center [722, 412] width 1444 height 825
click at [942, 512] on button "Yes" at bounding box center [916, 521] width 55 height 39
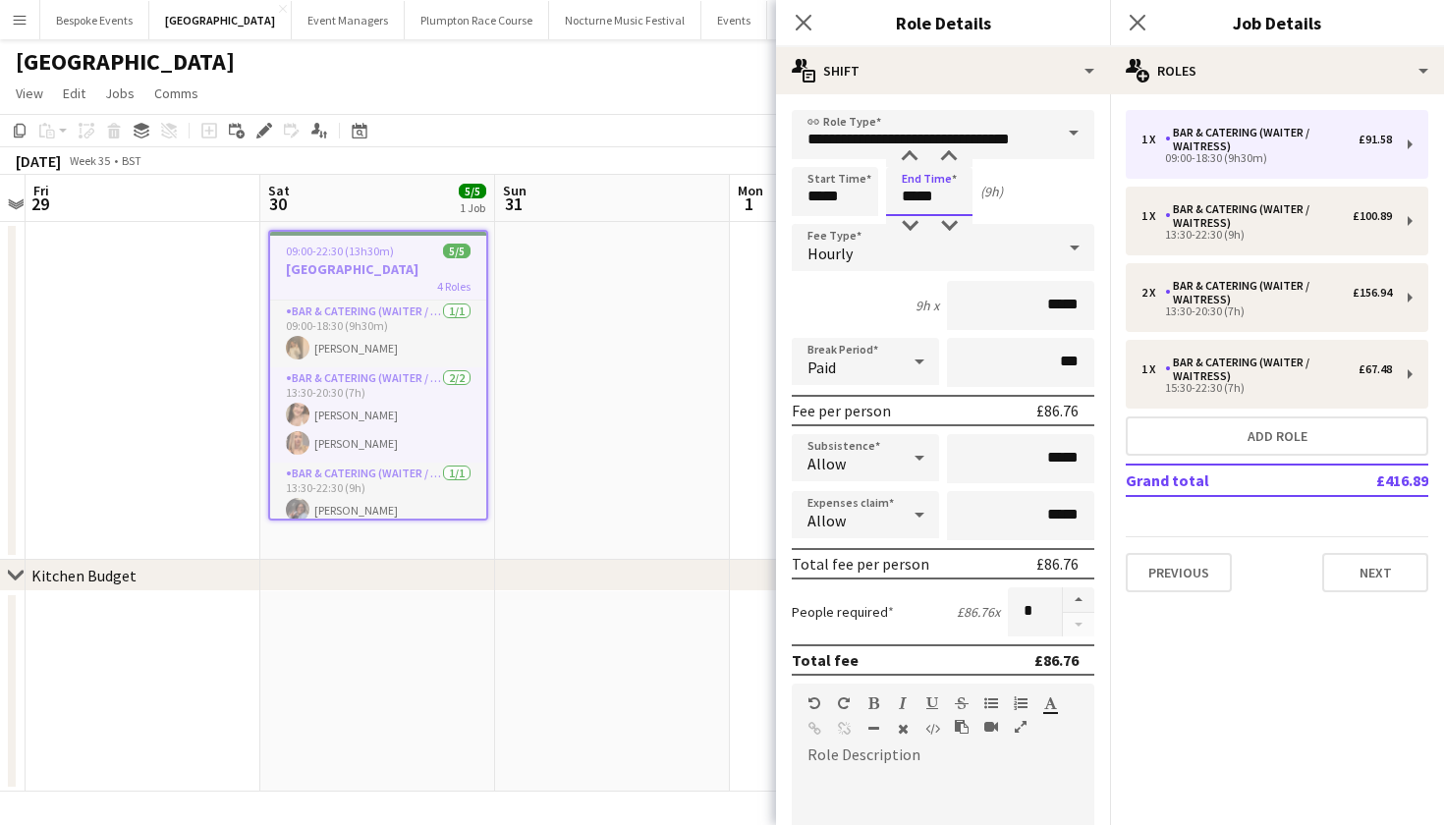
scroll to position [0, 0]
type input "*****"
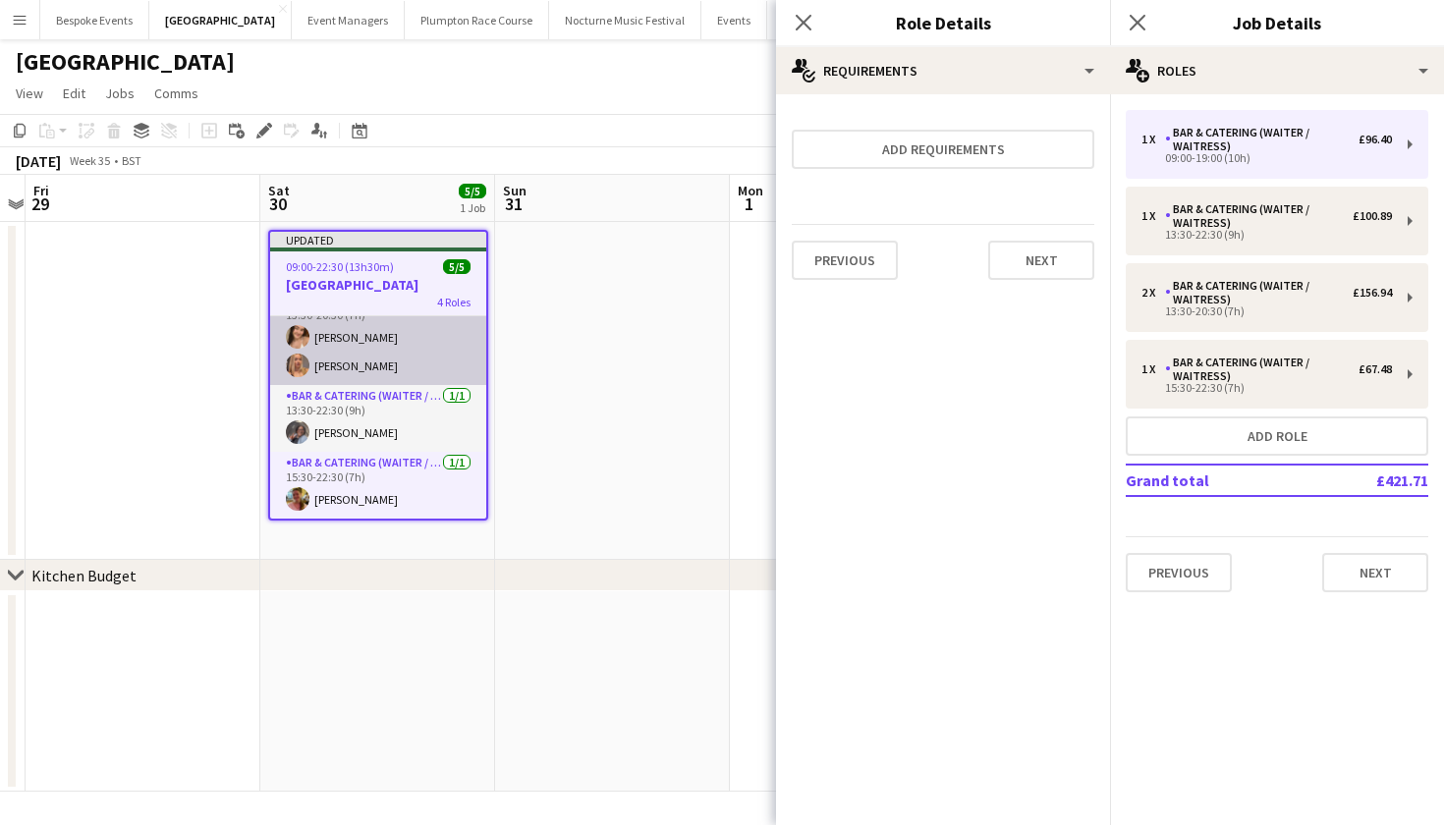
scroll to position [93, 0]
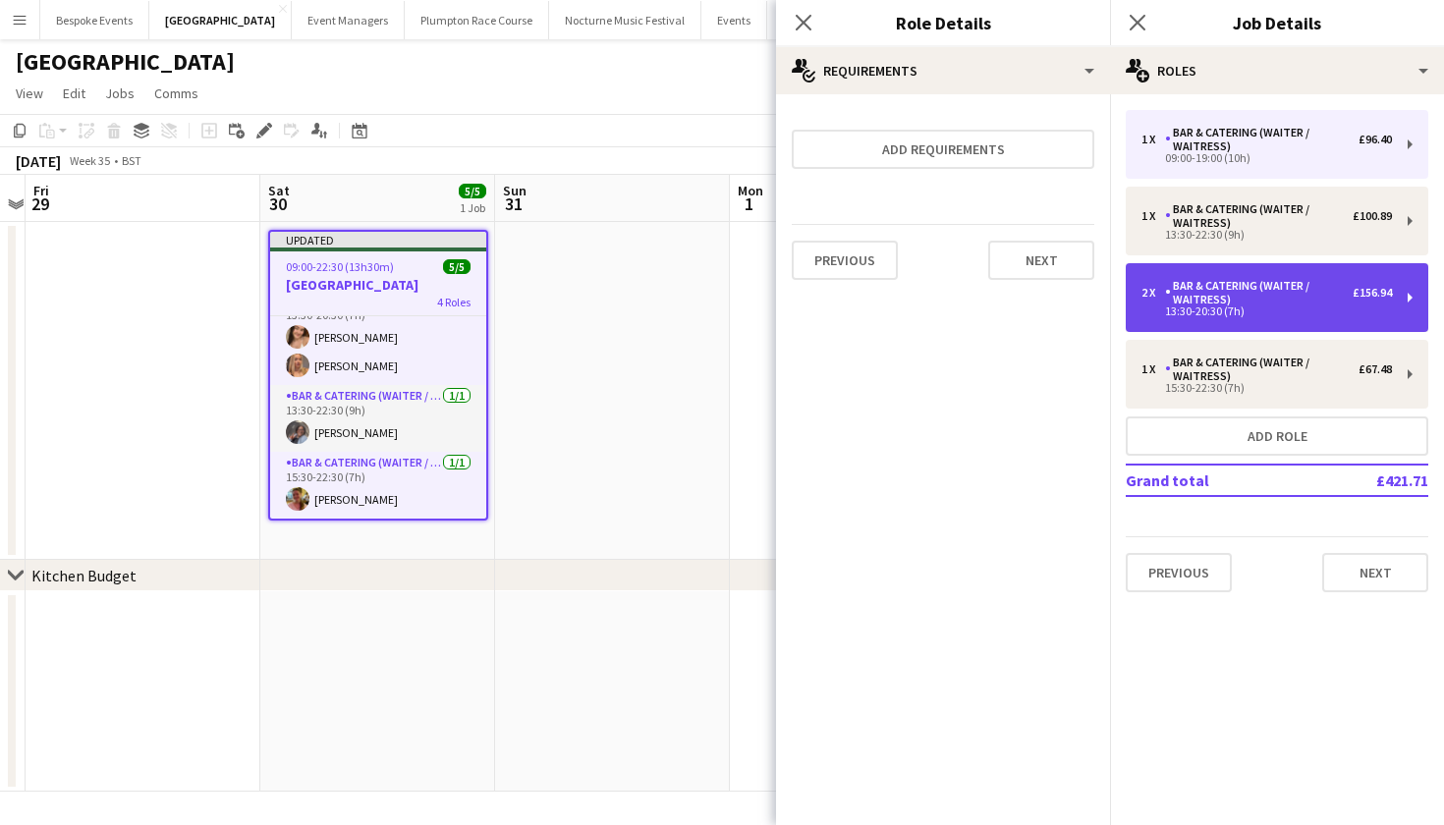
click at [1209, 313] on div "13:30-20:30 (7h)" at bounding box center [1267, 312] width 251 height 10
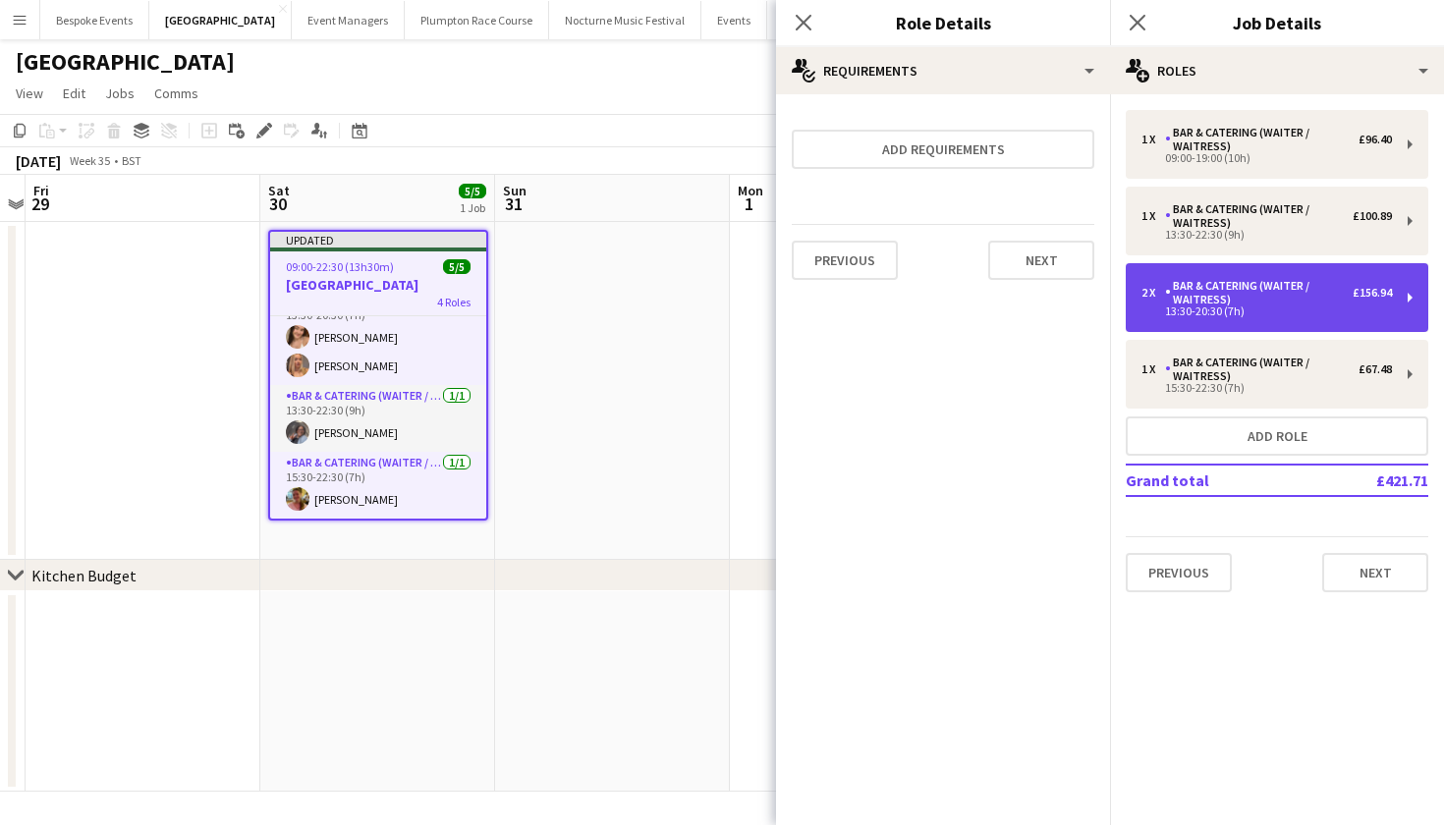
type input "*****"
type input "******"
type input "*"
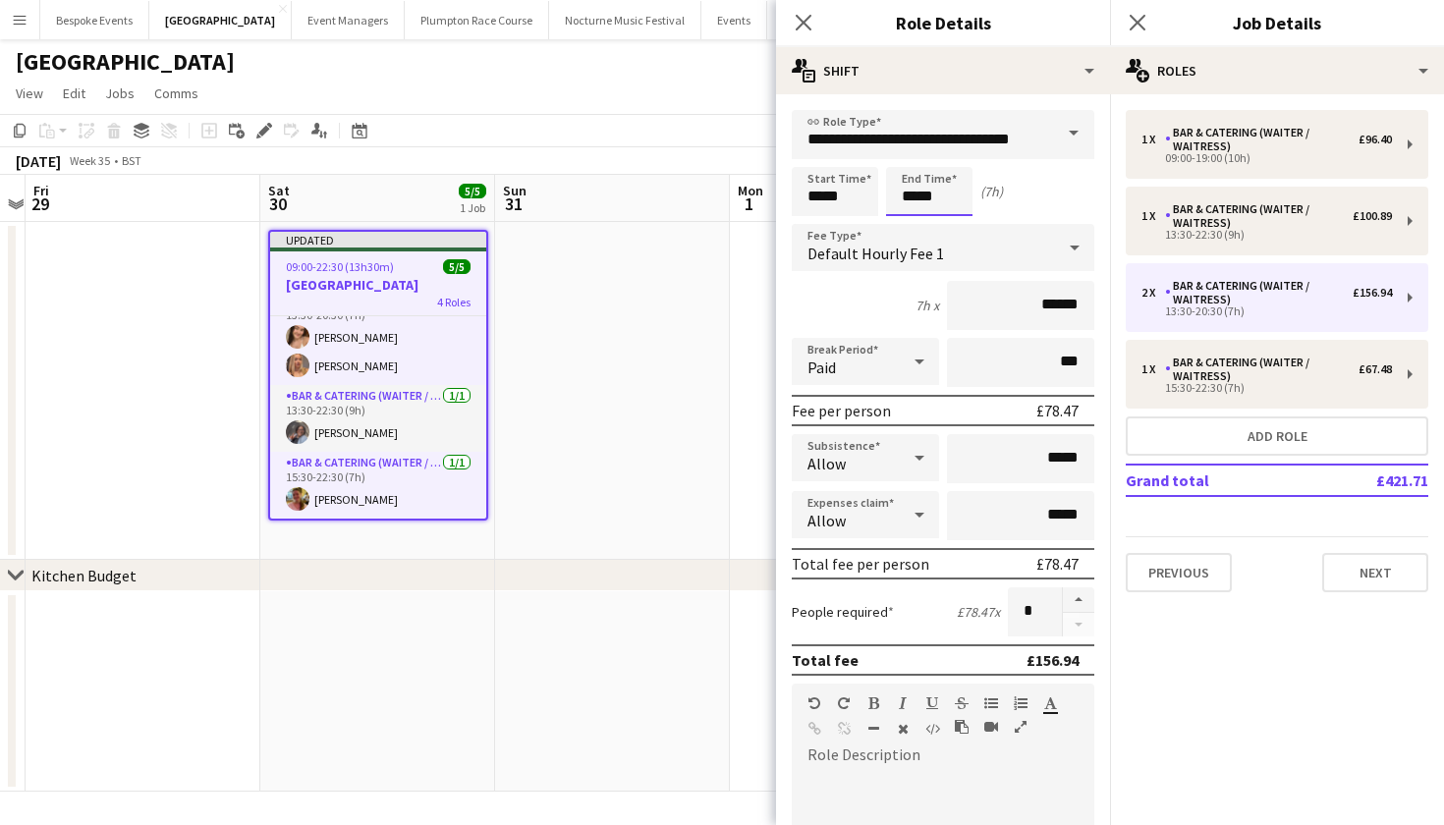
click at [928, 197] on input "*****" at bounding box center [929, 191] width 86 height 49
type input "*****"
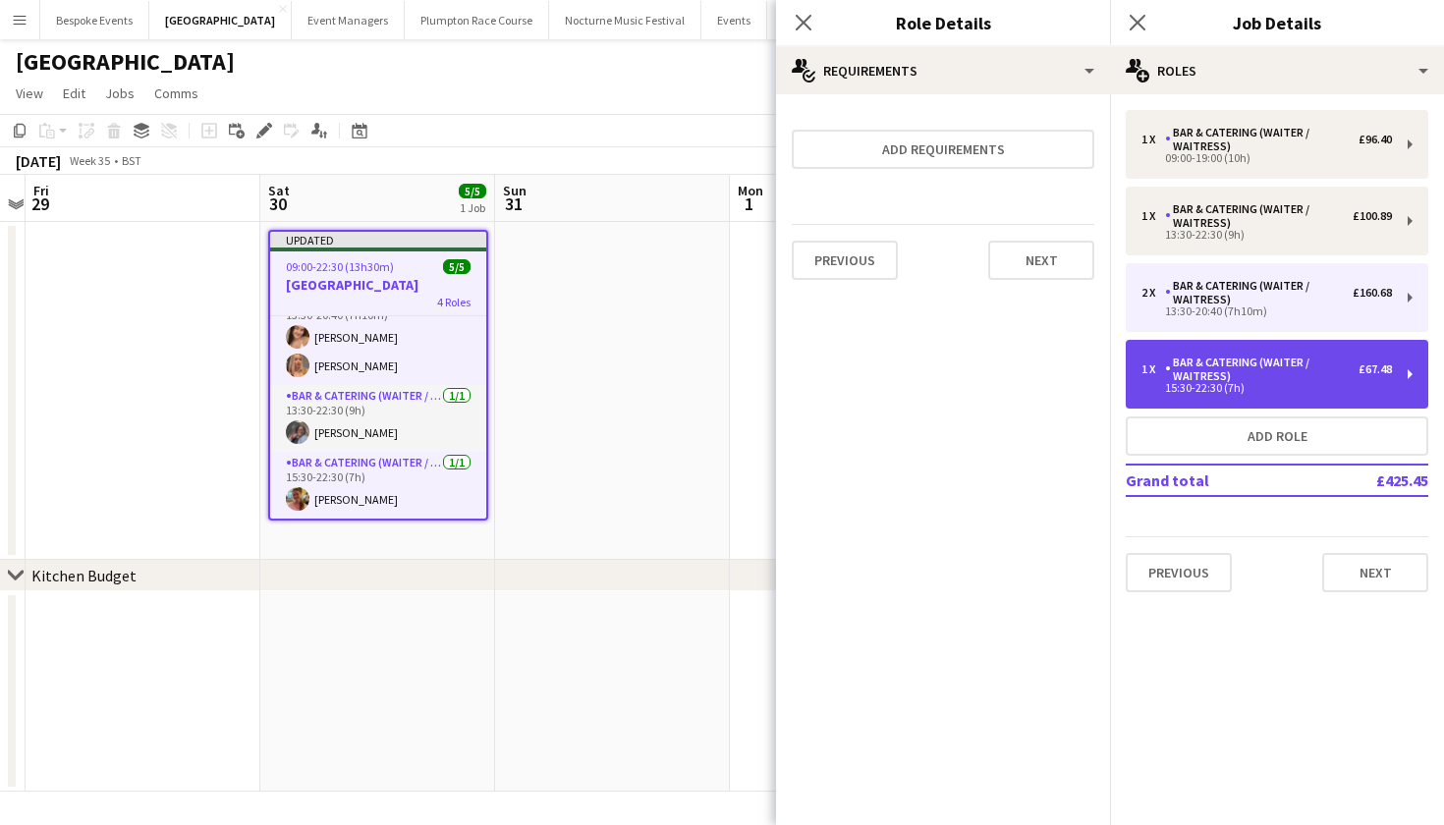
click at [1170, 380] on div "Bar & Catering (Waiter / waitress)" at bounding box center [1262, 370] width 194 height 28
type input "*****"
type input "*"
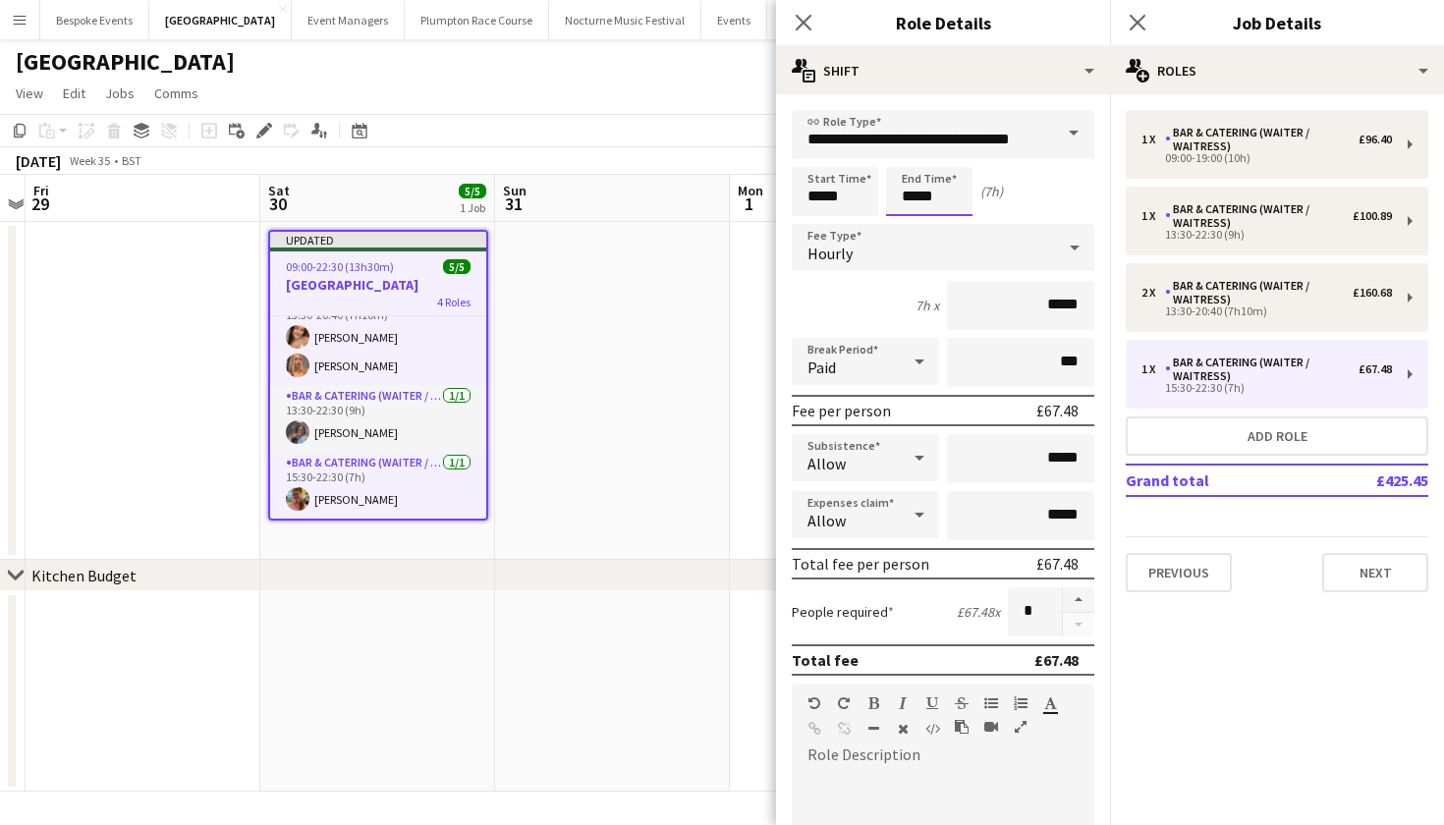
click at [927, 200] on input "*****" at bounding box center [929, 191] width 86 height 49
type input "*****"
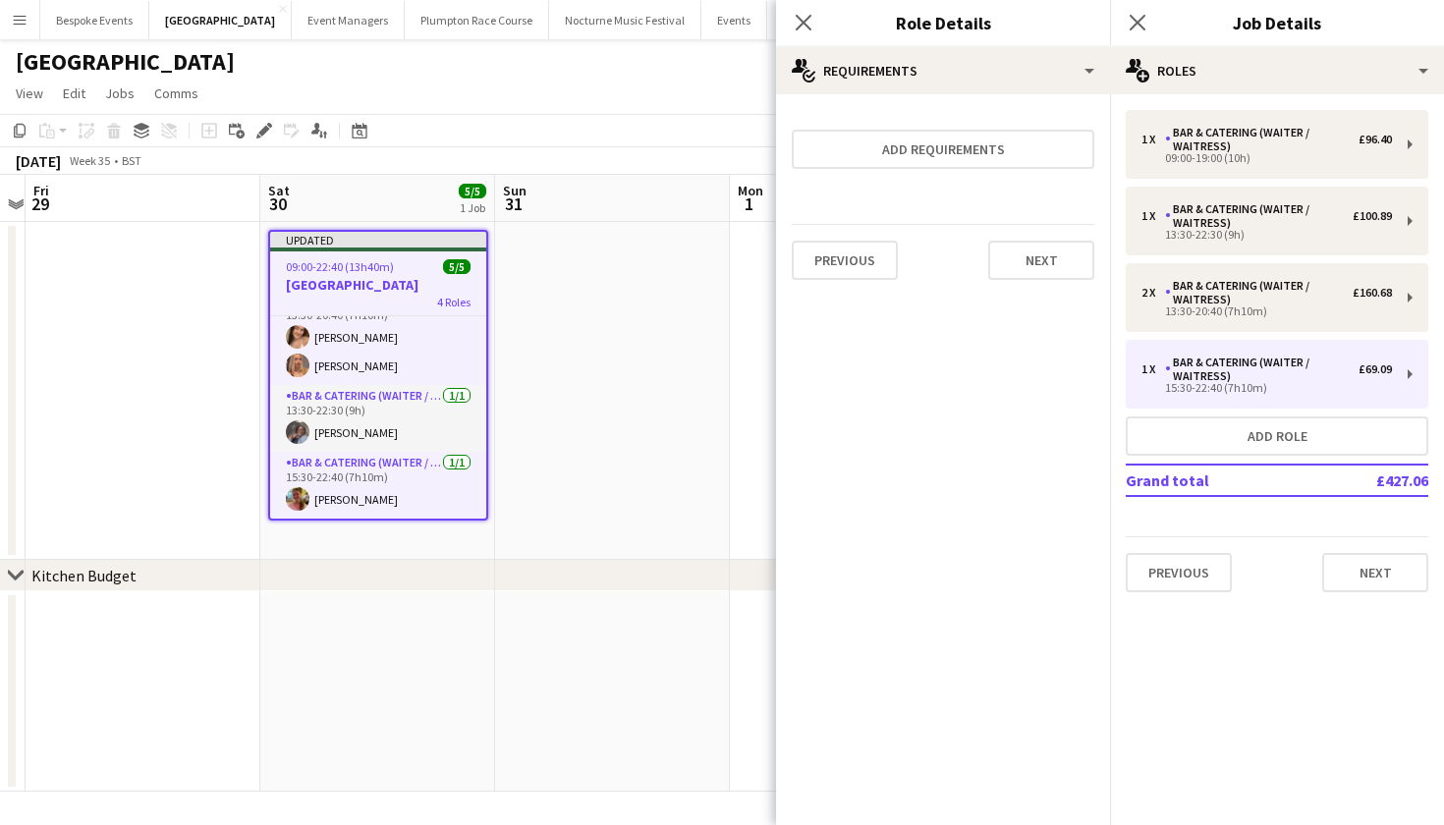
click at [523, 376] on app-date-cell at bounding box center [612, 391] width 235 height 338
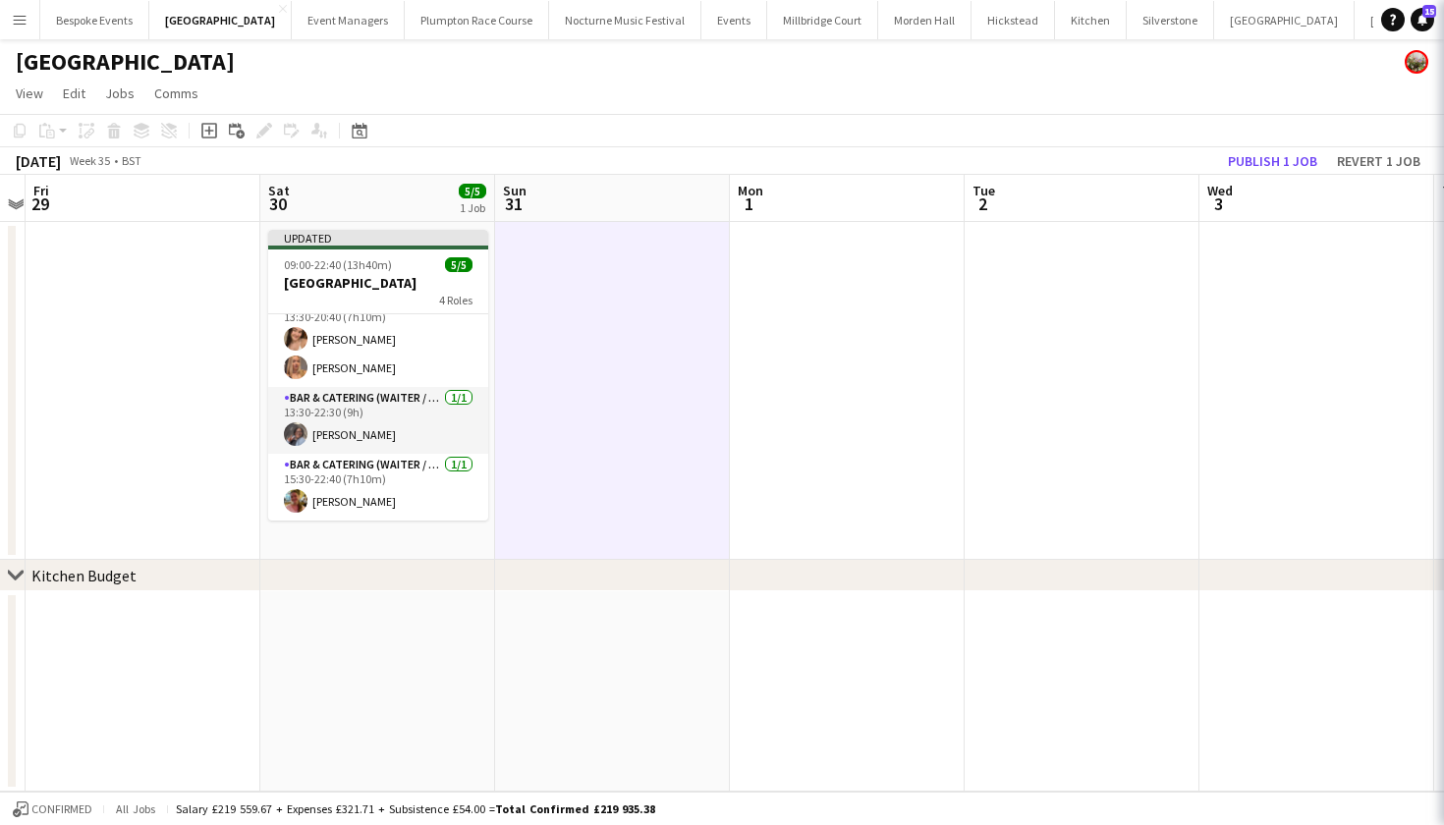
scroll to position [89, 0]
click at [1312, 159] on button "Publish 1 job" at bounding box center [1272, 161] width 105 height 26
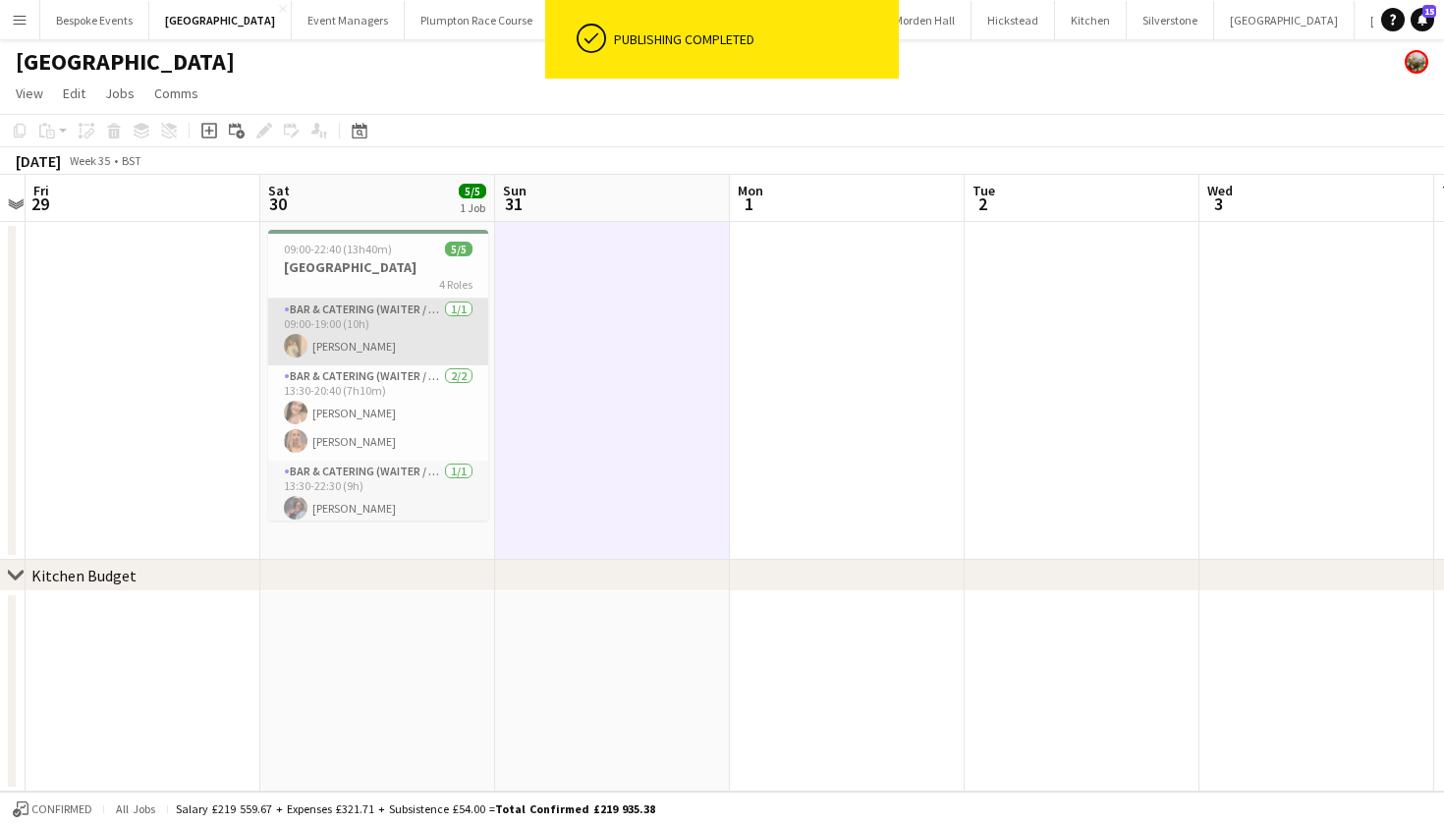
scroll to position [0, 0]
click at [385, 346] on app-card-role "Bar & Catering (Waiter / waitress) [DATE] 09:00-19:00 (10h) [PERSON_NAME]" at bounding box center [378, 332] width 220 height 67
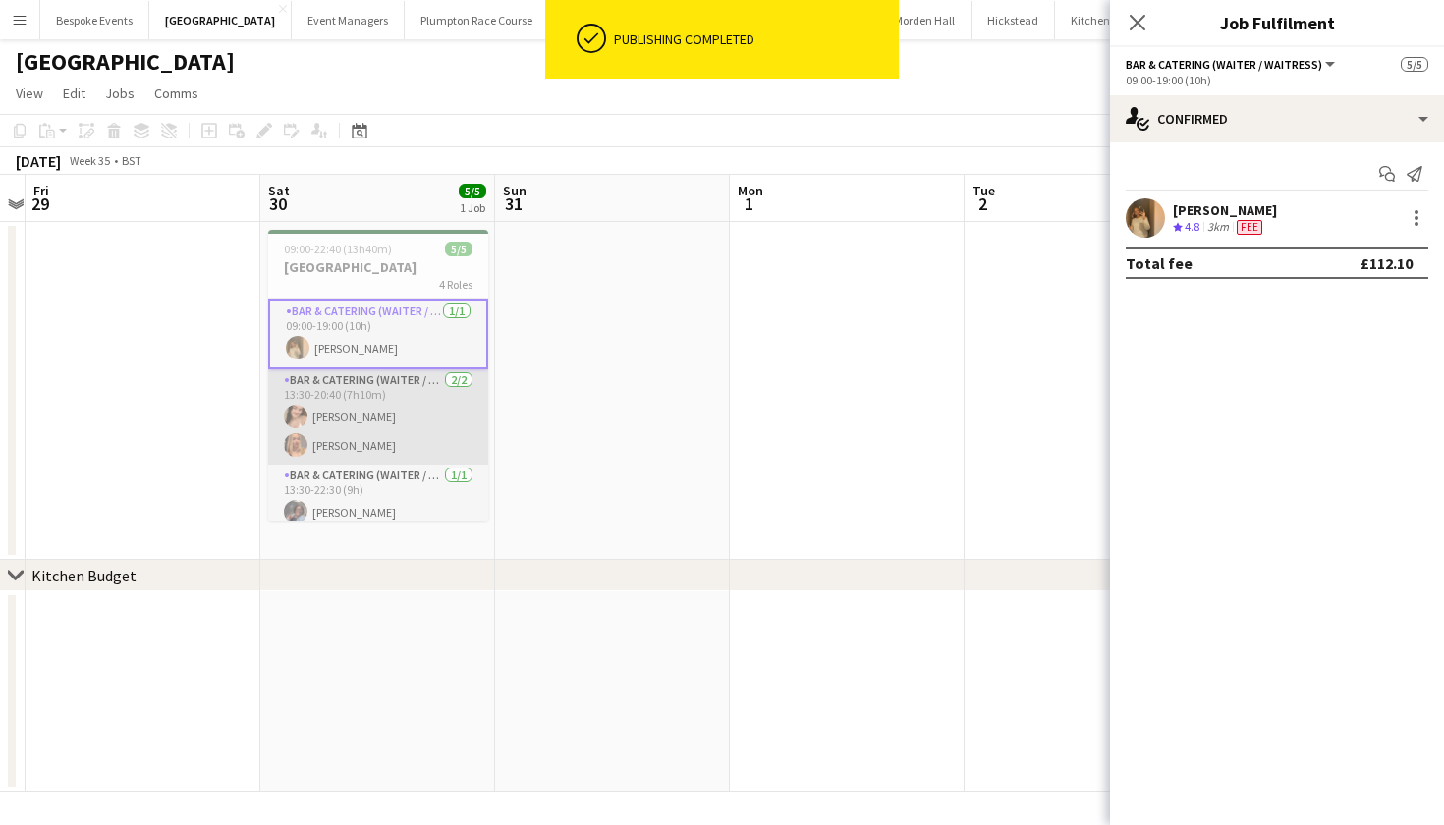
click at [383, 395] on app-card-role "Bar & Catering (Waiter / waitress) [DATE] 13:30-20:40 (7h10m) [PERSON_NAME] [PE…" at bounding box center [378, 416] width 220 height 95
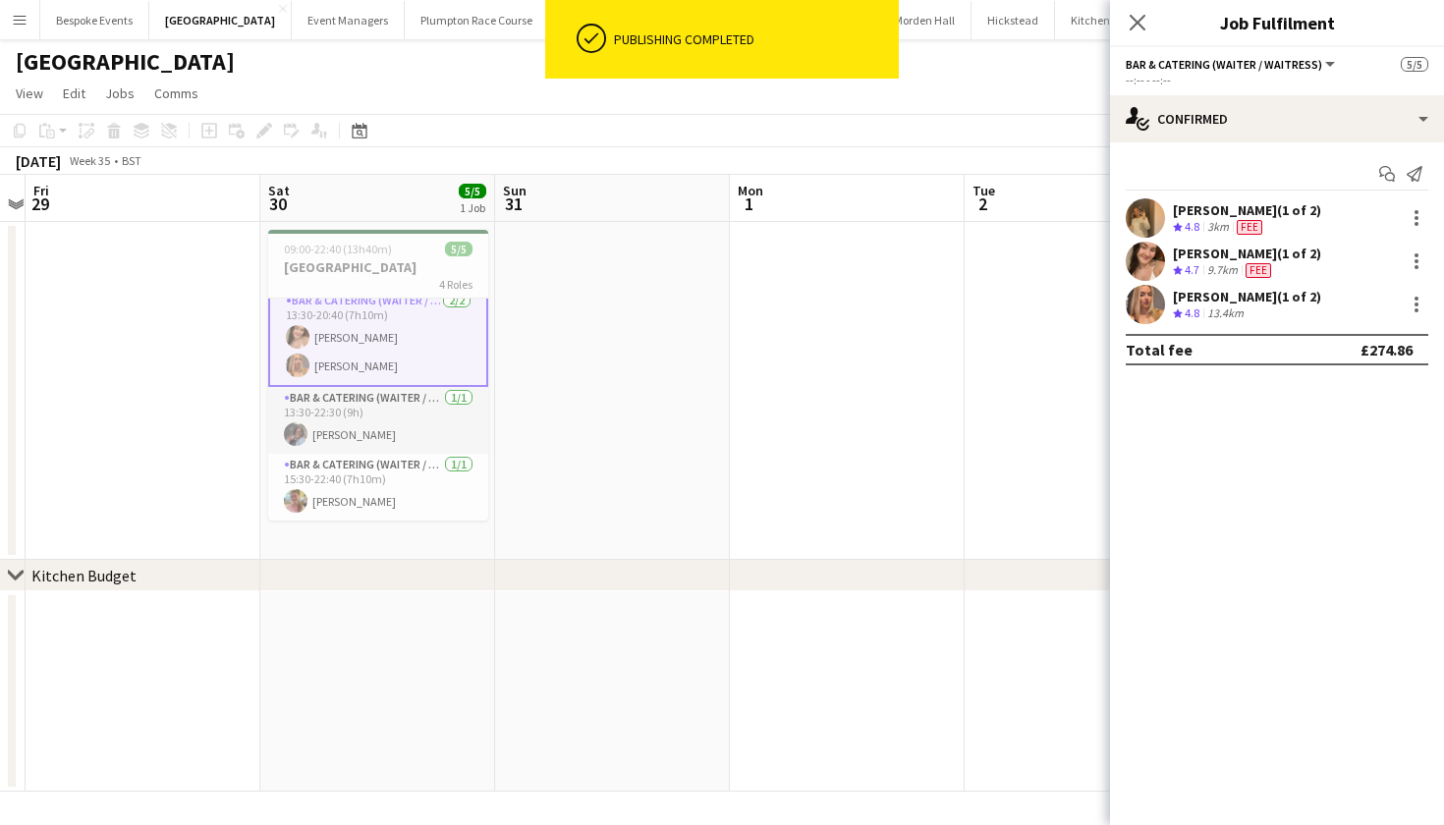
click at [383, 395] on app-card-role "Bar & Catering (Waiter / waitress) [DATE] 13:30-22:30 (9h) [PERSON_NAME]" at bounding box center [378, 420] width 220 height 67
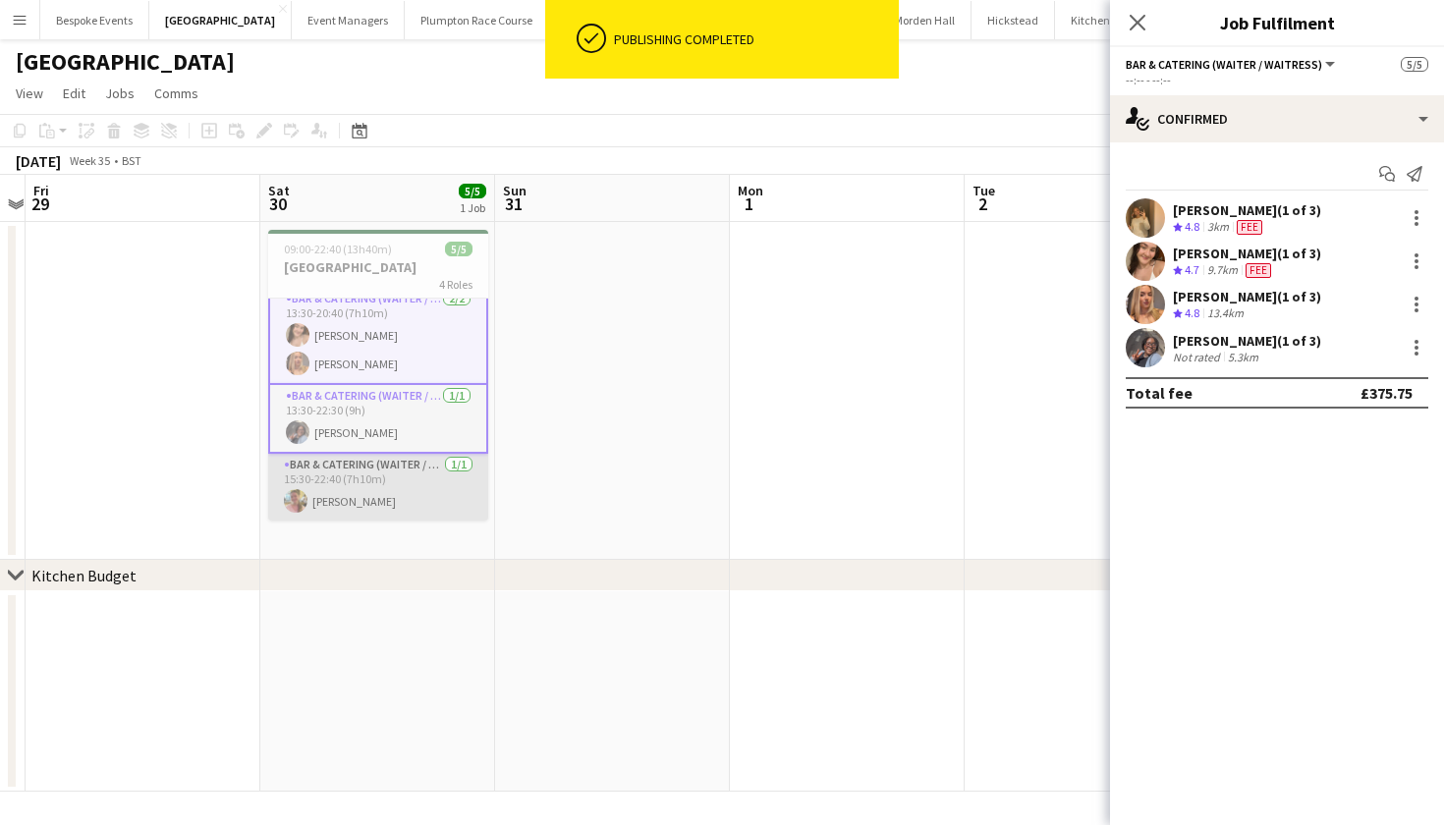
scroll to position [82, 0]
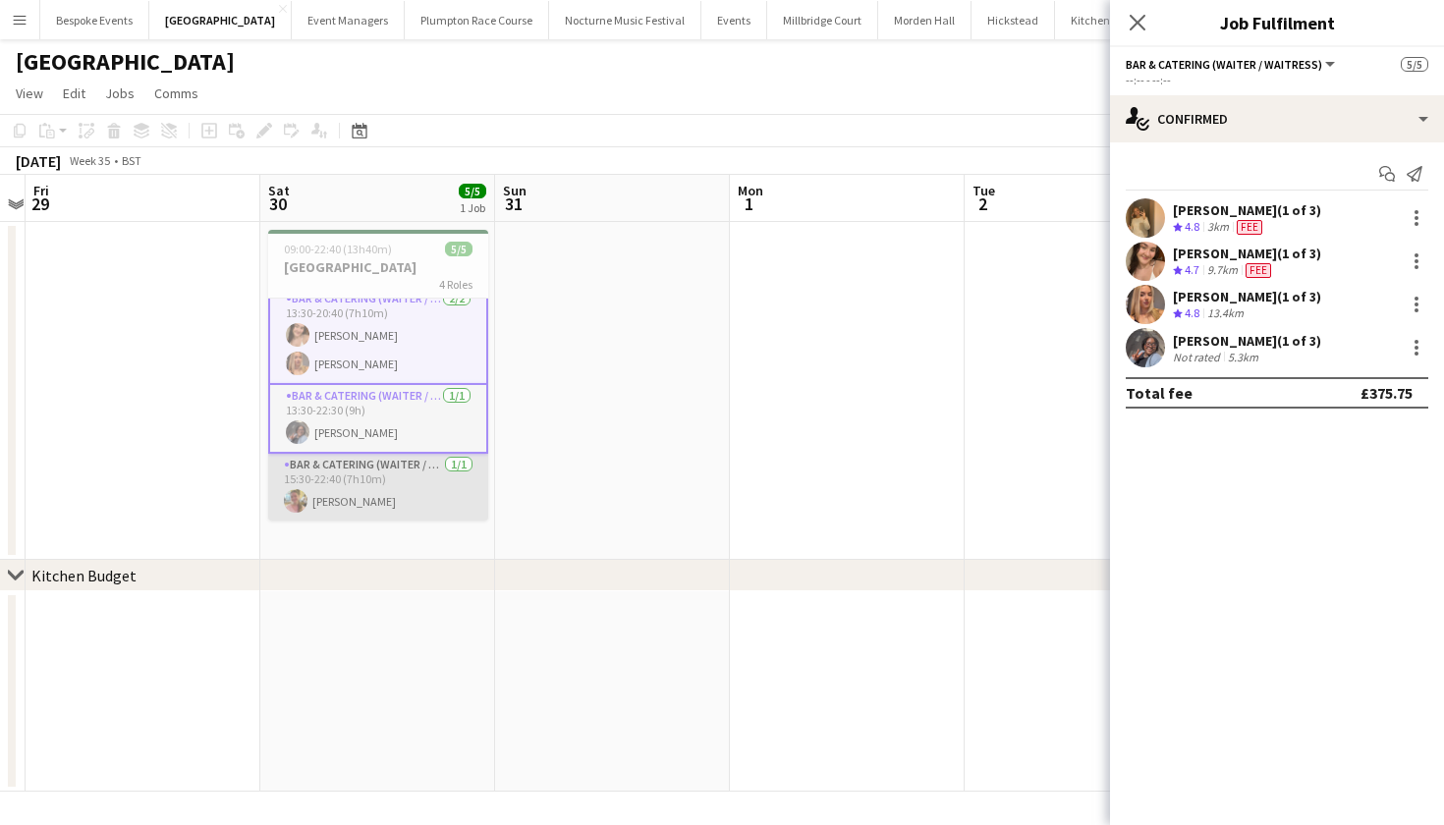
click at [381, 474] on app-card-role "Bar & Catering (Waiter / waitress) [DATE] 15:30-22:40 (7h10m) [PERSON_NAME]" at bounding box center [378, 487] width 220 height 67
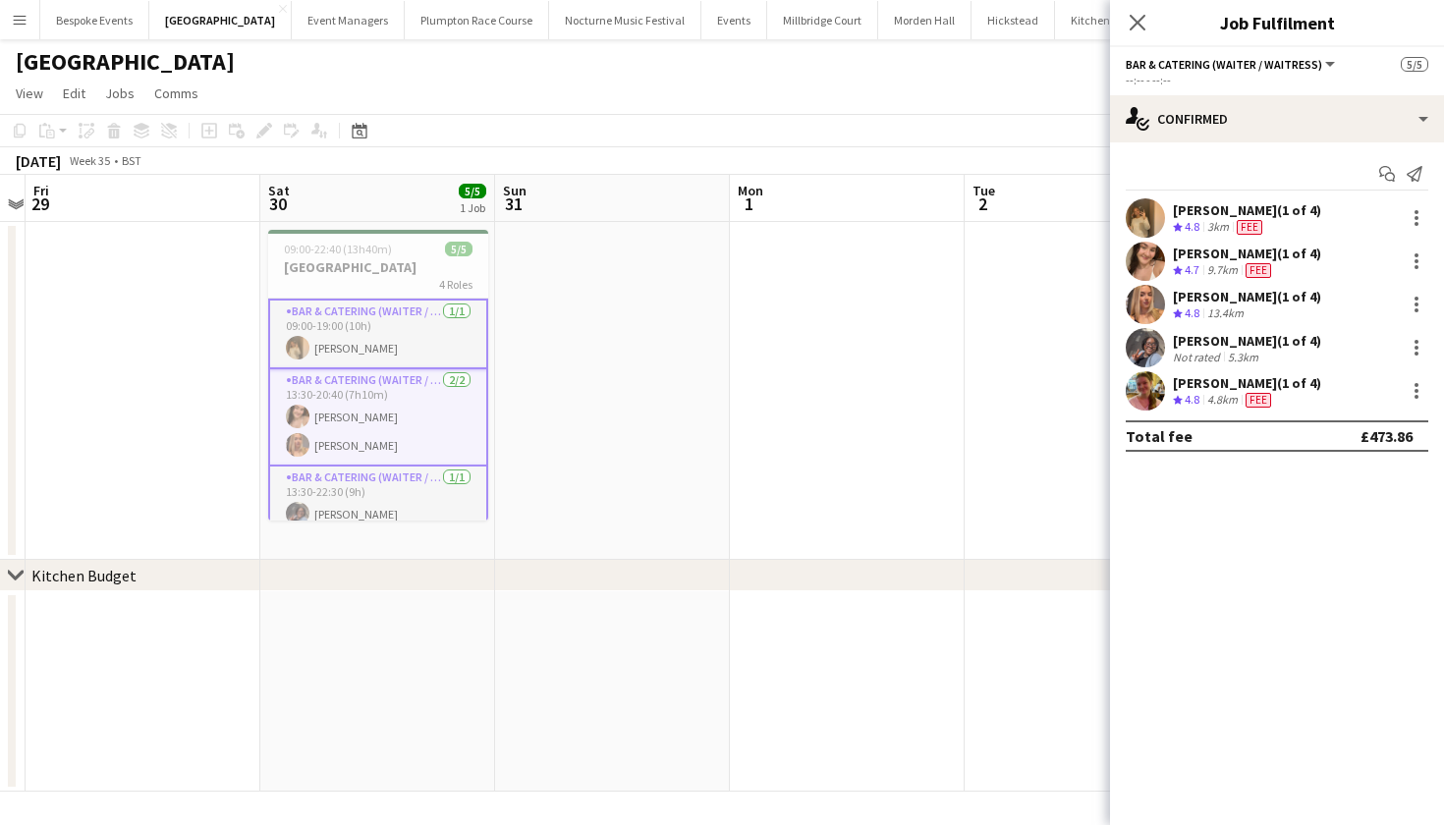
scroll to position [0, 0]
click at [401, 339] on app-card-role "Bar & Catering (Waiter / waitress) [DATE] 09:00-19:00 (10h) [PERSON_NAME]" at bounding box center [378, 334] width 220 height 71
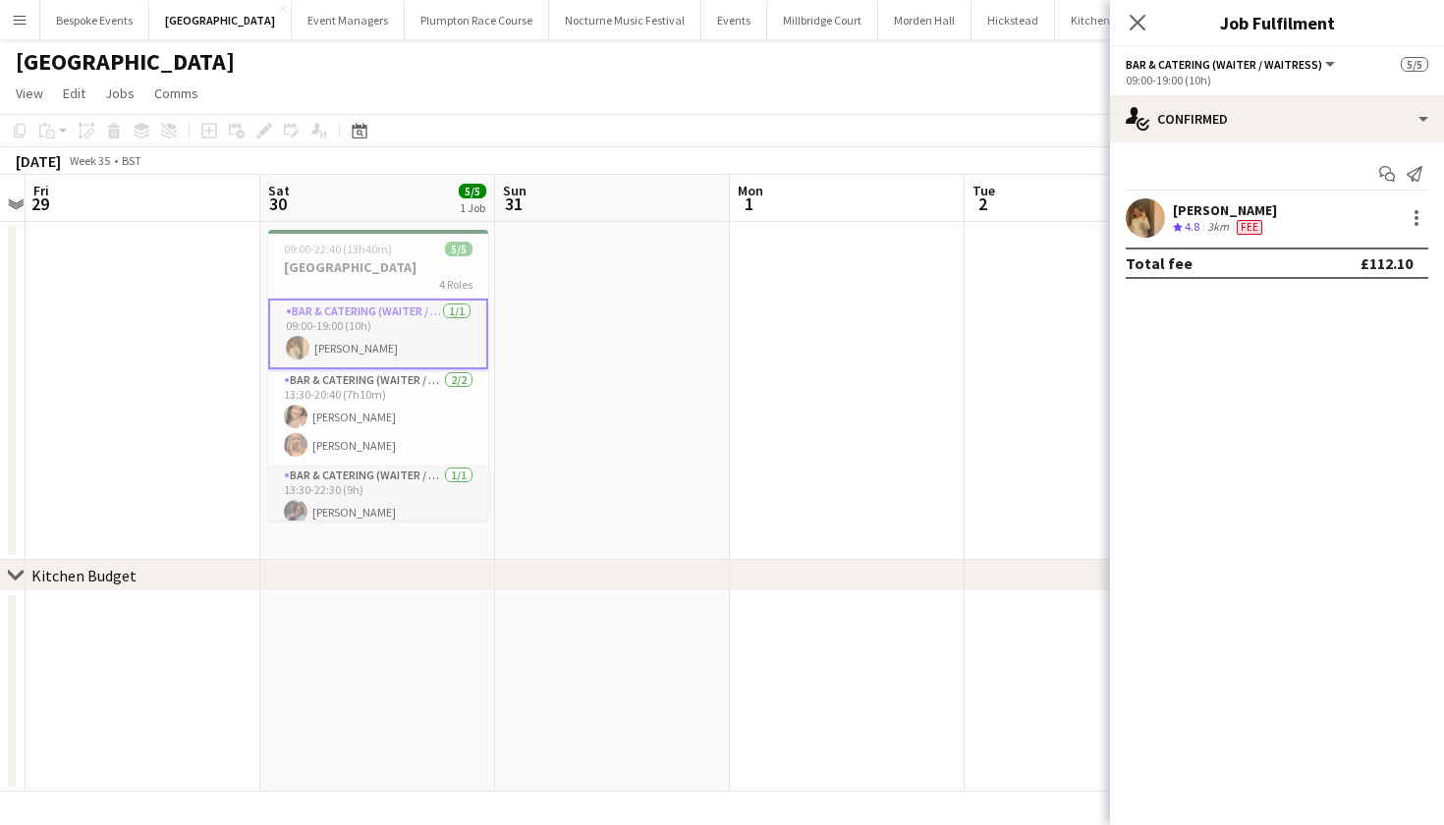
click at [1403, 214] on div at bounding box center [1415, 218] width 28 height 24
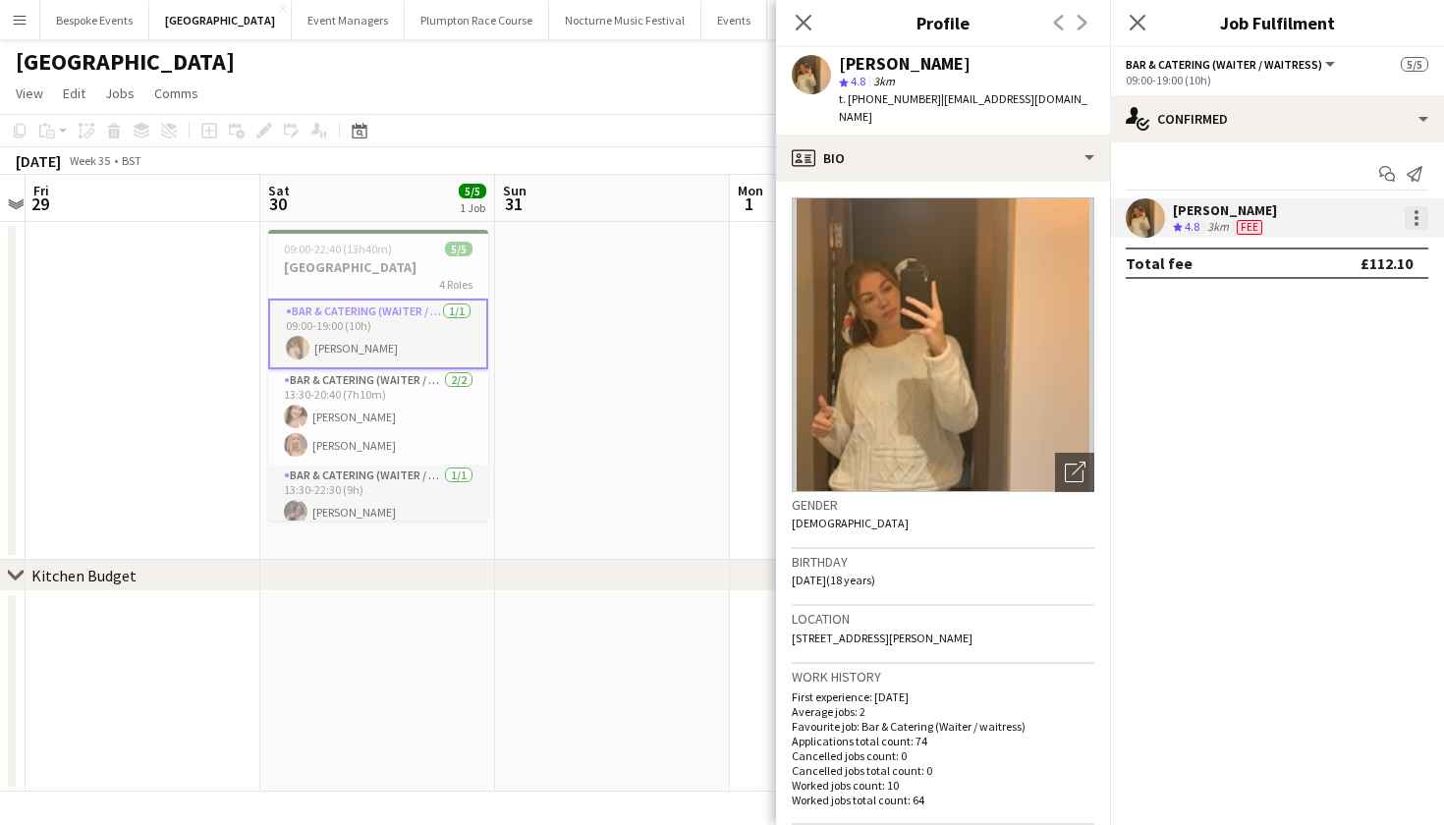
click at [1414, 214] on div at bounding box center [1417, 218] width 24 height 24
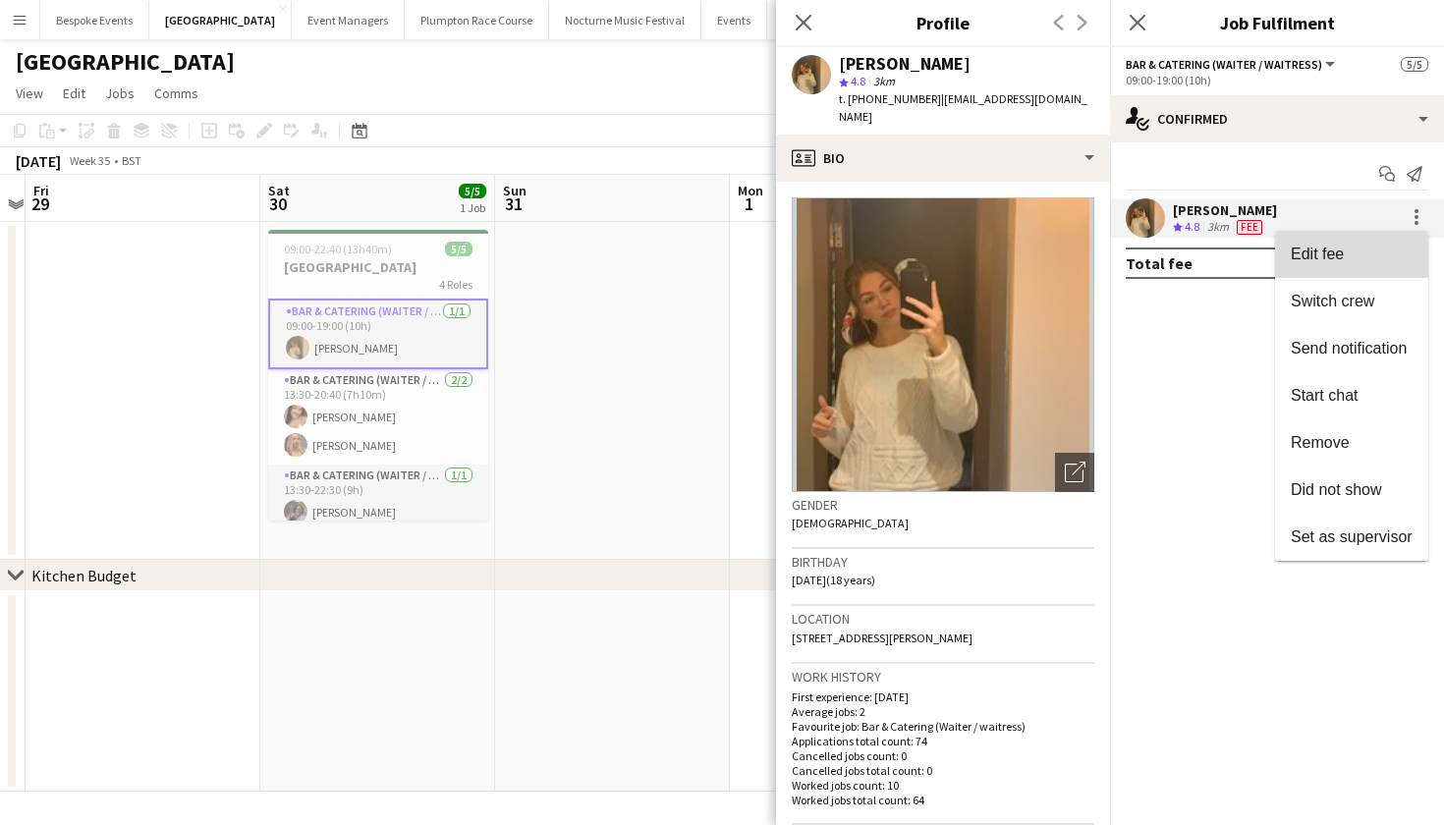
click at [1398, 236] on button "Edit fee" at bounding box center [1351, 254] width 153 height 47
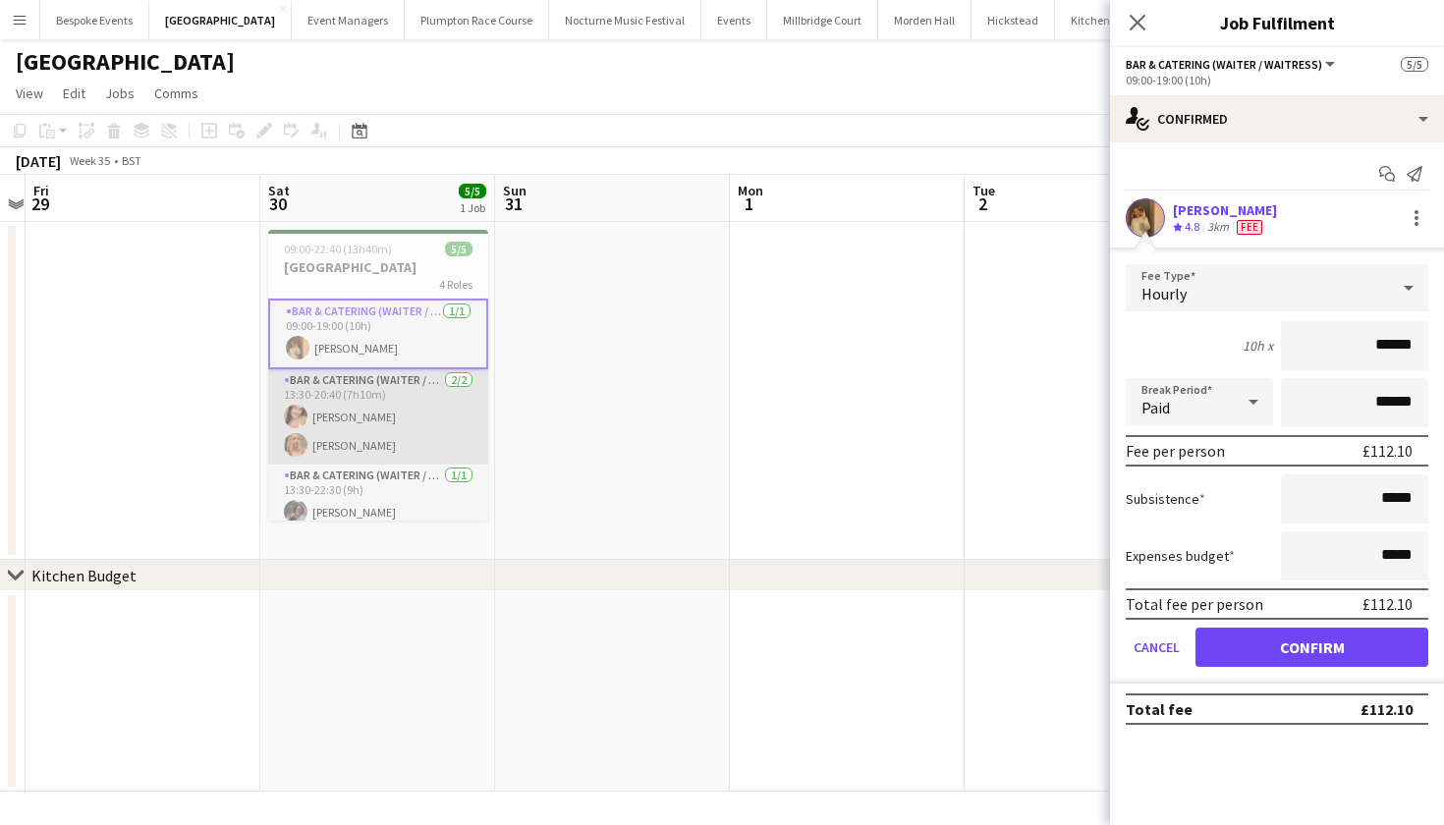
click at [343, 388] on app-card-role "Bar & Catering (Waiter / waitress) [DATE] 13:30-20:40 (7h10m) [PERSON_NAME] [PE…" at bounding box center [378, 416] width 220 height 95
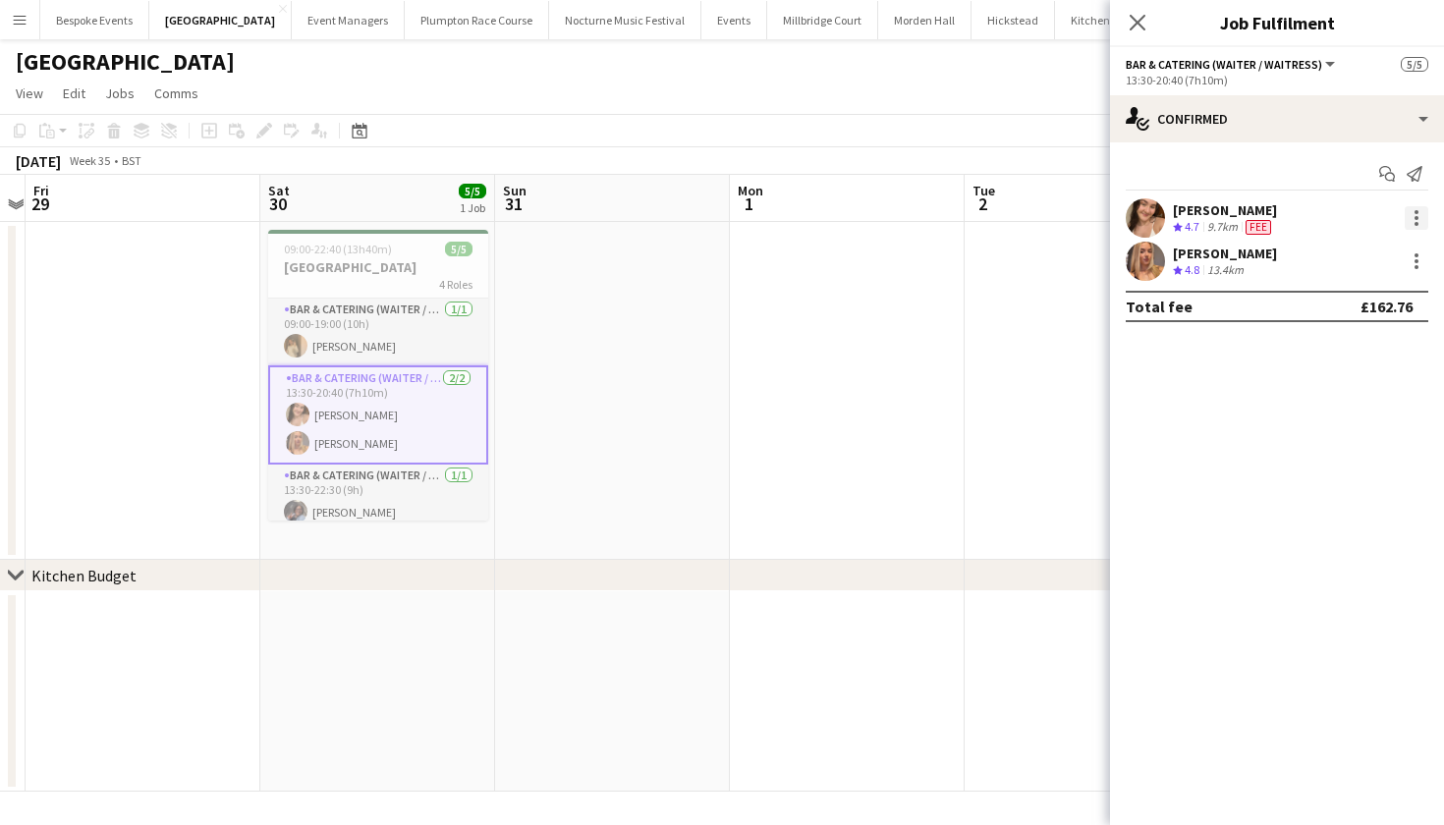
click at [1419, 214] on div at bounding box center [1417, 218] width 24 height 24
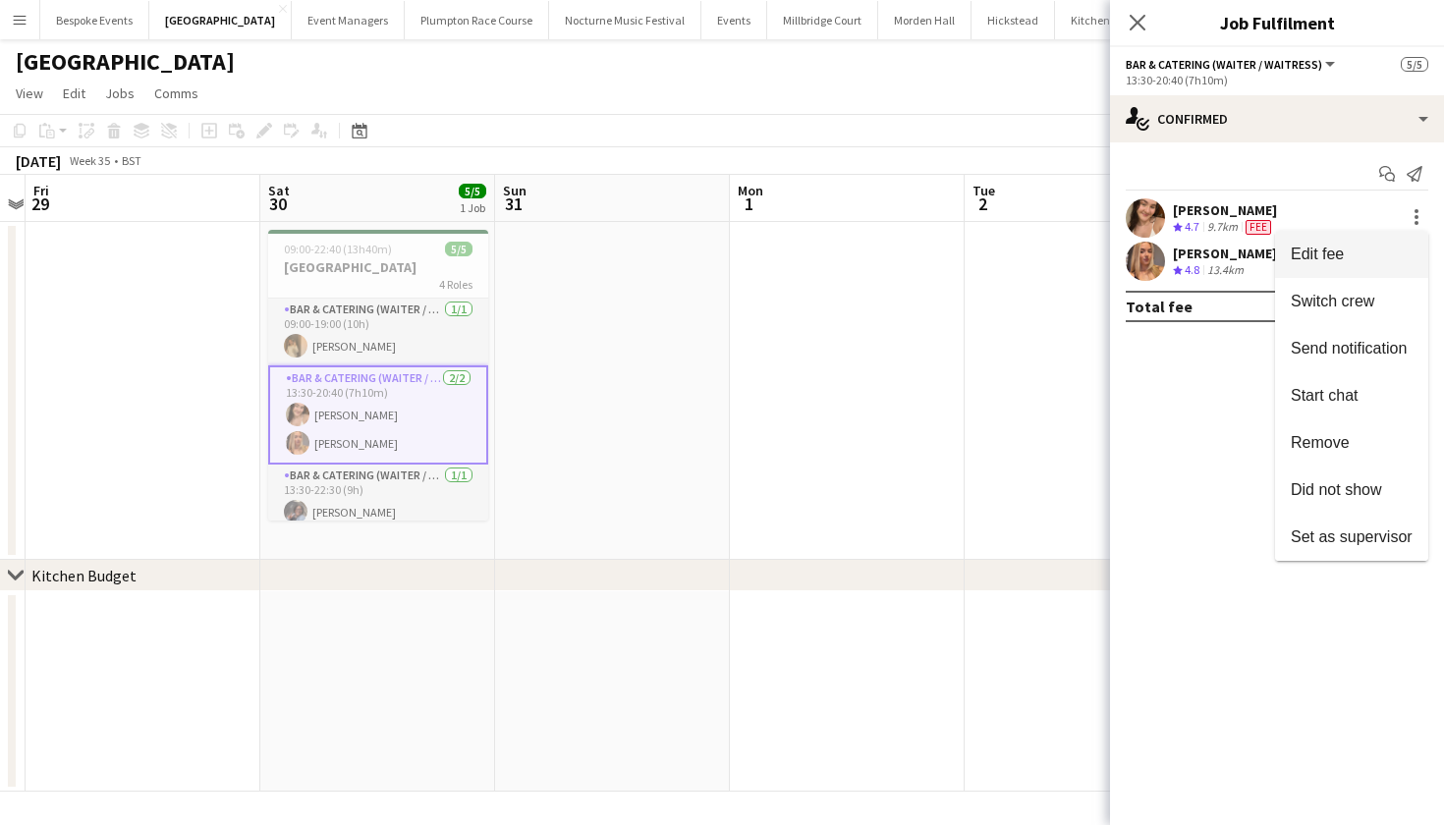
click at [1404, 238] on button "Edit fee" at bounding box center [1351, 254] width 153 height 47
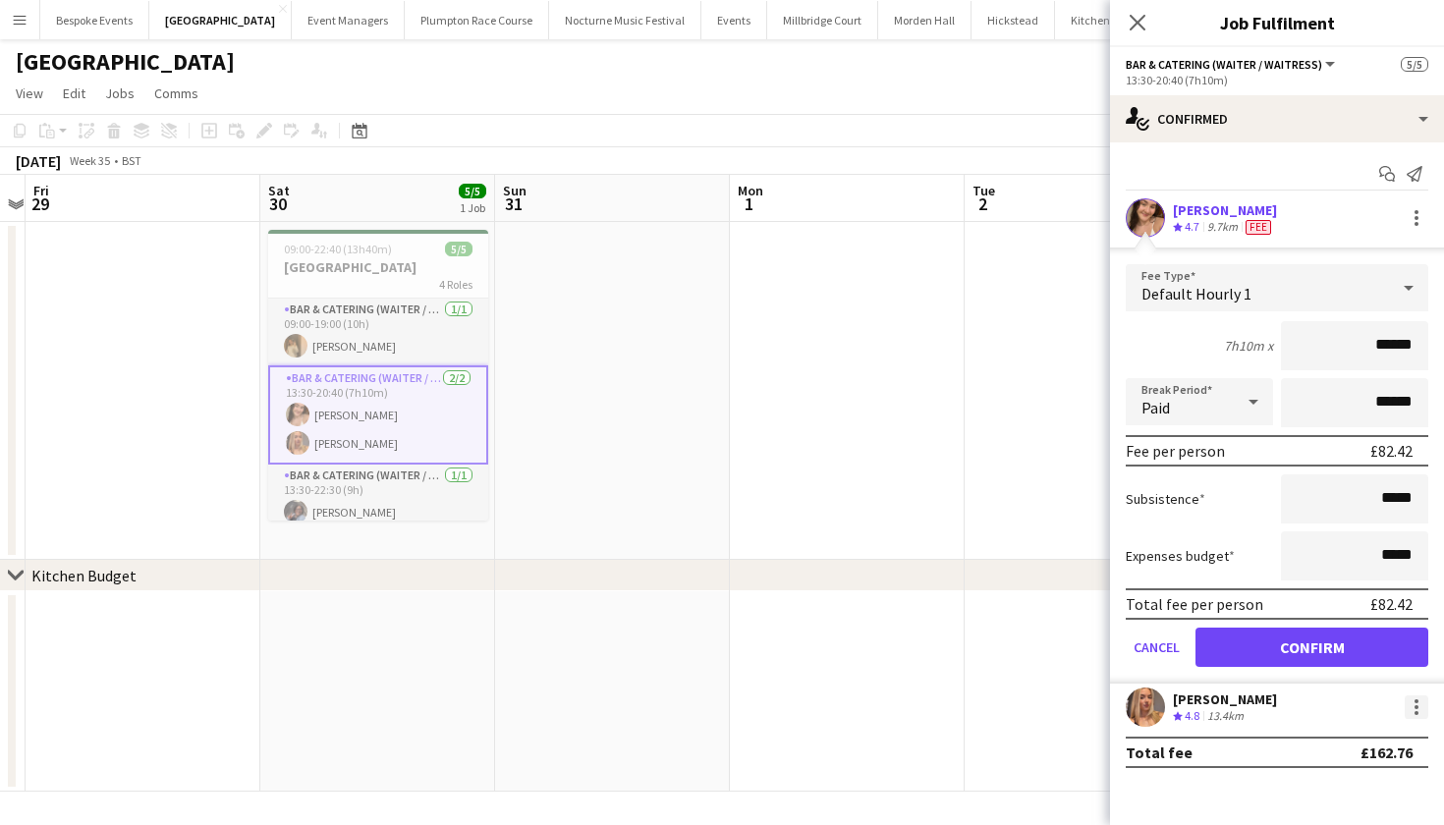
click at [1412, 715] on div at bounding box center [1417, 708] width 24 height 24
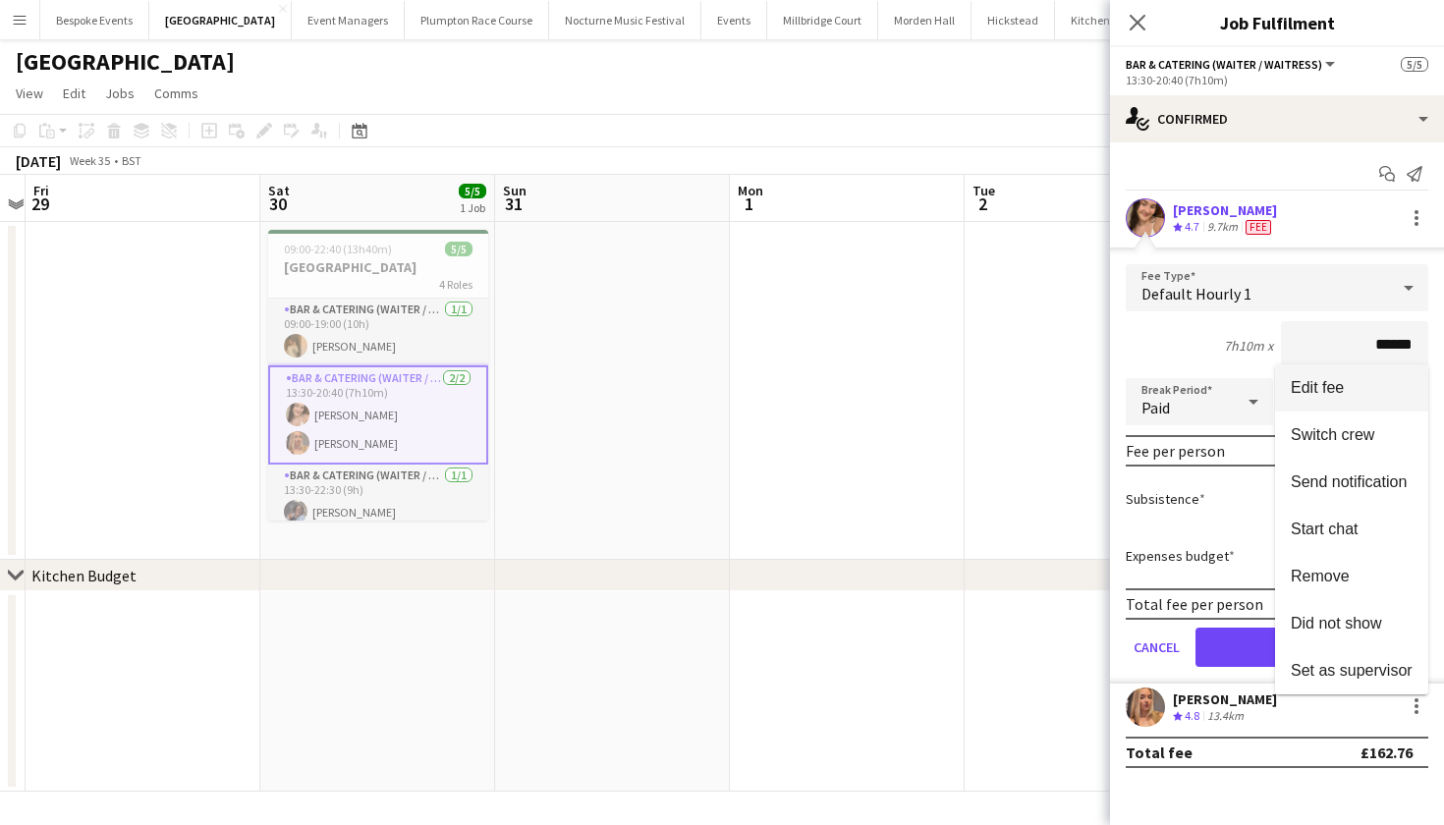
click at [1346, 384] on span "Edit fee" at bounding box center [1352, 388] width 122 height 18
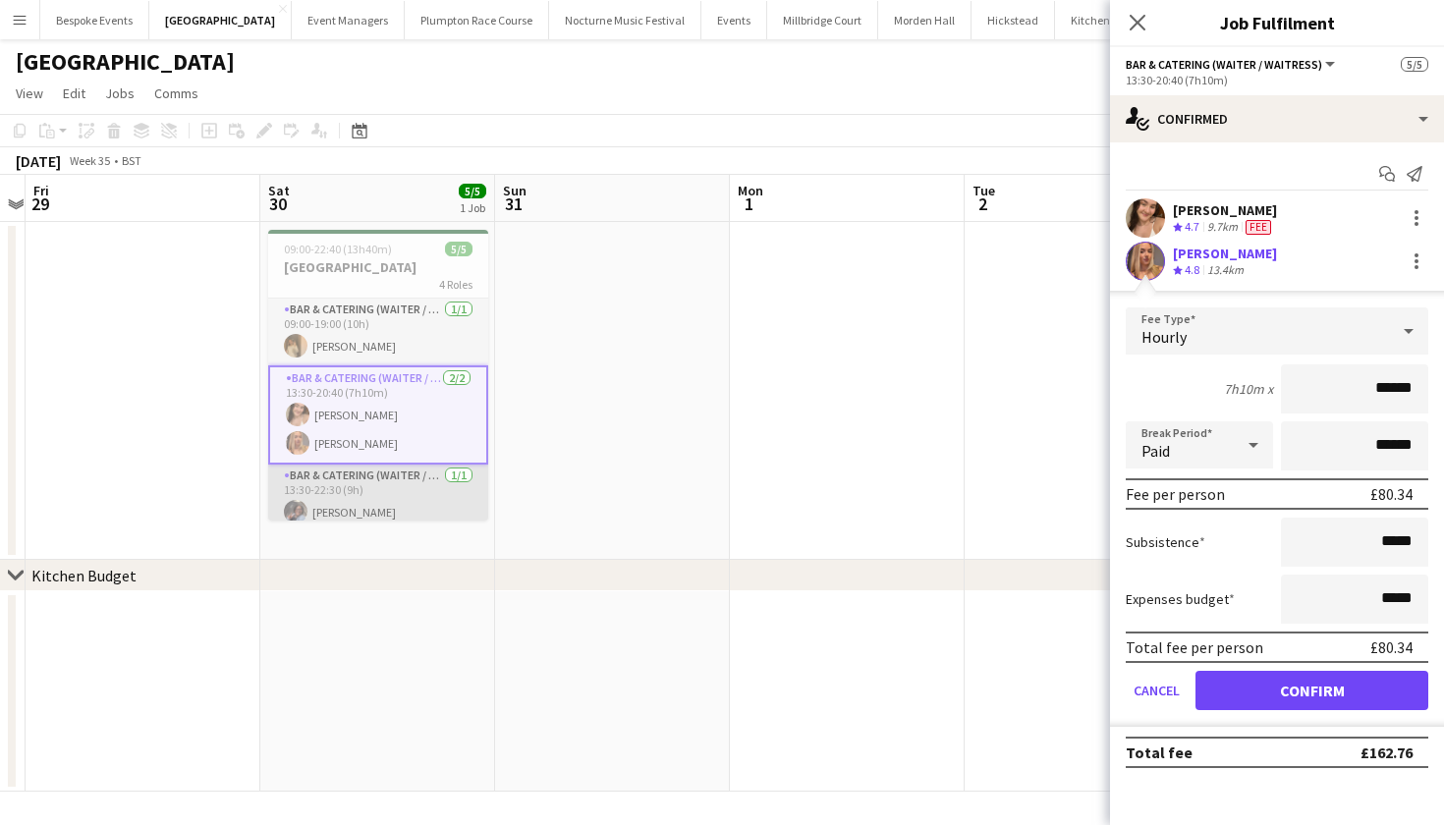
click at [353, 482] on app-card-role "Bar & Catering (Waiter / waitress) [DATE] 13:30-22:30 (9h) [PERSON_NAME]" at bounding box center [378, 498] width 220 height 67
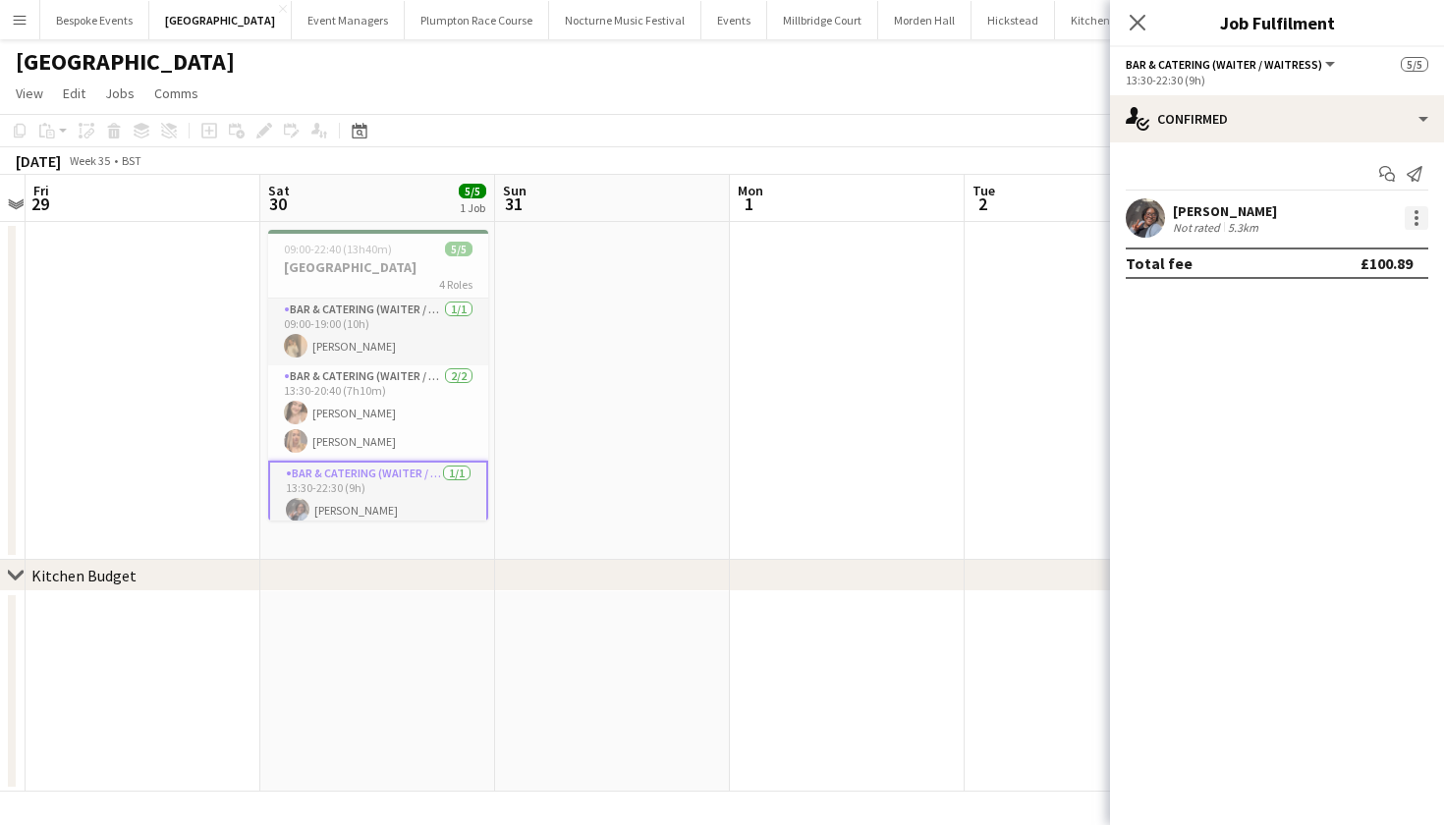
click at [1413, 211] on div at bounding box center [1417, 218] width 24 height 24
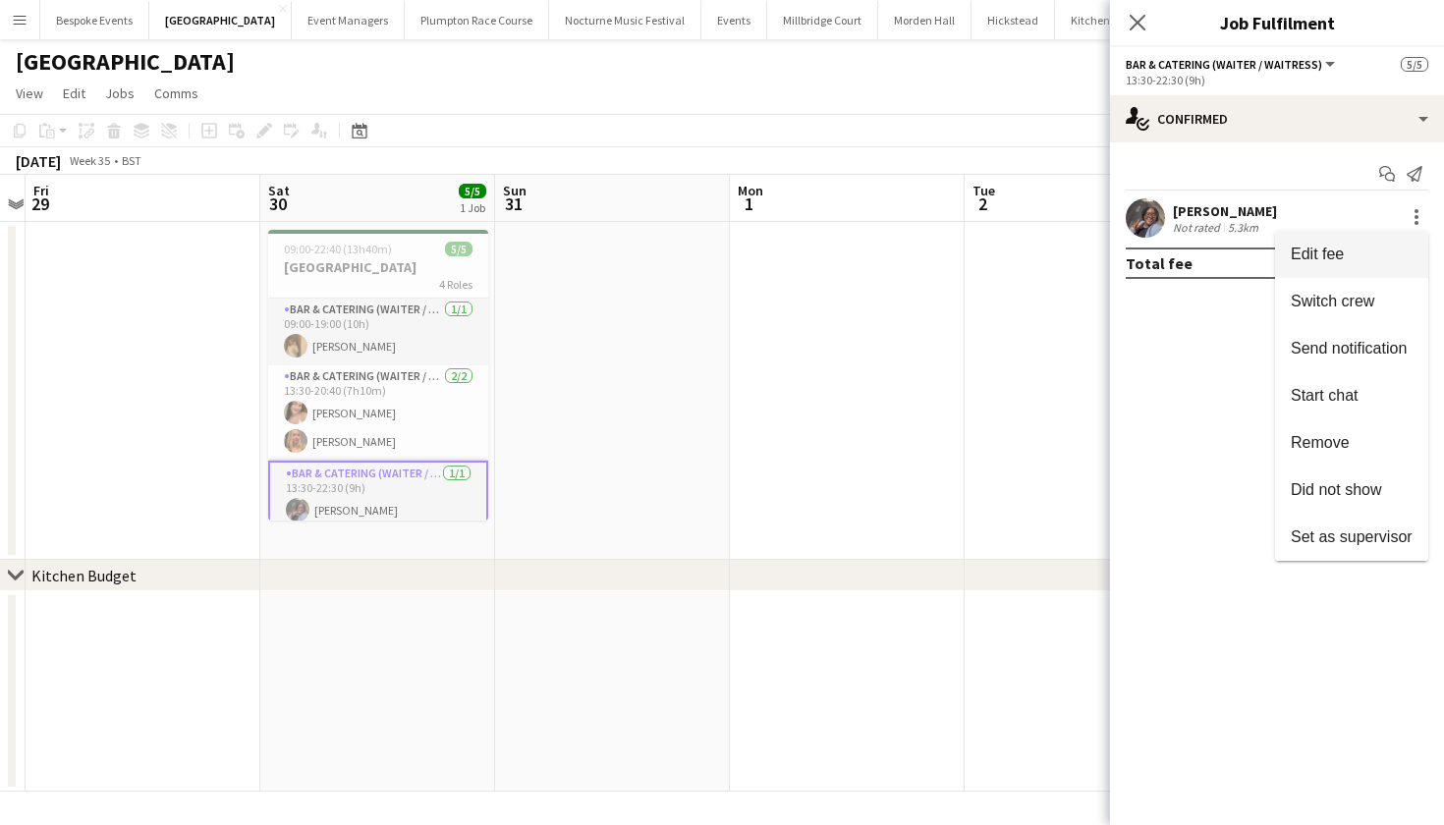
click at [1386, 252] on span "Edit fee" at bounding box center [1352, 255] width 122 height 18
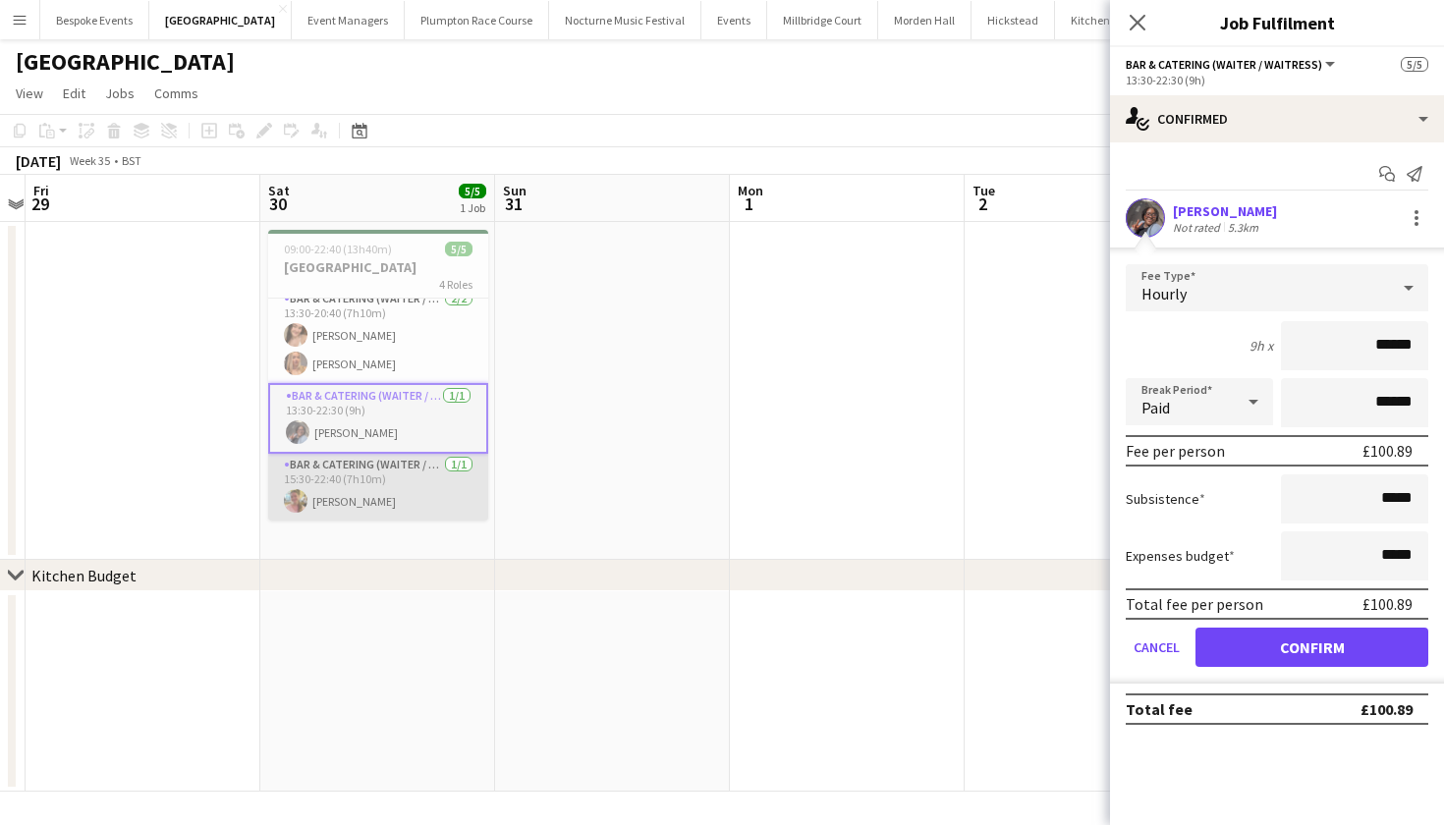
scroll to position [78, 0]
click at [341, 505] on app-card-role "Bar & Catering (Waiter / waitress) [DATE] 15:30-22:40 (7h10m) [PERSON_NAME]" at bounding box center [378, 487] width 220 height 67
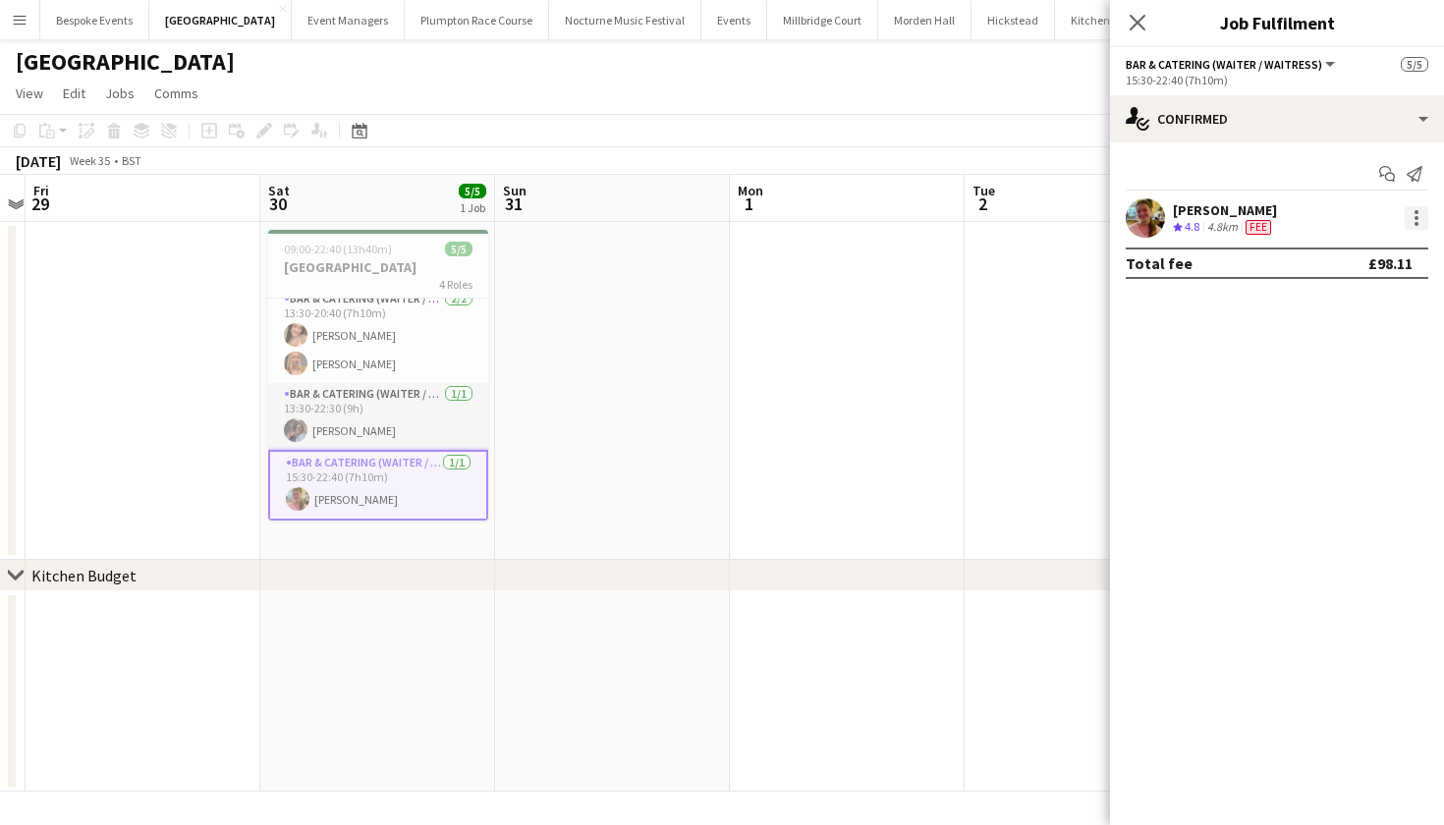
click at [1408, 217] on div at bounding box center [1417, 218] width 24 height 24
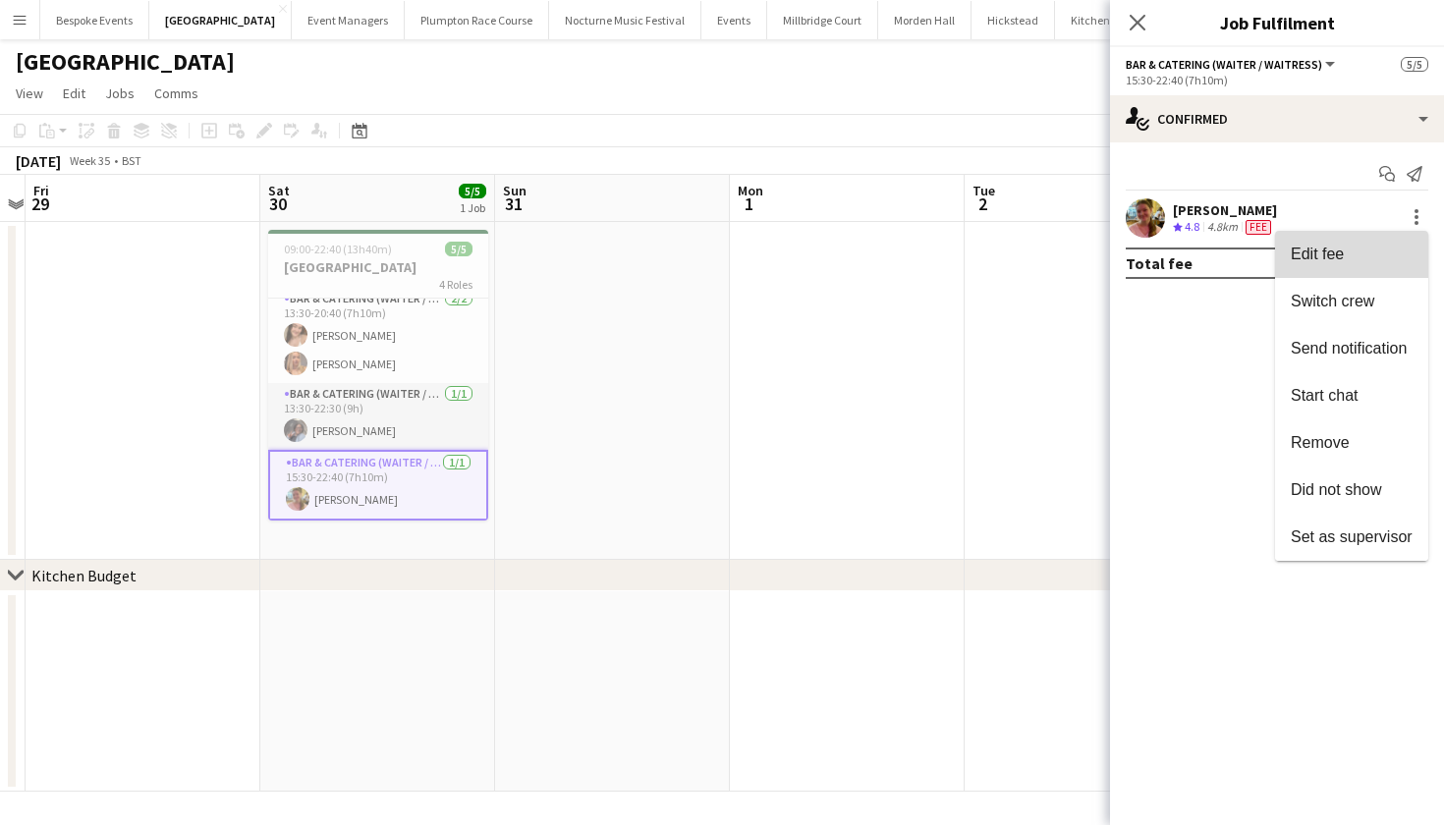
click at [1375, 254] on span "Edit fee" at bounding box center [1352, 255] width 122 height 18
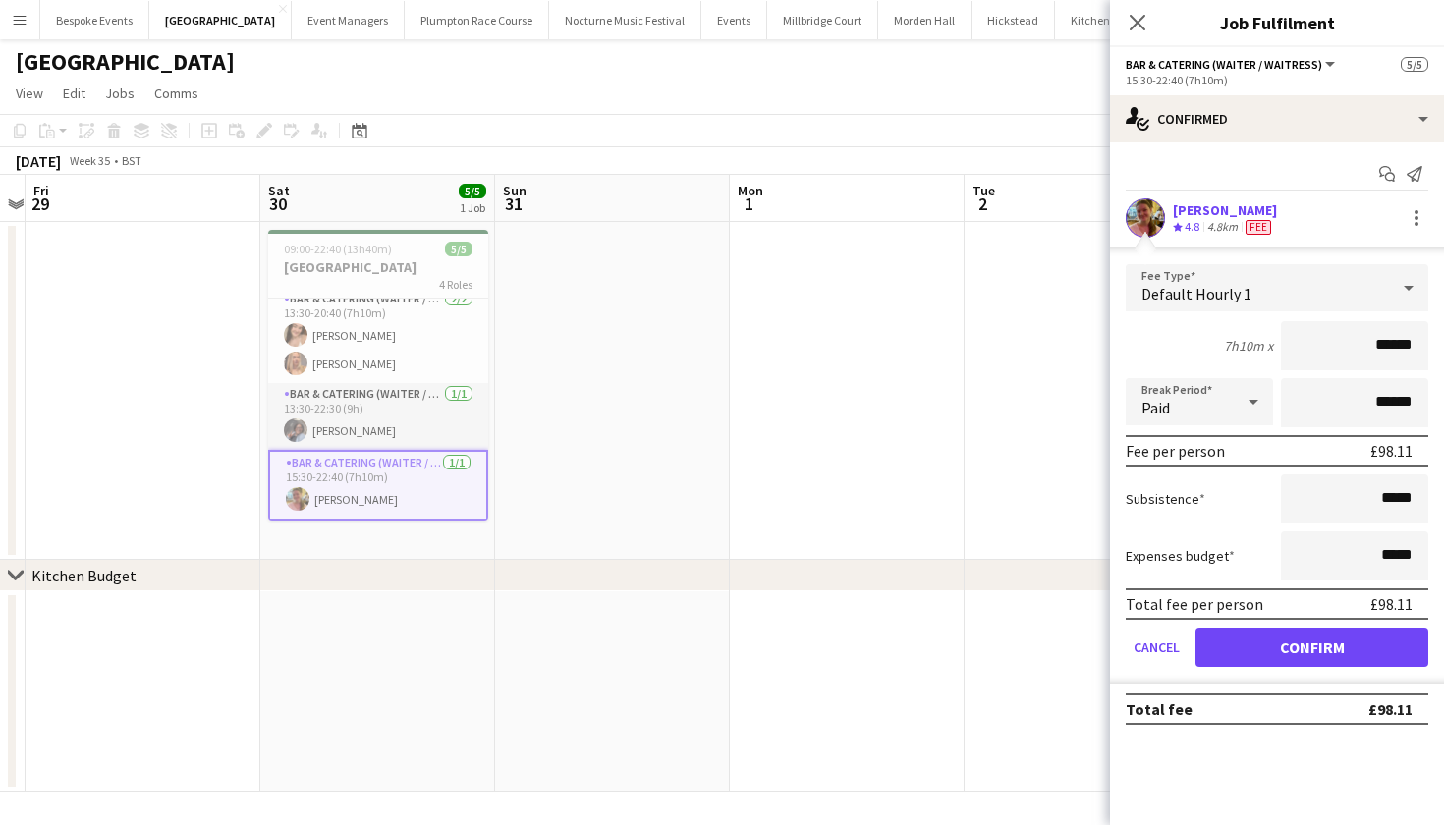
click at [957, 352] on app-date-cell at bounding box center [847, 391] width 235 height 338
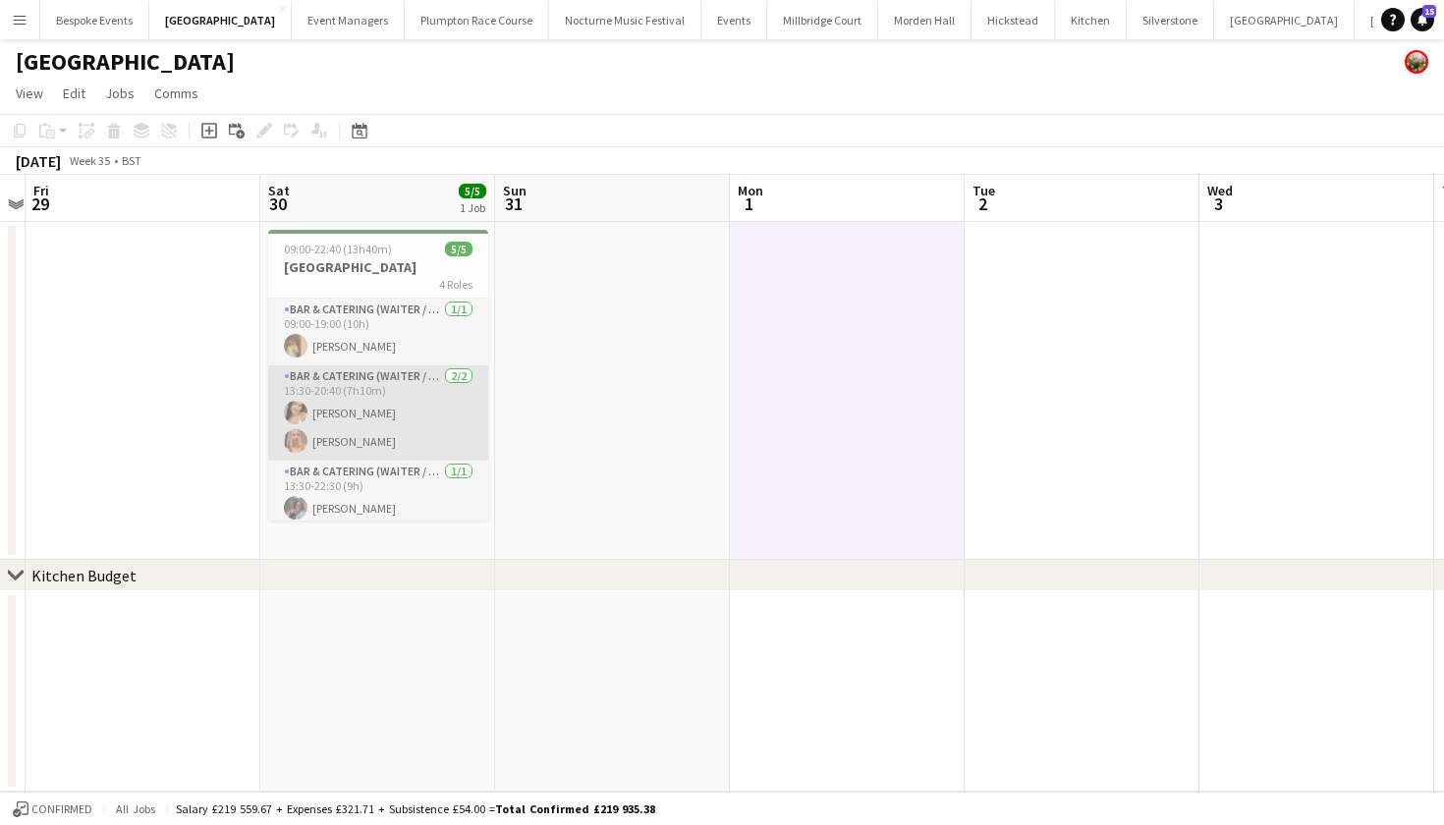
scroll to position [-1, 0]
click at [395, 335] on app-card-role "Bar & Catering (Waiter / waitress) [DATE] 09:00-19:00 (10h) [PERSON_NAME]" at bounding box center [378, 332] width 220 height 67
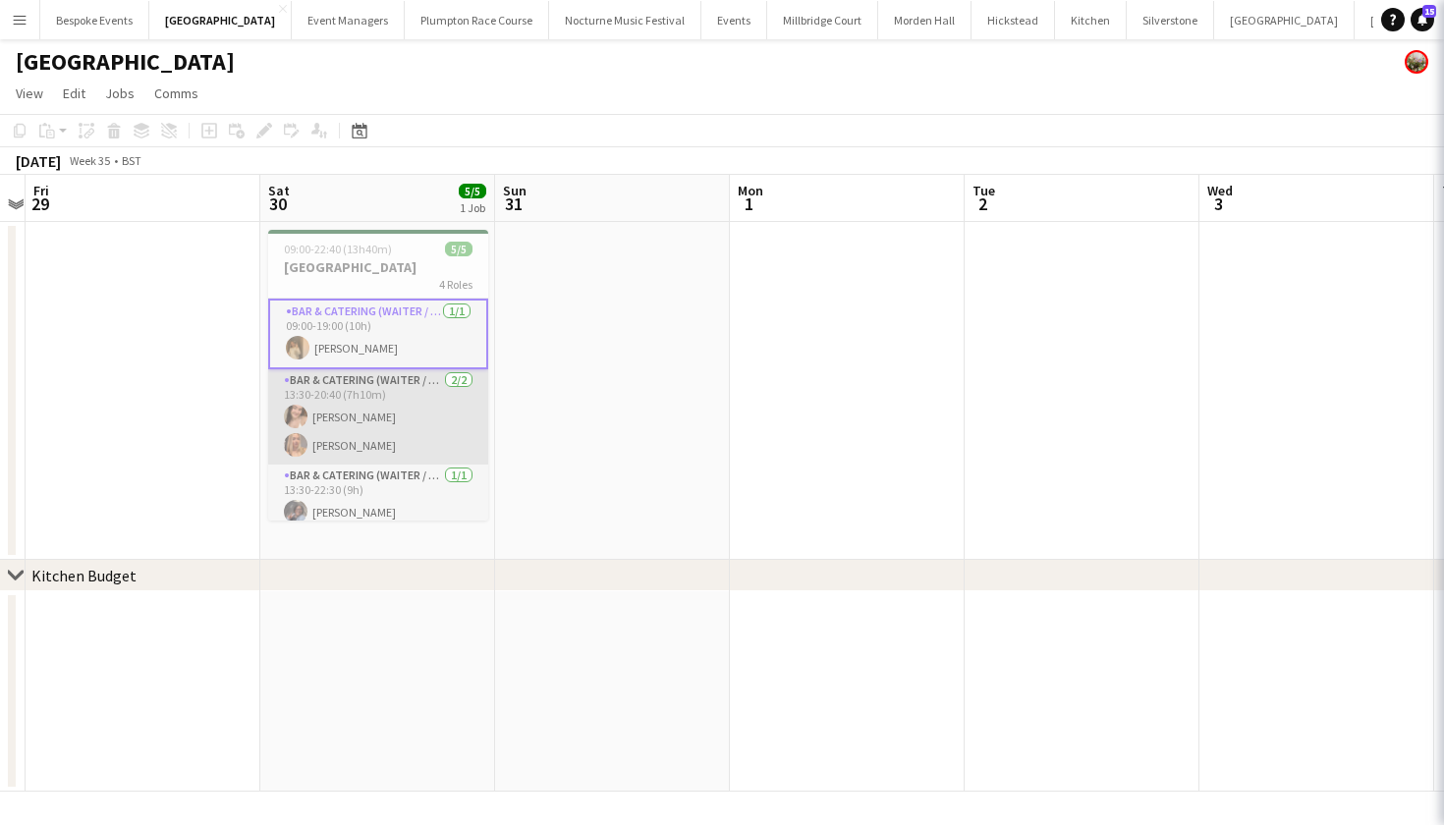
scroll to position [0, 0]
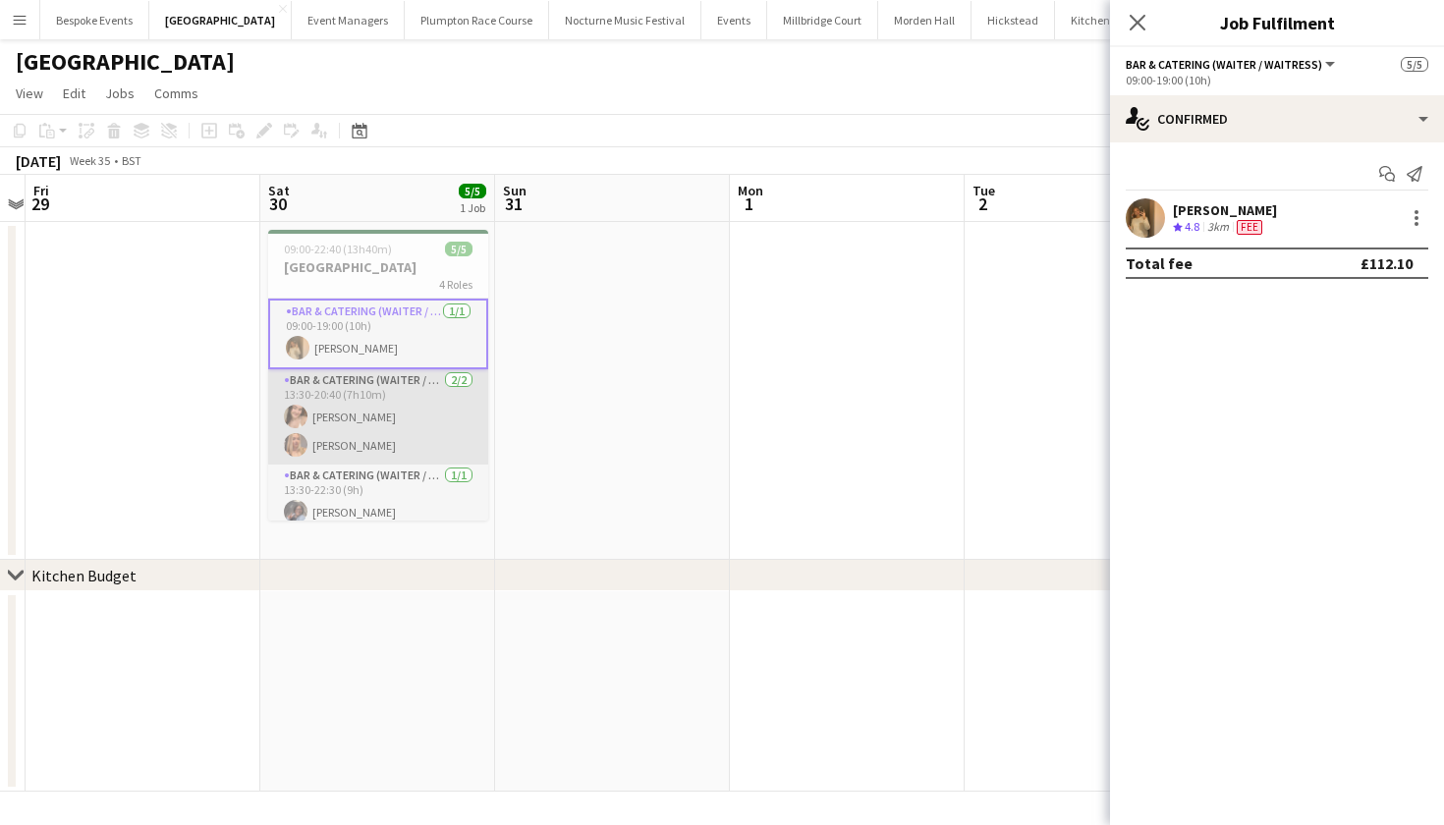
click at [378, 388] on app-card-role "Bar & Catering (Waiter / waitress) [DATE] 13:30-20:40 (7h10m) [PERSON_NAME] [PE…" at bounding box center [378, 416] width 220 height 95
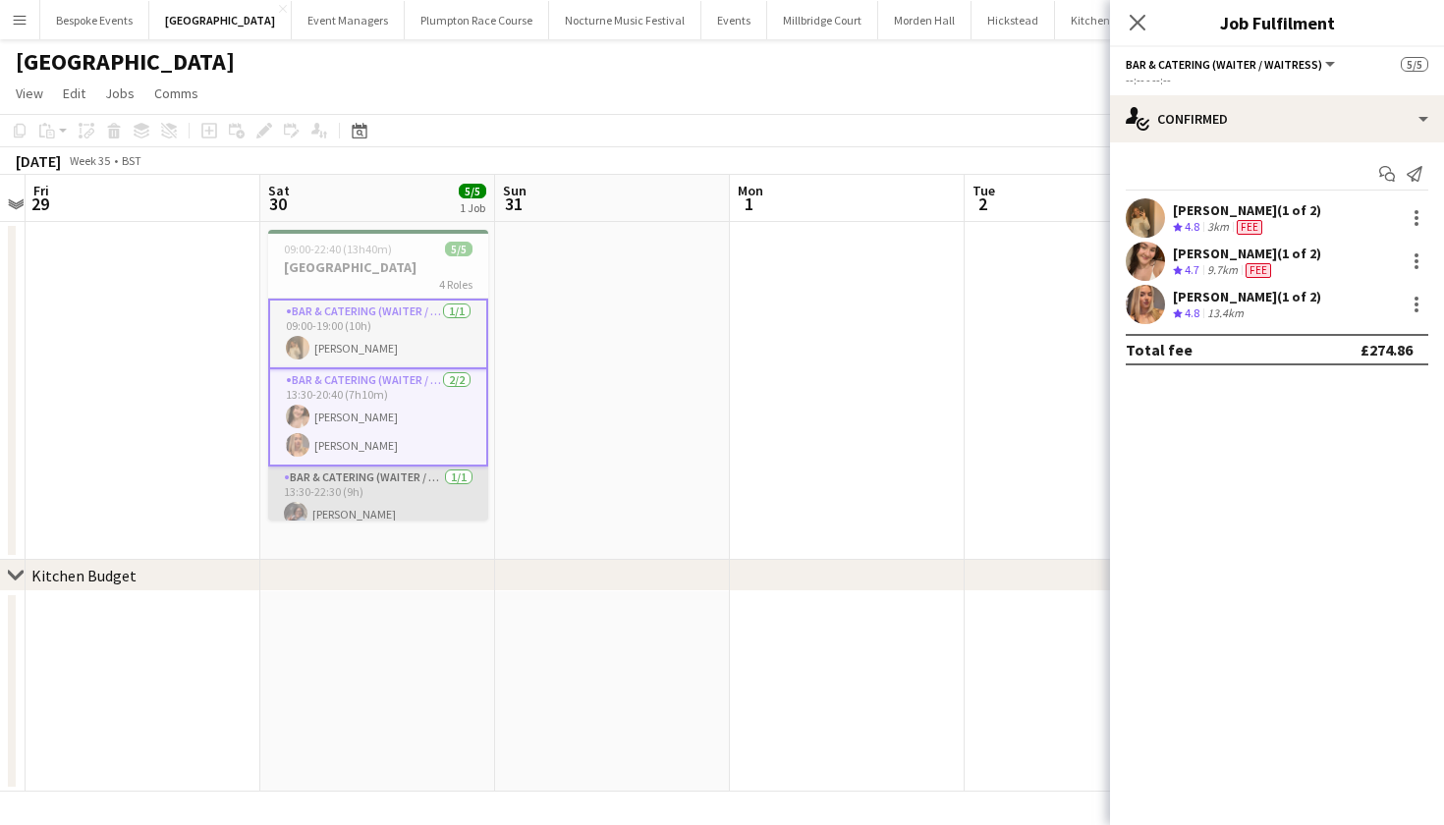
click at [374, 477] on app-card-role "Bar & Catering (Waiter / waitress) [DATE] 13:30-22:30 (9h) [PERSON_NAME]" at bounding box center [378, 500] width 220 height 67
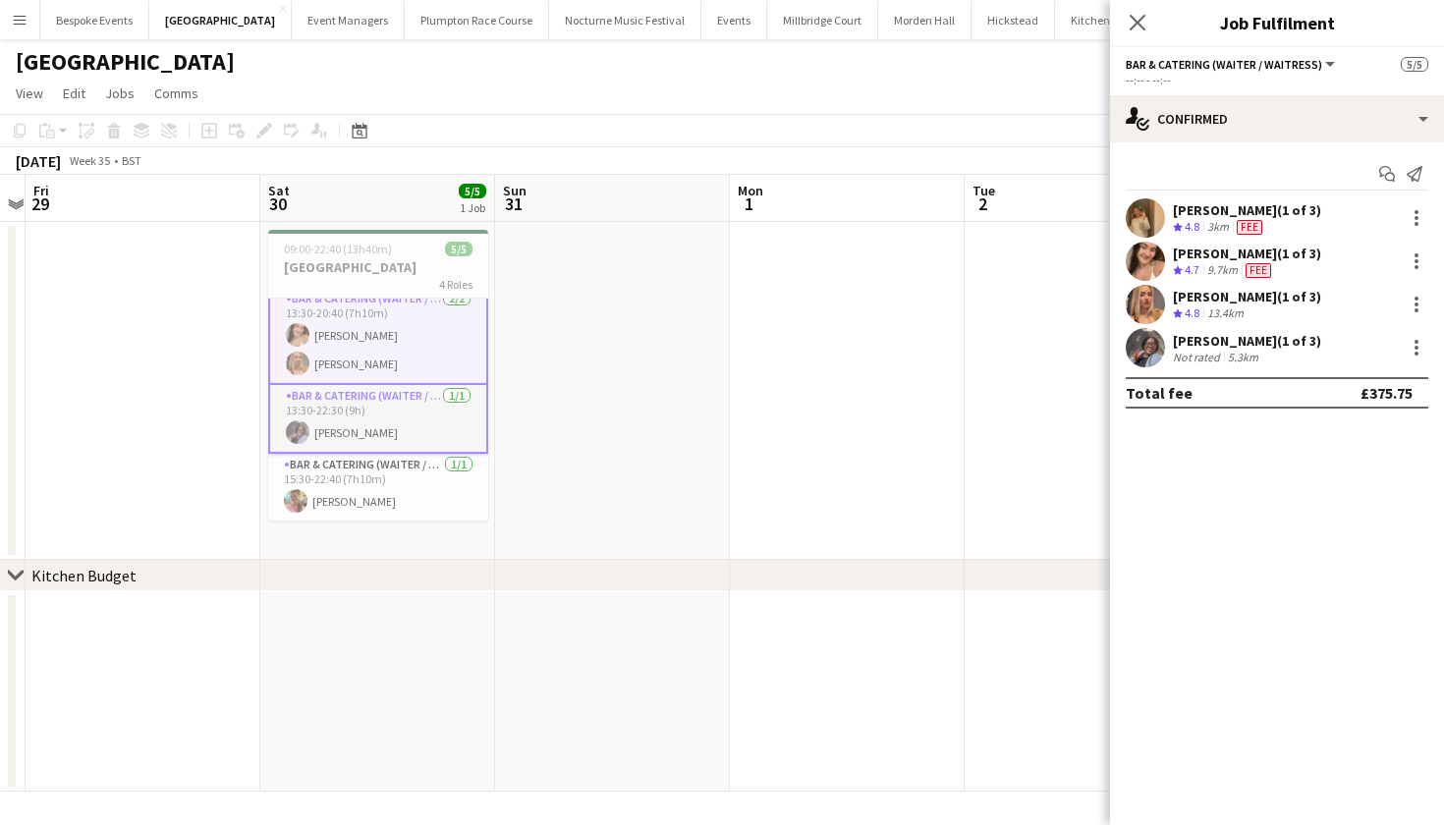
scroll to position [82, 0]
click at [374, 475] on app-card-role "Bar & Catering (Waiter / waitress) [DATE] 15:30-22:40 (7h10m) [PERSON_NAME]" at bounding box center [378, 487] width 220 height 67
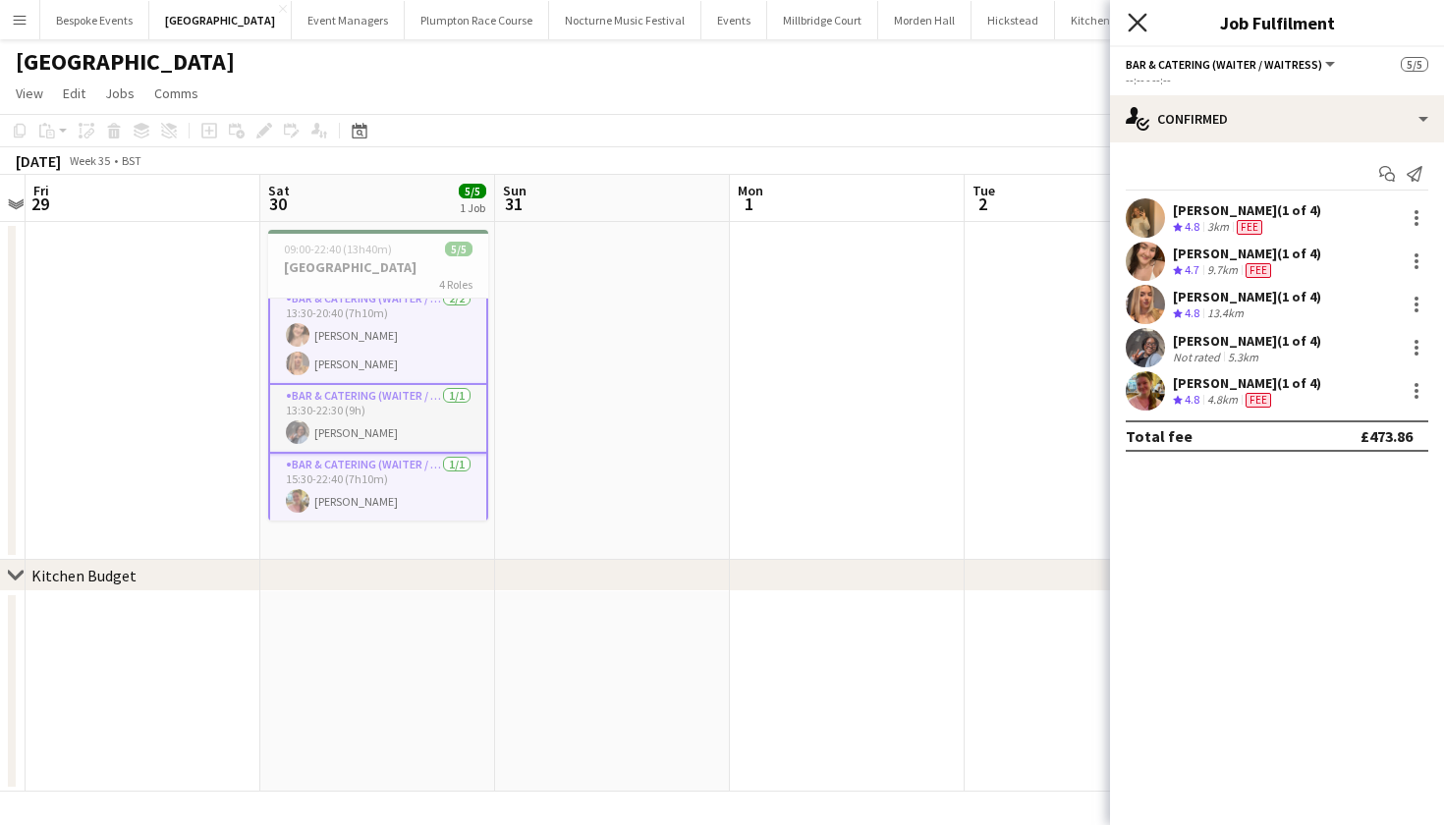
click at [1133, 22] on icon "Close pop-in" at bounding box center [1137, 22] width 19 height 19
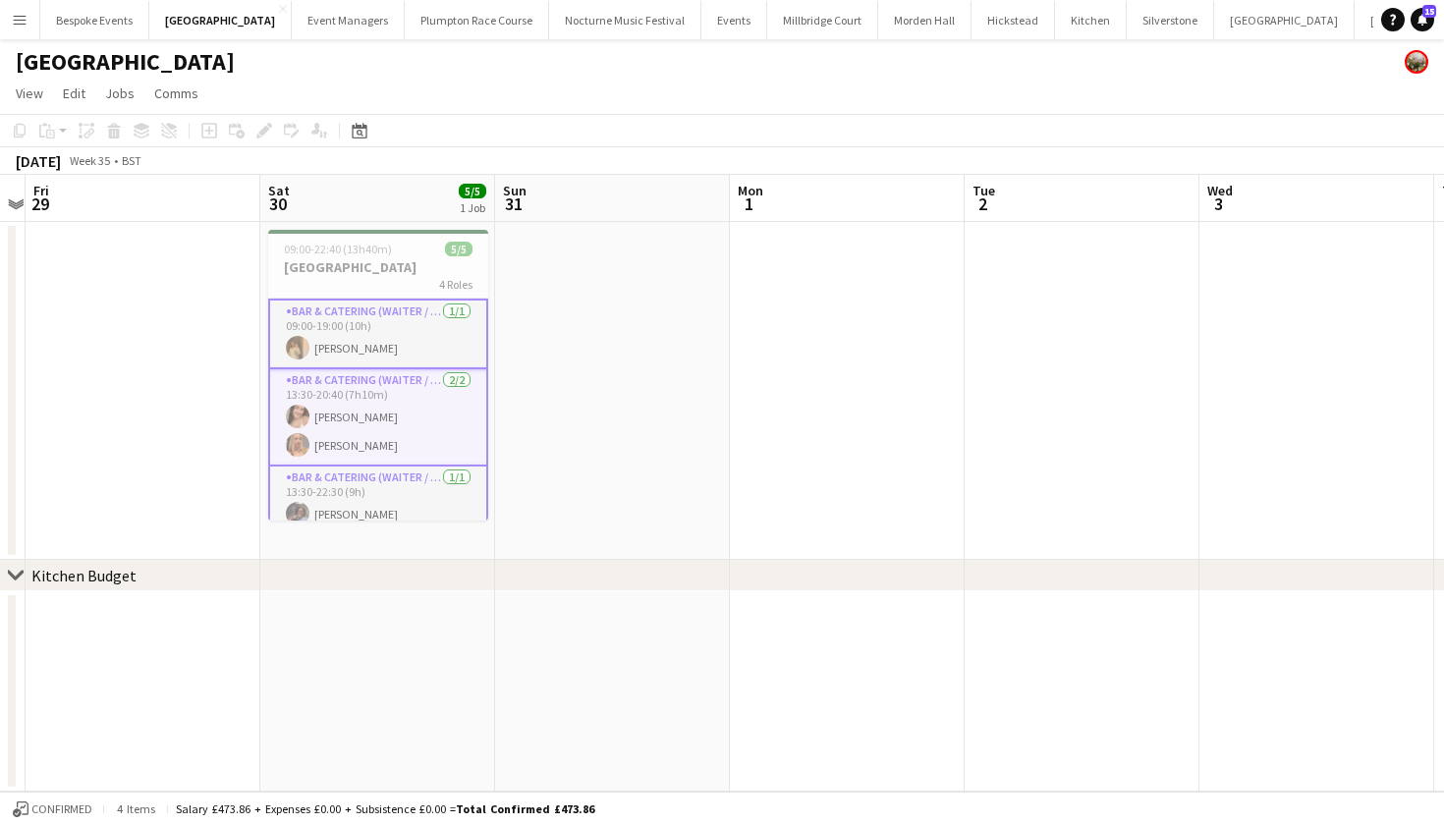
scroll to position [0, 0]
